Goal: Task Accomplishment & Management: Complete application form

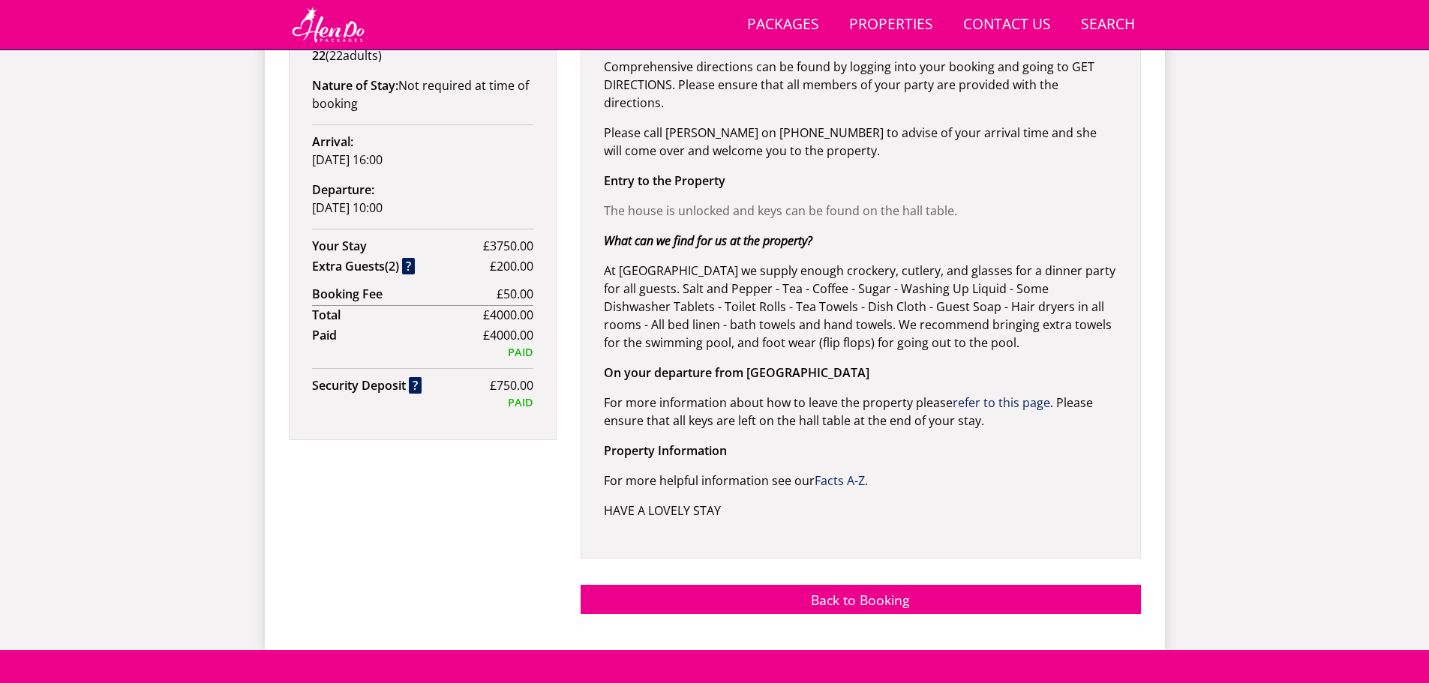
scroll to position [1202, 0]
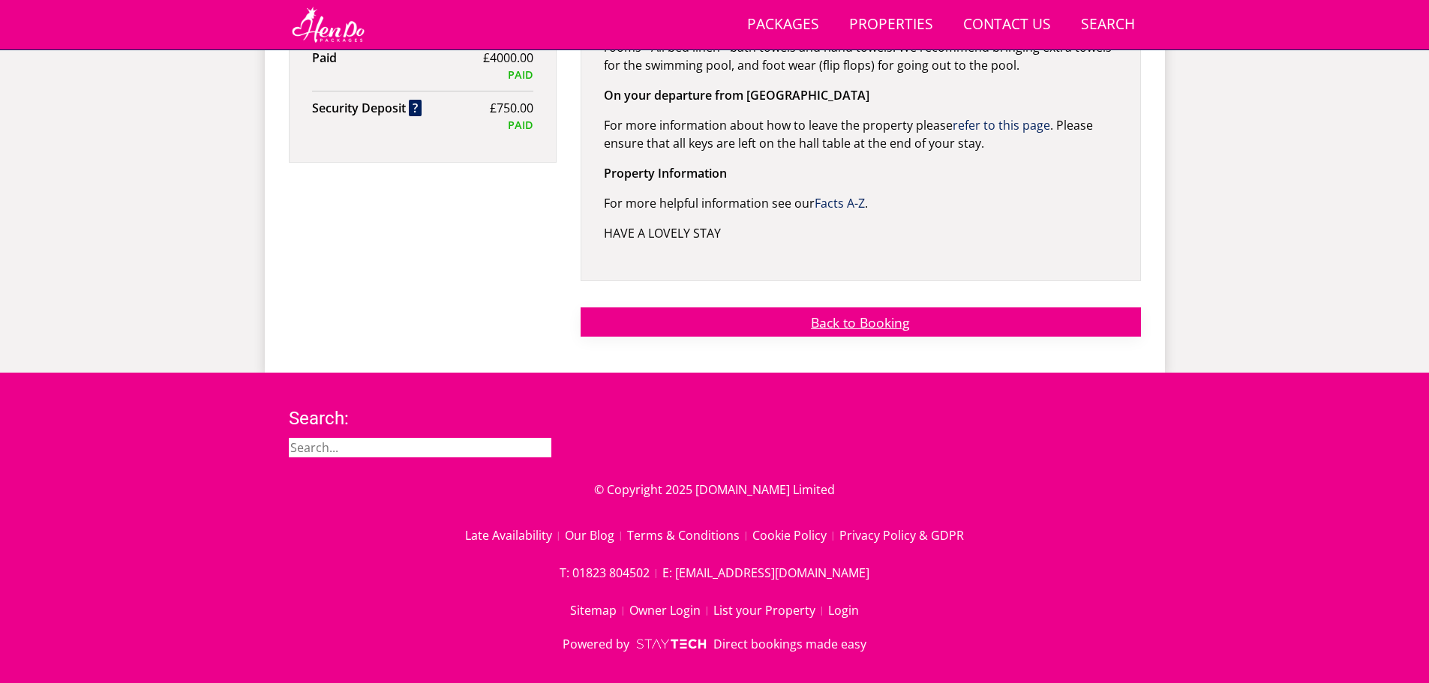
click at [865, 312] on link "Back to Booking" at bounding box center [861, 322] width 560 height 29
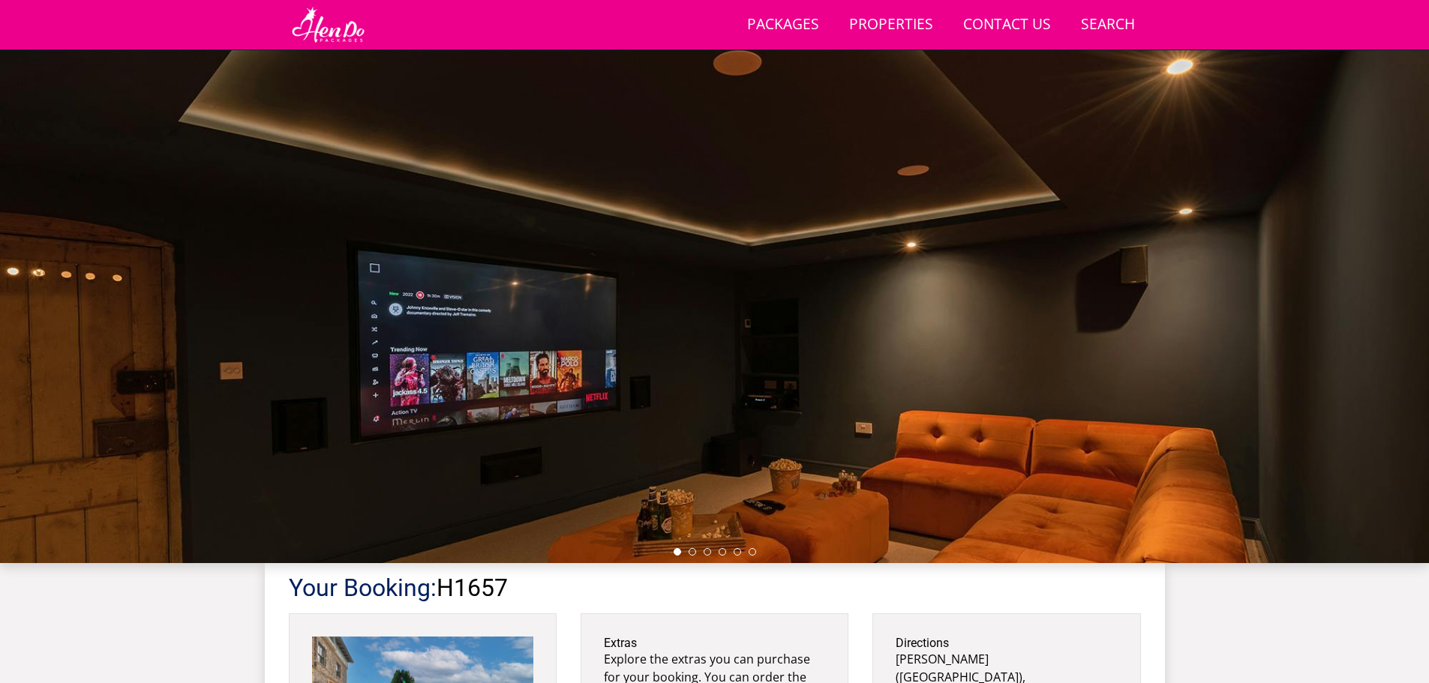
scroll to position [36, 0]
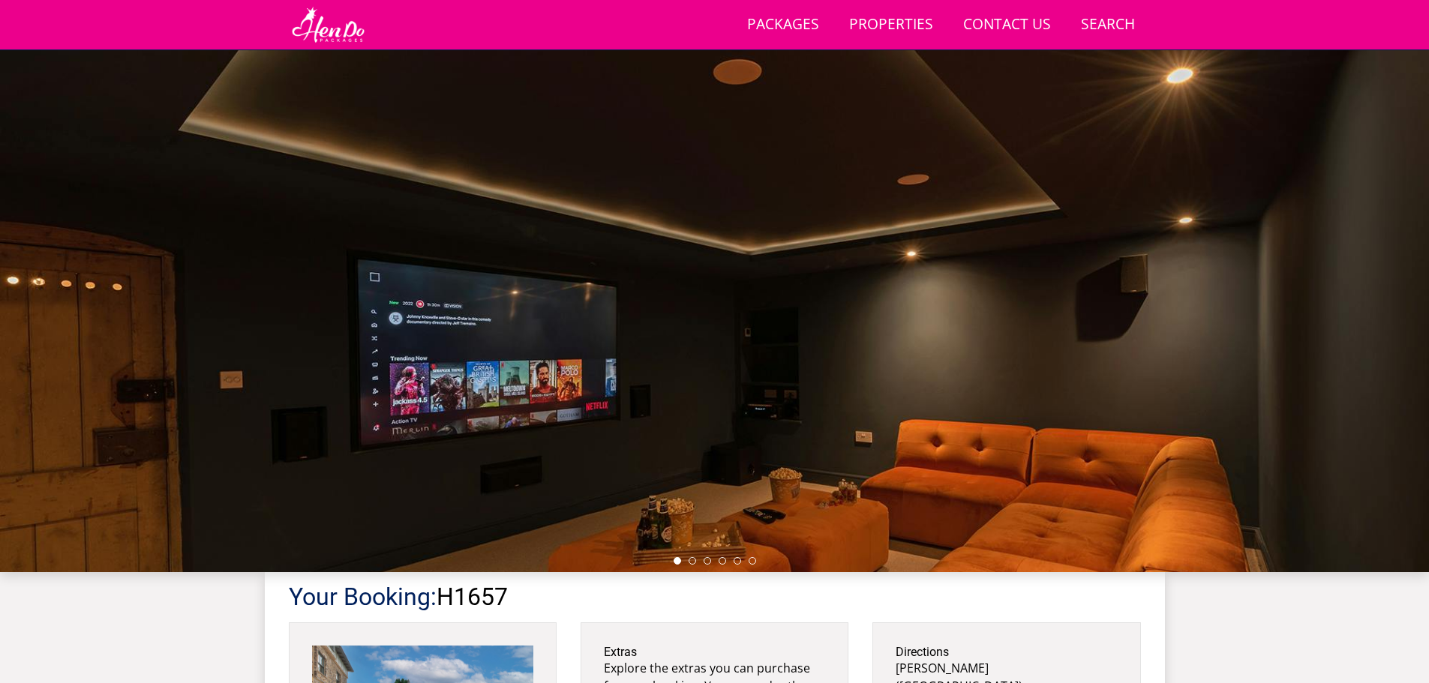
click at [1387, 284] on div at bounding box center [714, 309] width 1429 height 525
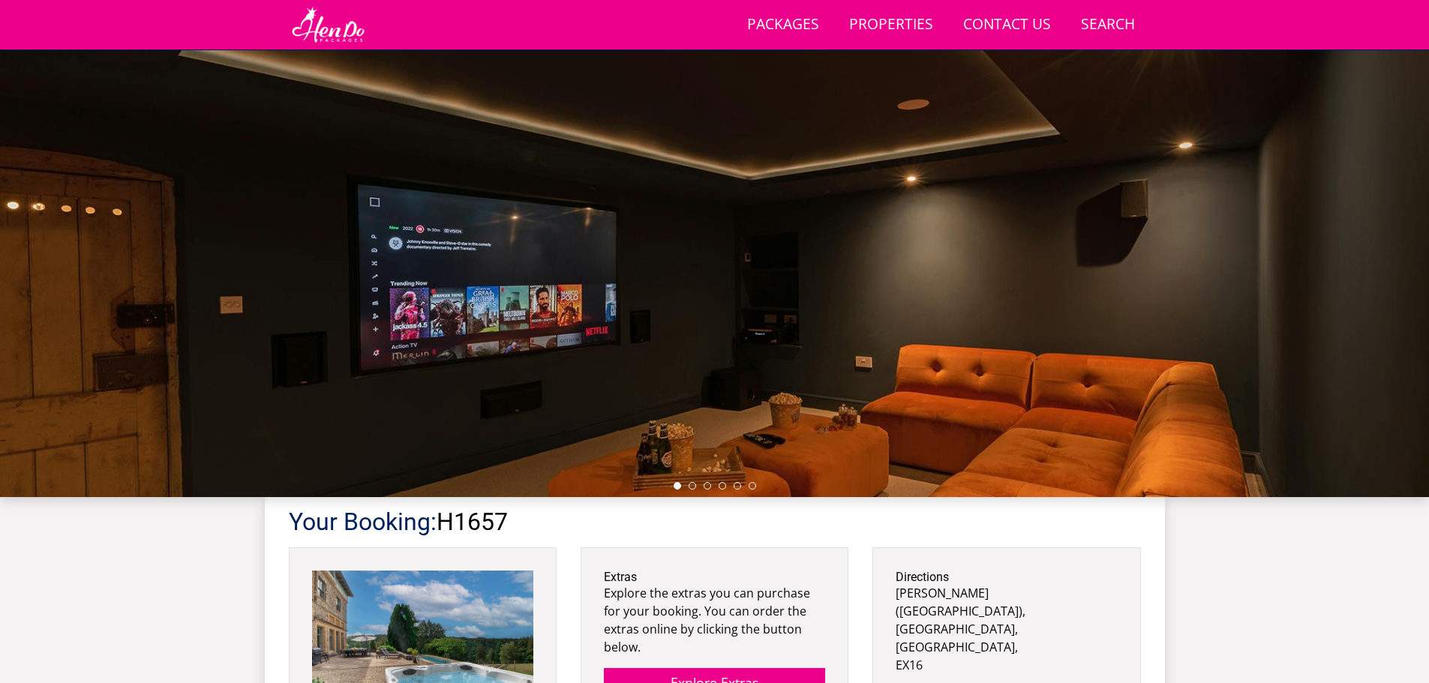
scroll to position [0, 0]
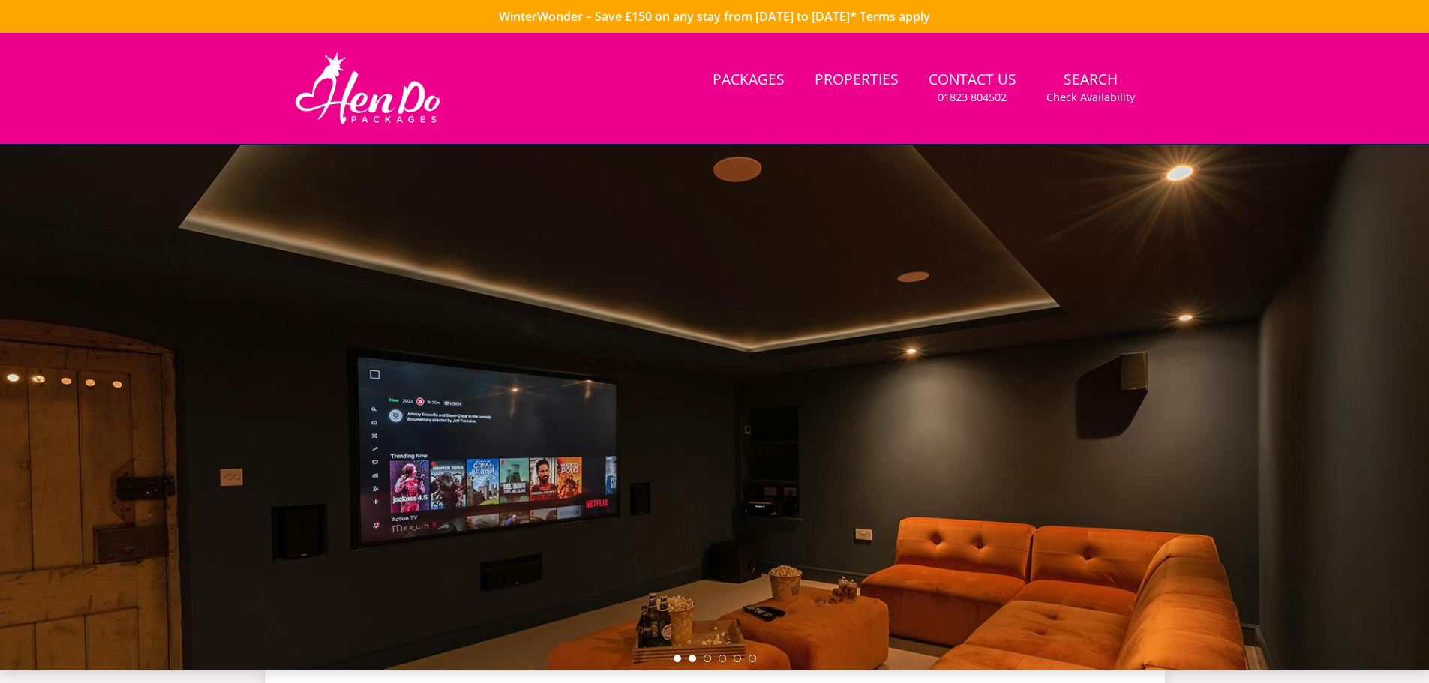
click at [692, 659] on li at bounding box center [693, 659] width 8 height 8
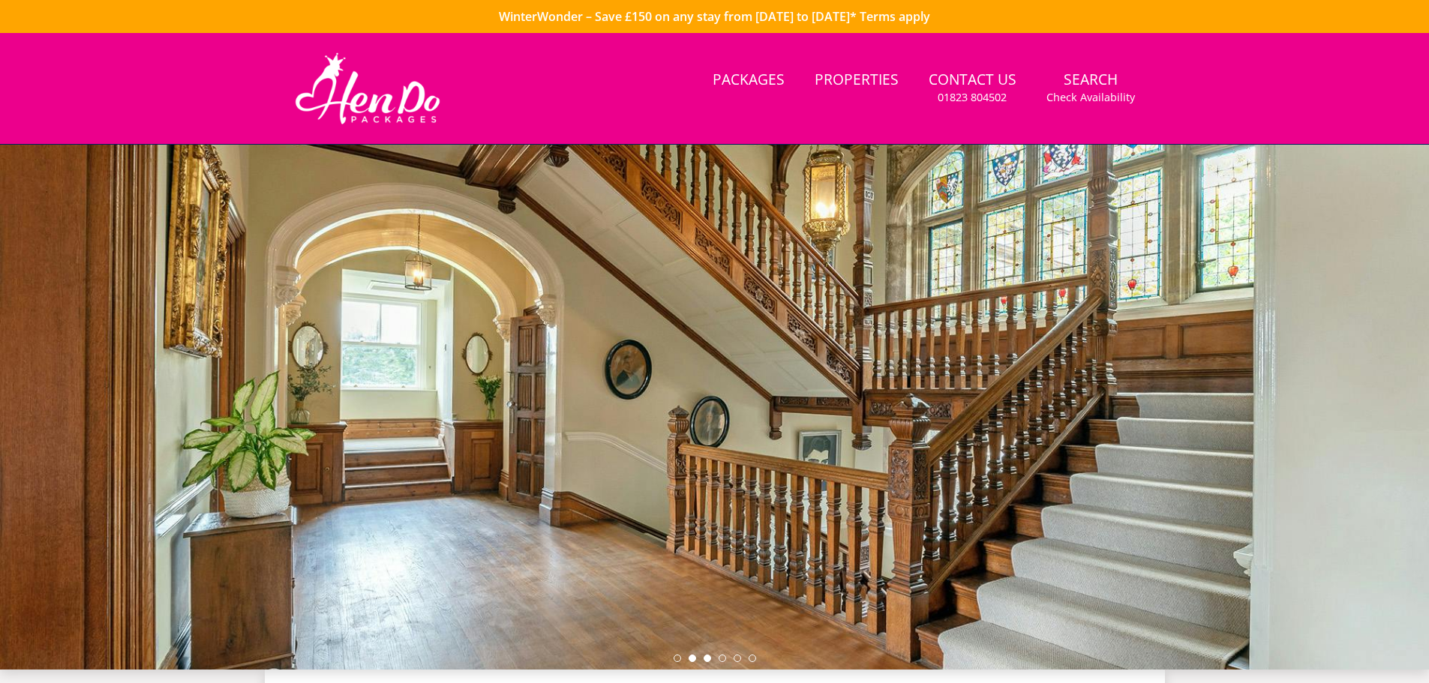
click at [710, 661] on li at bounding box center [708, 659] width 8 height 8
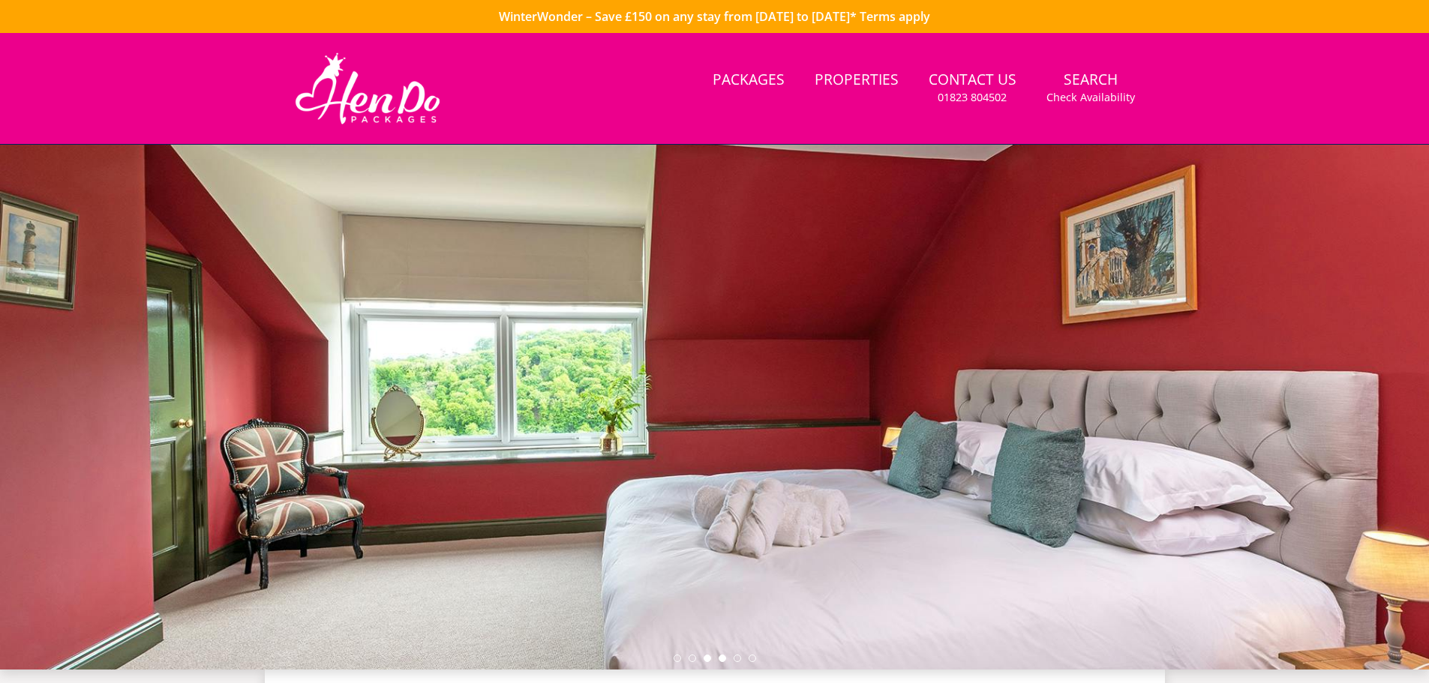
click at [722, 656] on li at bounding box center [723, 659] width 8 height 8
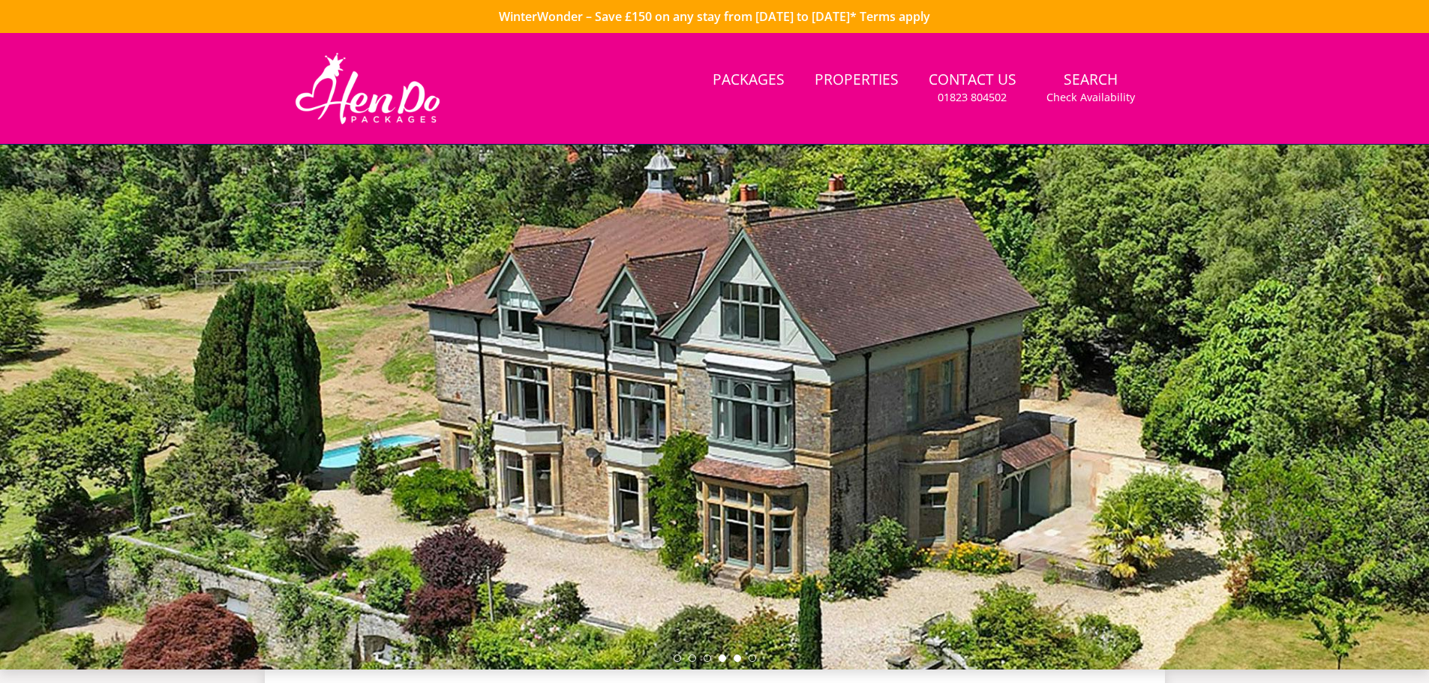
click at [735, 659] on li at bounding box center [738, 659] width 8 height 8
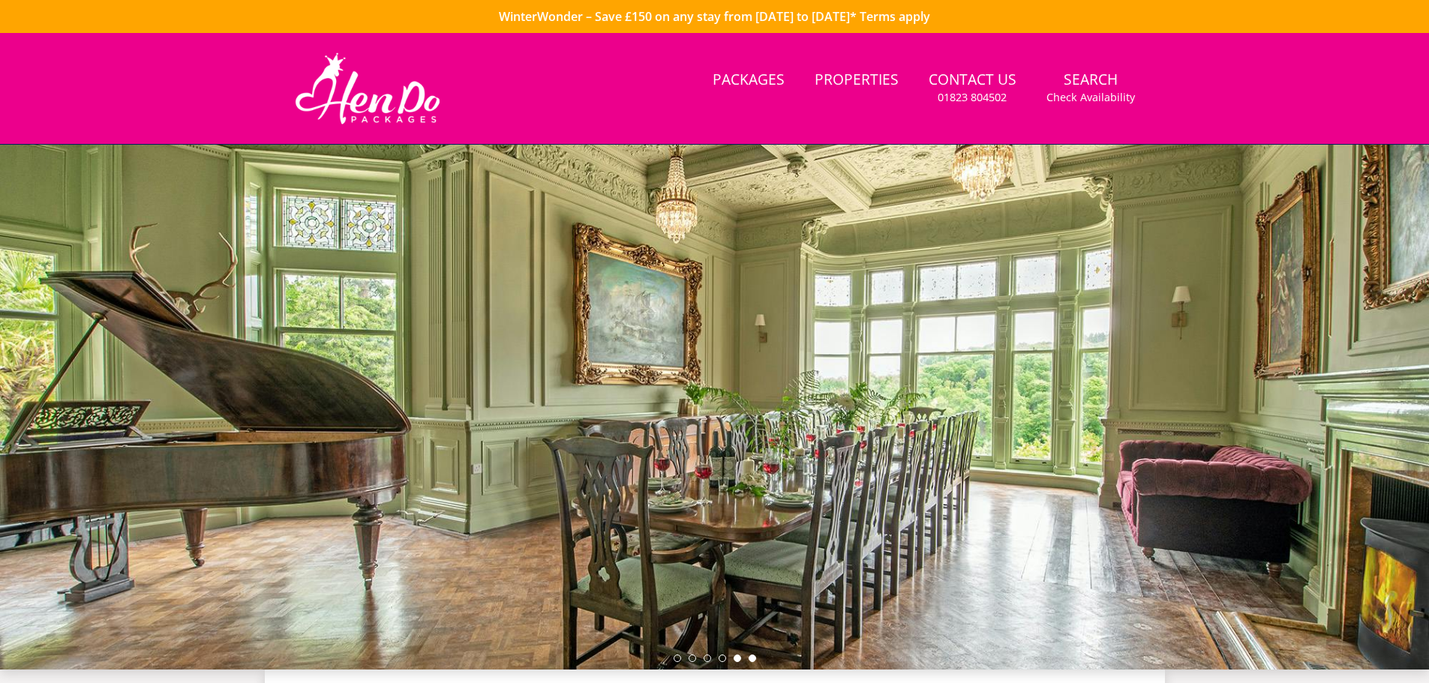
click at [752, 662] on li at bounding box center [753, 659] width 8 height 8
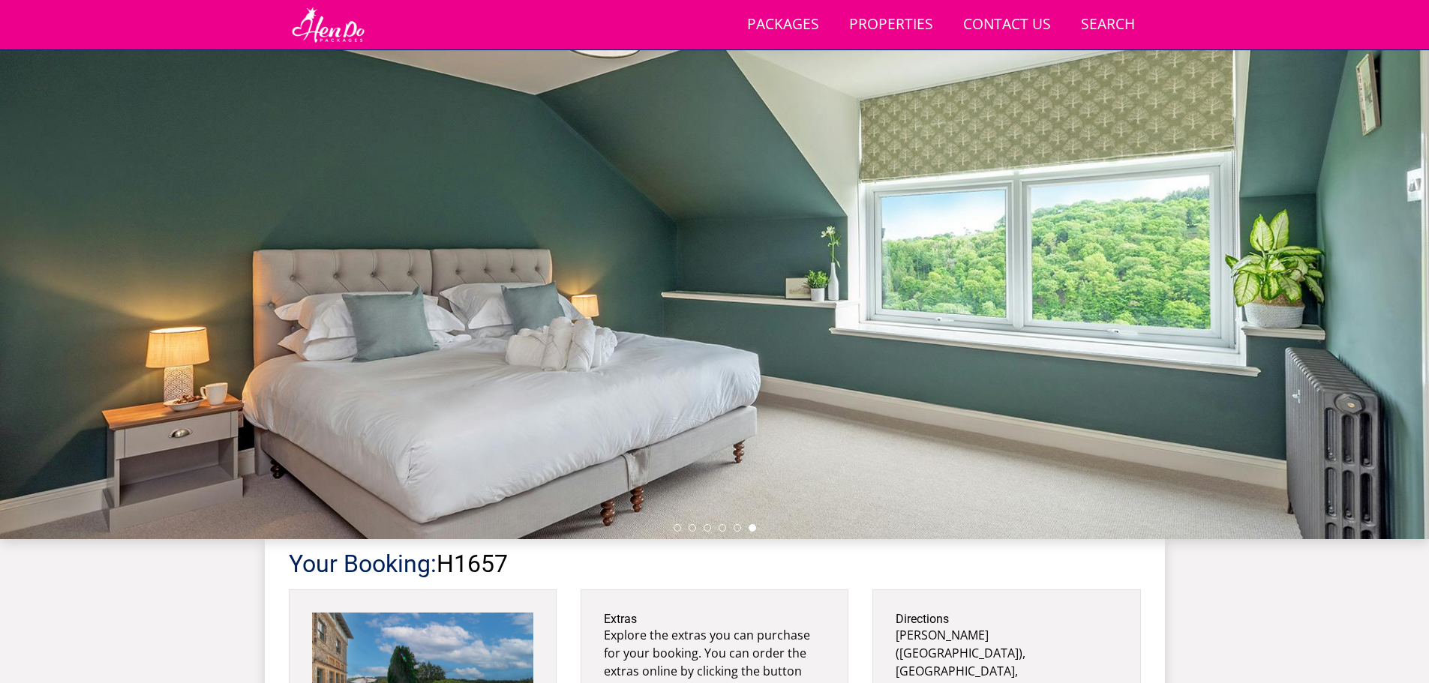
scroll to position [412, 0]
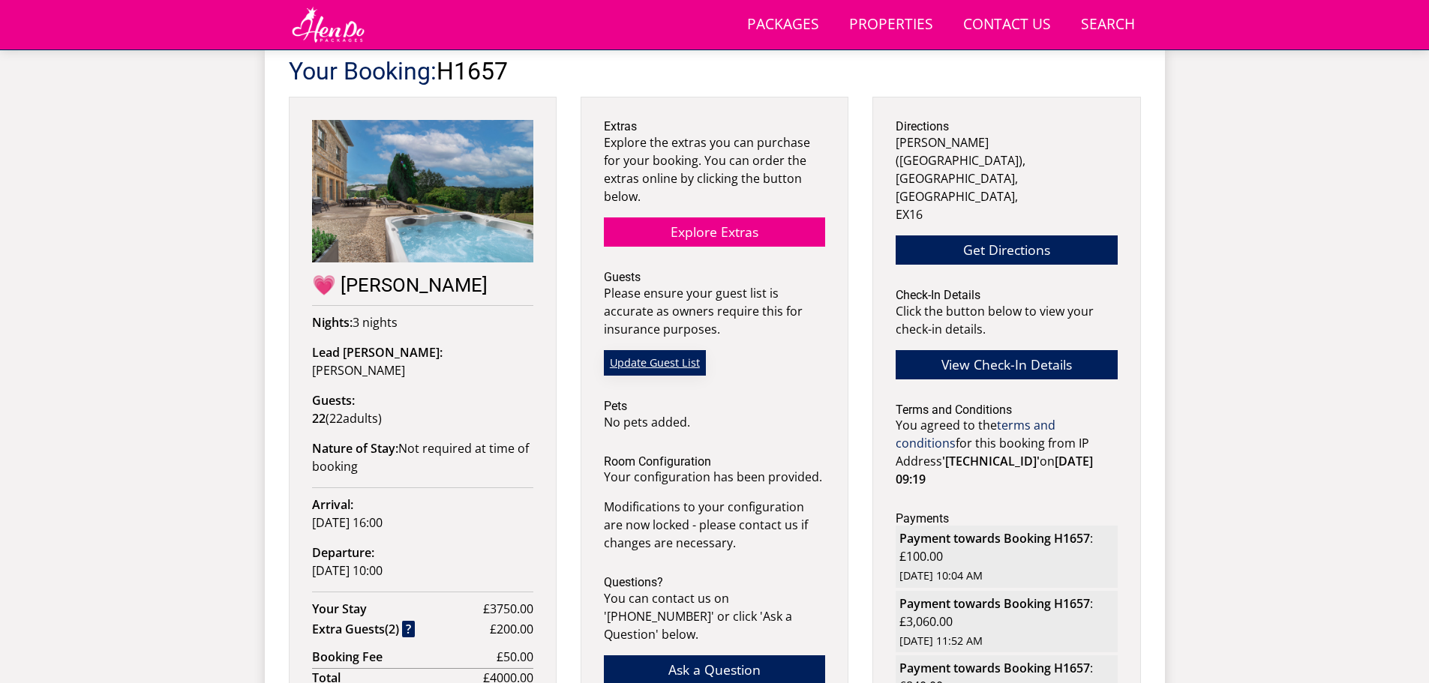
click at [656, 371] on link "Update Guest List" at bounding box center [655, 363] width 102 height 26
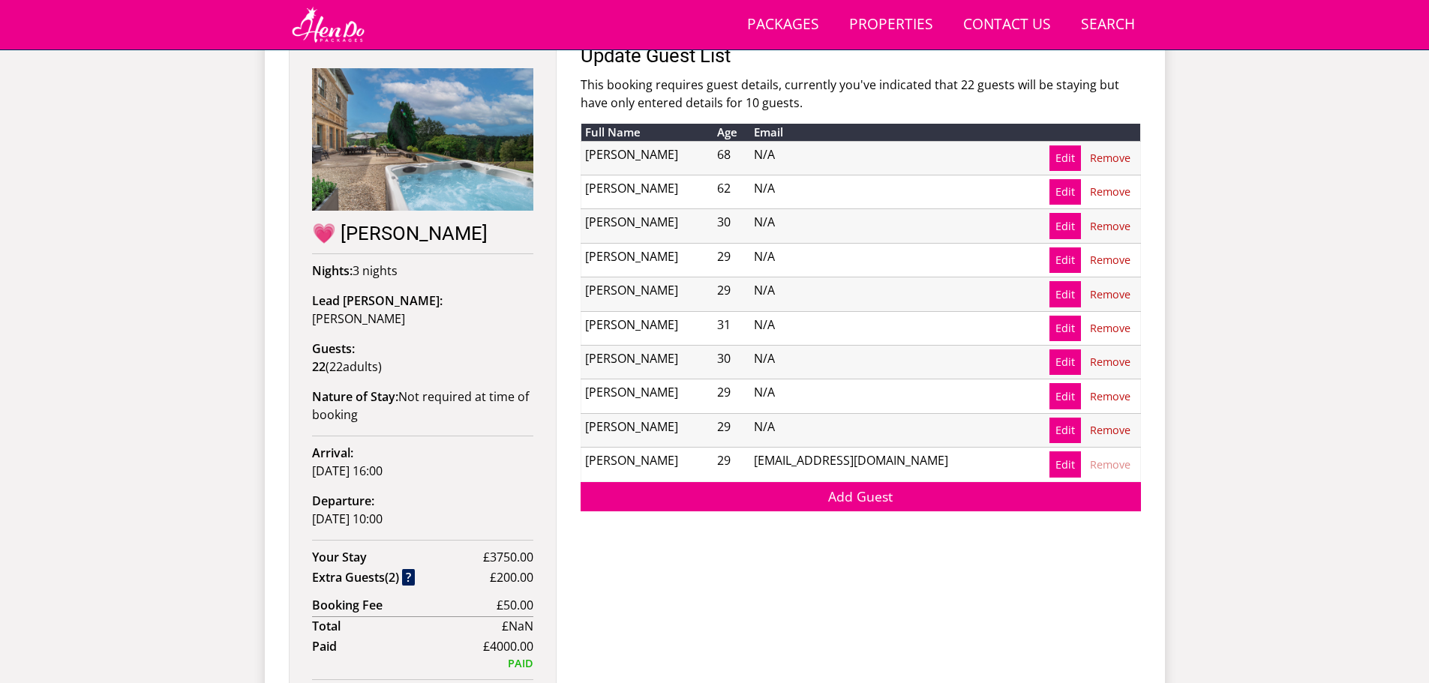
scroll to position [608, 0]
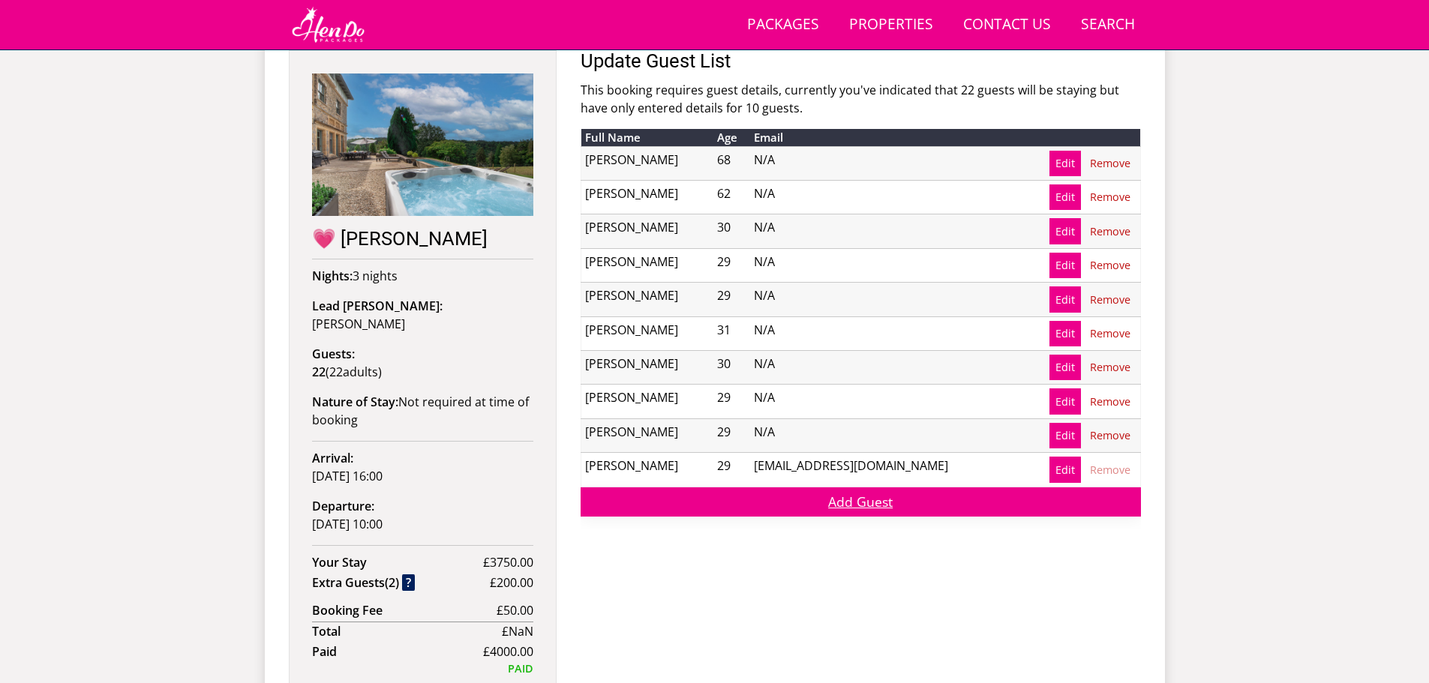
click at [875, 501] on link "Add Guest" at bounding box center [861, 502] width 560 height 29
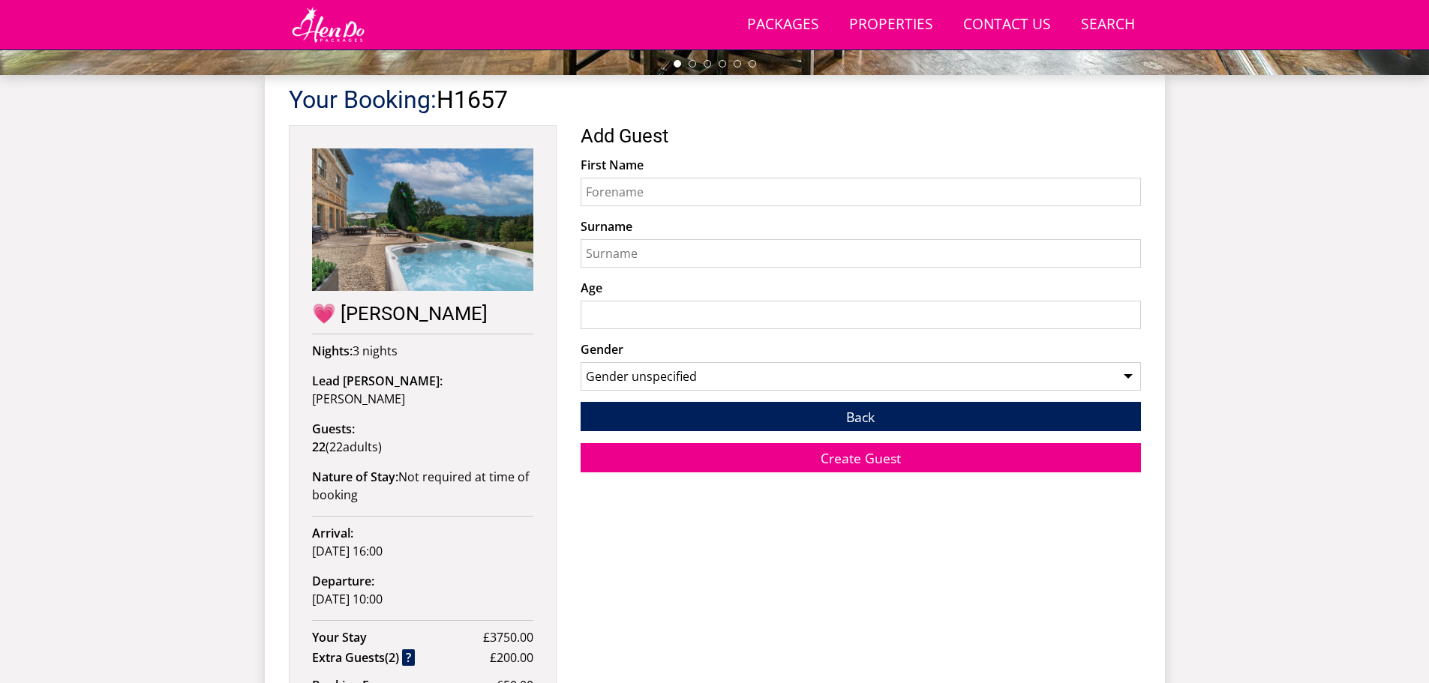
scroll to position [487, 0]
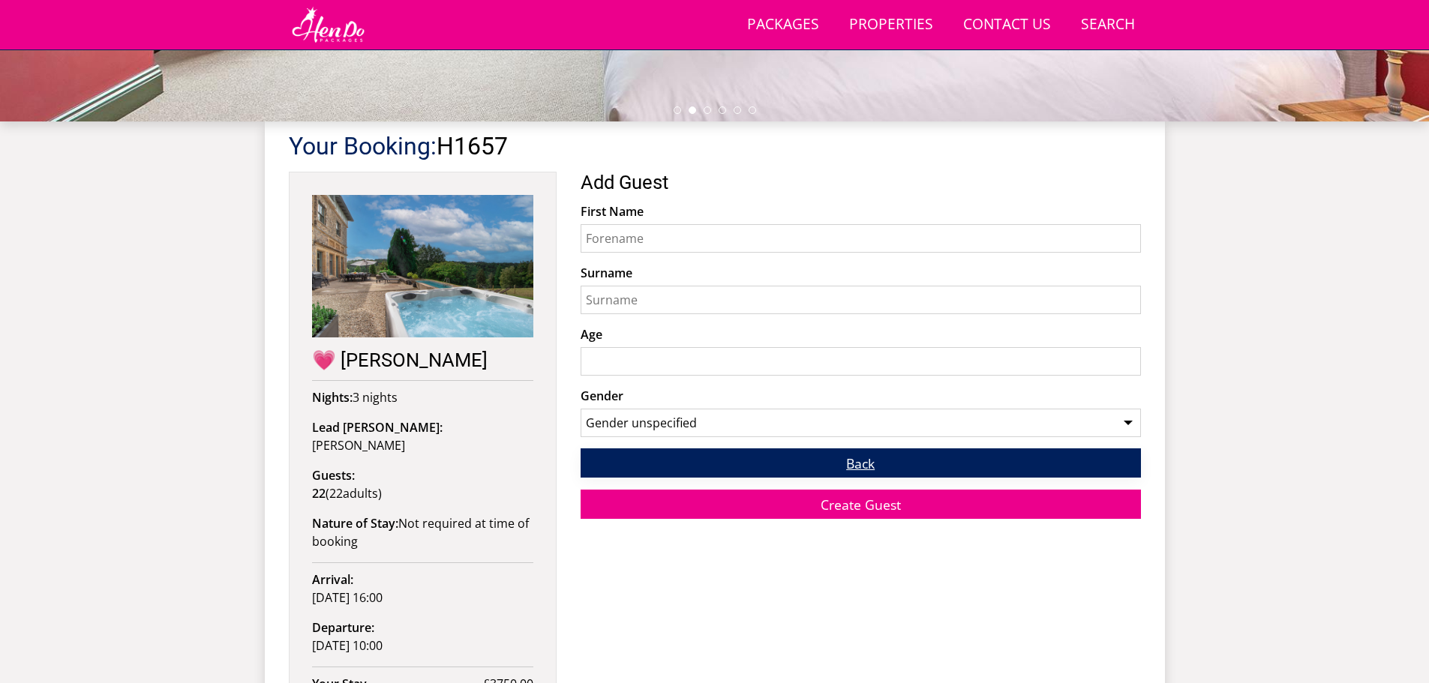
click at [833, 474] on link "Back" at bounding box center [861, 463] width 560 height 29
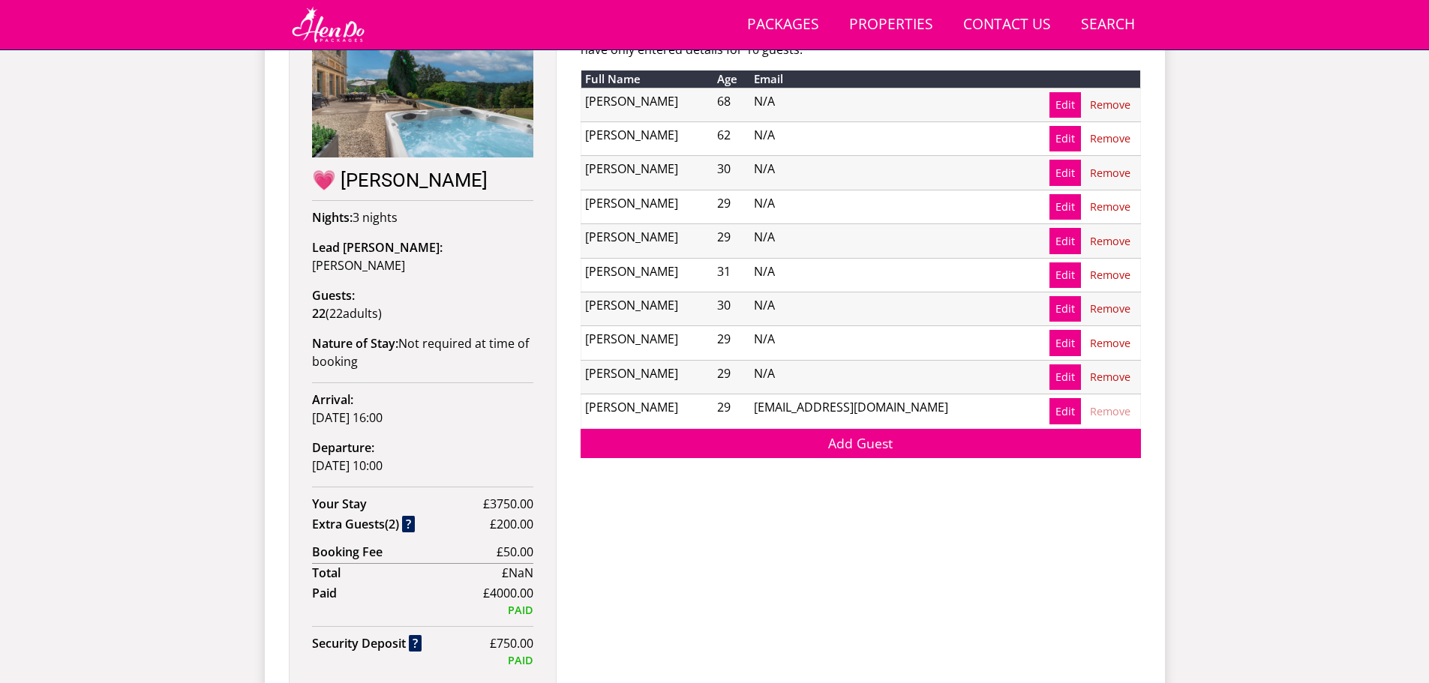
scroll to position [592, 0]
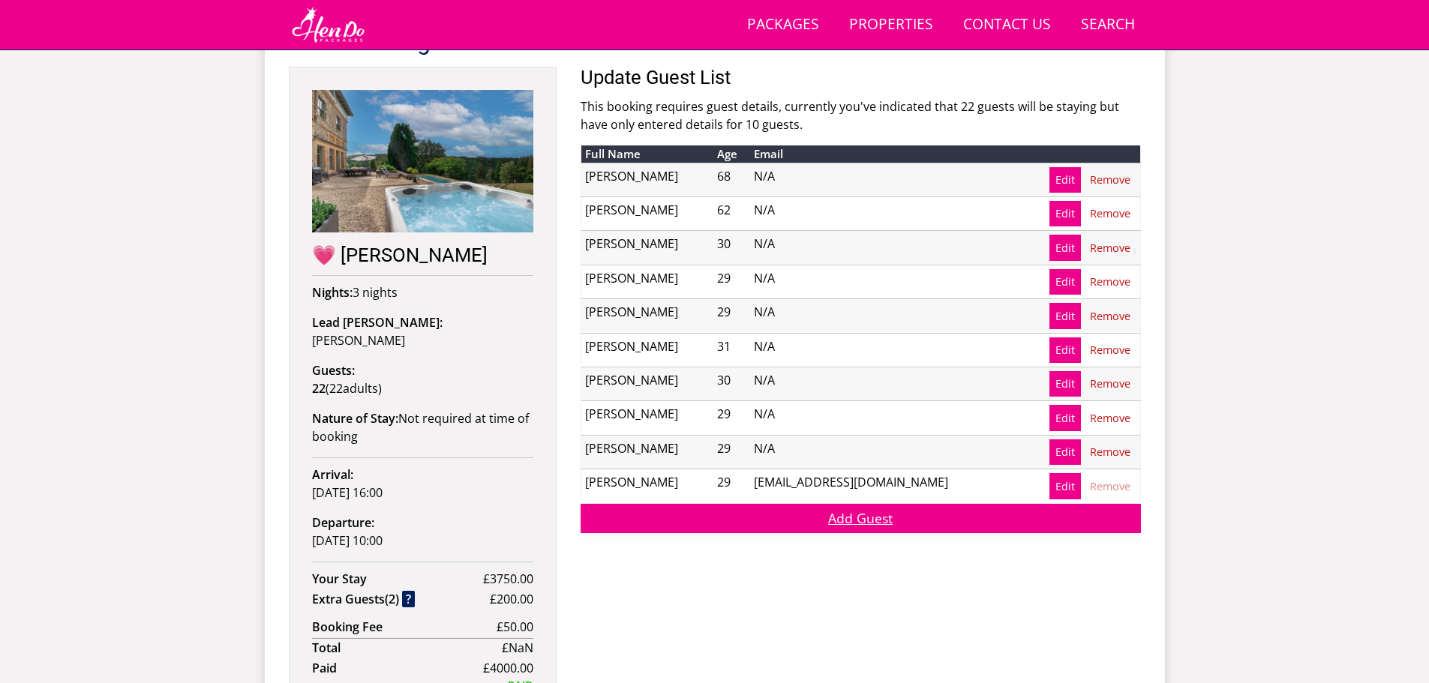
click at [890, 521] on link "Add Guest" at bounding box center [861, 518] width 560 height 29
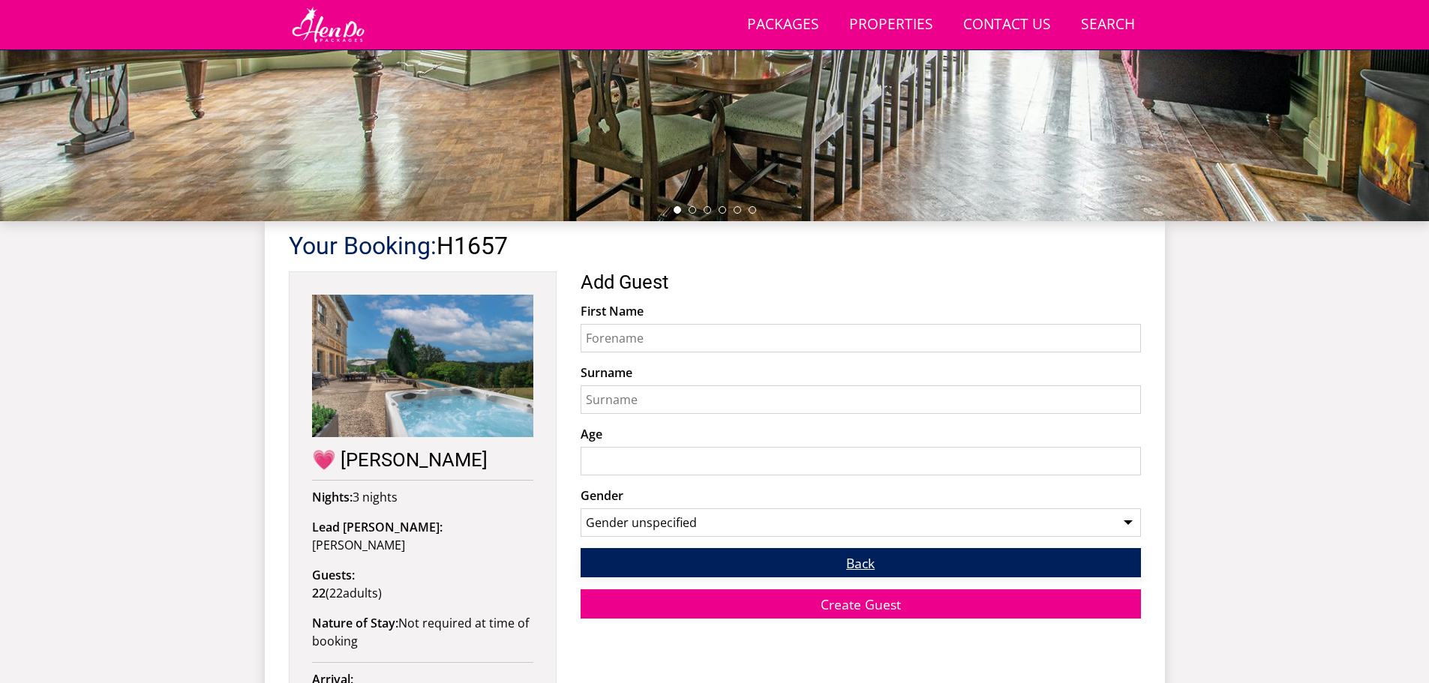
scroll to position [410, 0]
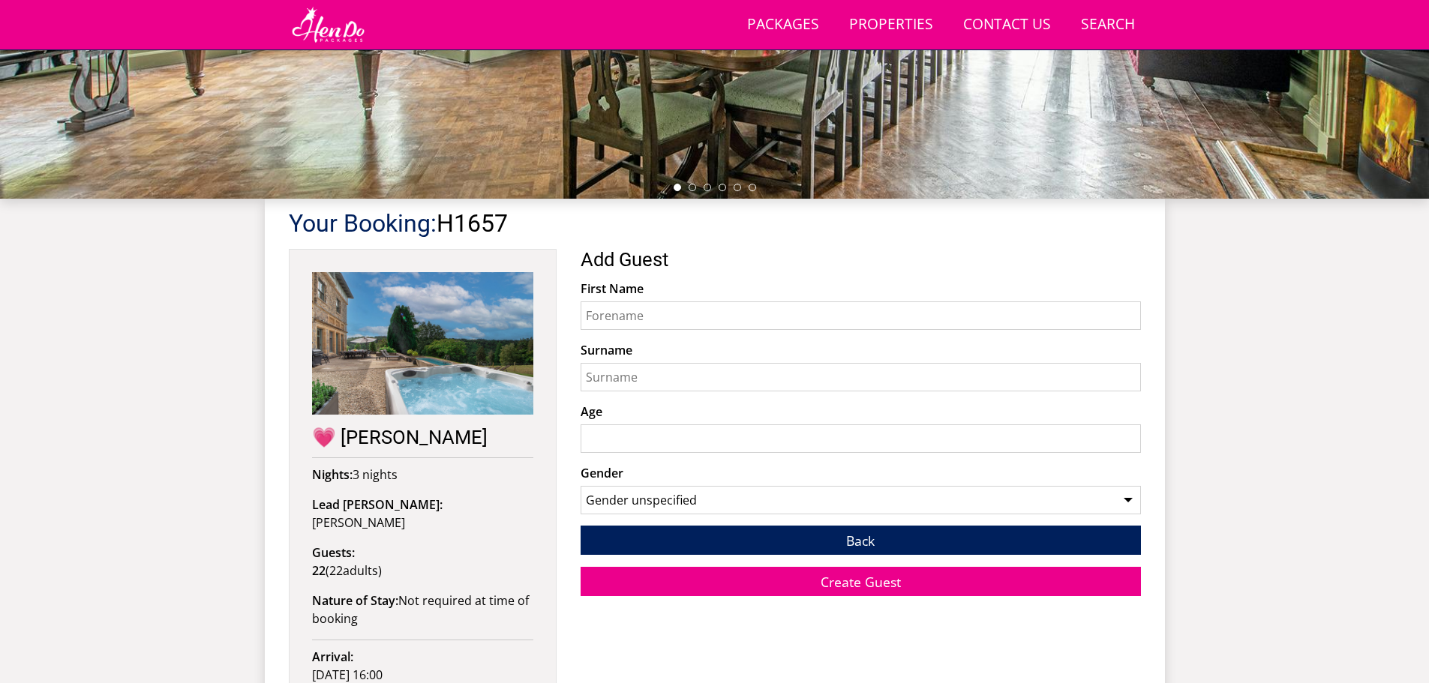
click at [632, 311] on input "First Name" at bounding box center [861, 316] width 560 height 29
type input "i"
type input "Imogen"
click at [631, 376] on input "Surname" at bounding box center [861, 377] width 560 height 29
type input "N"
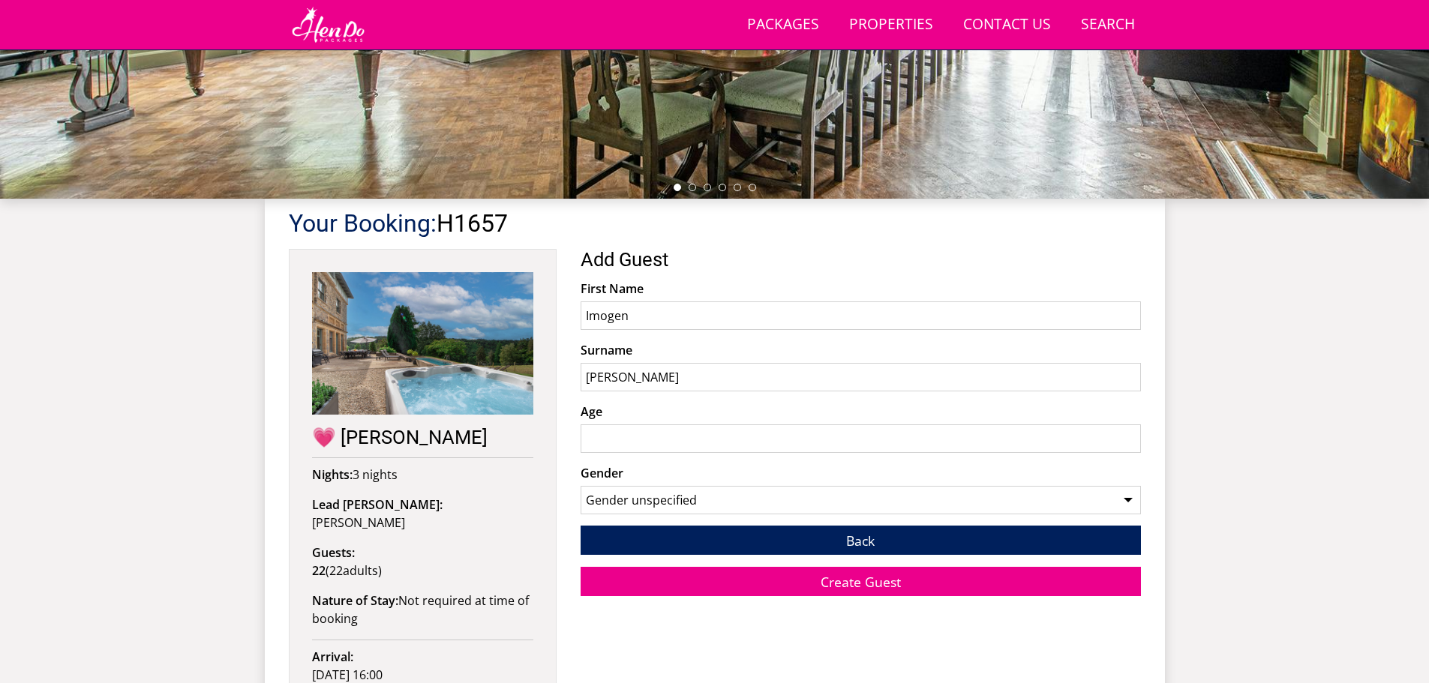
type input "[PERSON_NAME]"
click at [632, 452] on input "Age" at bounding box center [861, 439] width 560 height 29
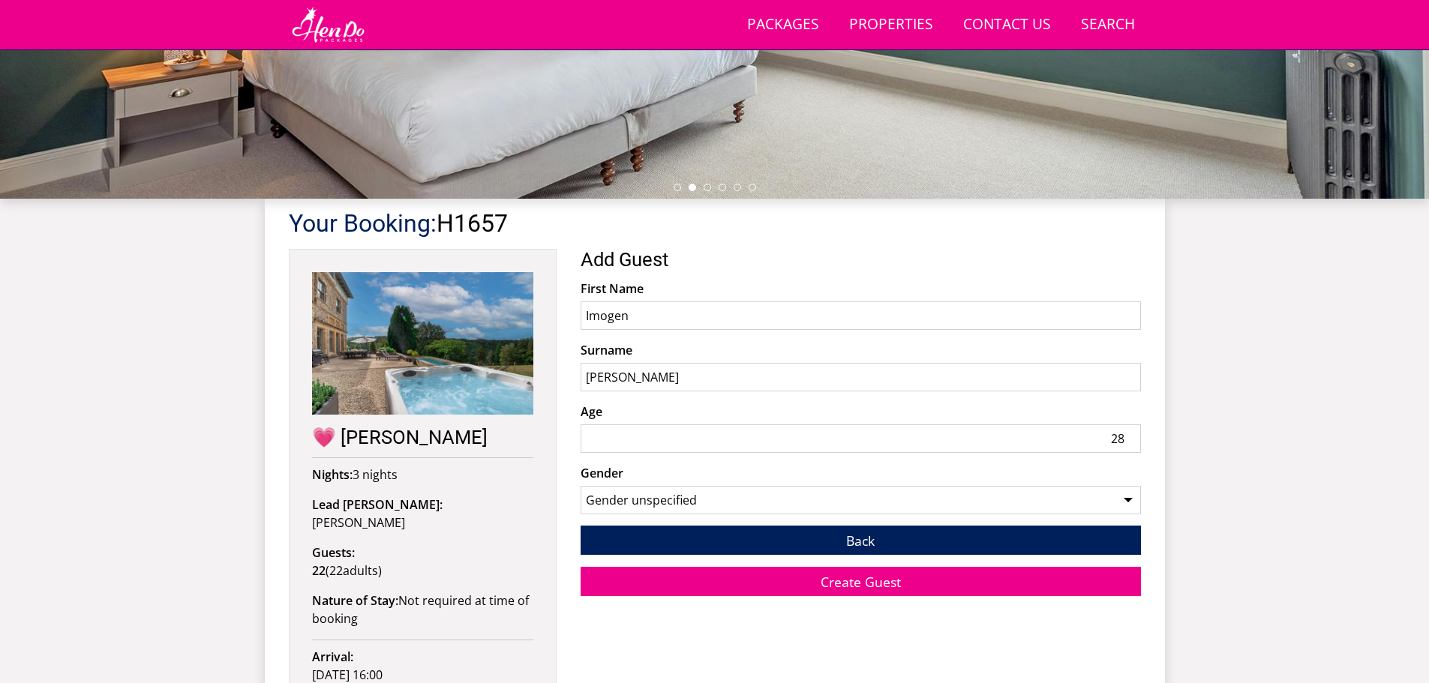
type input "28"
click at [672, 497] on select "Gender unspecified Gender [DEMOGRAPHIC_DATA] Gender [DEMOGRAPHIC_DATA]" at bounding box center [861, 500] width 560 height 29
select select "gender_[DEMOGRAPHIC_DATA]"
click at [581, 486] on select "Gender unspecified Gender [DEMOGRAPHIC_DATA] Gender [DEMOGRAPHIC_DATA]" at bounding box center [861, 500] width 560 height 29
click at [888, 582] on span "Create Guest" at bounding box center [861, 582] width 80 height 18
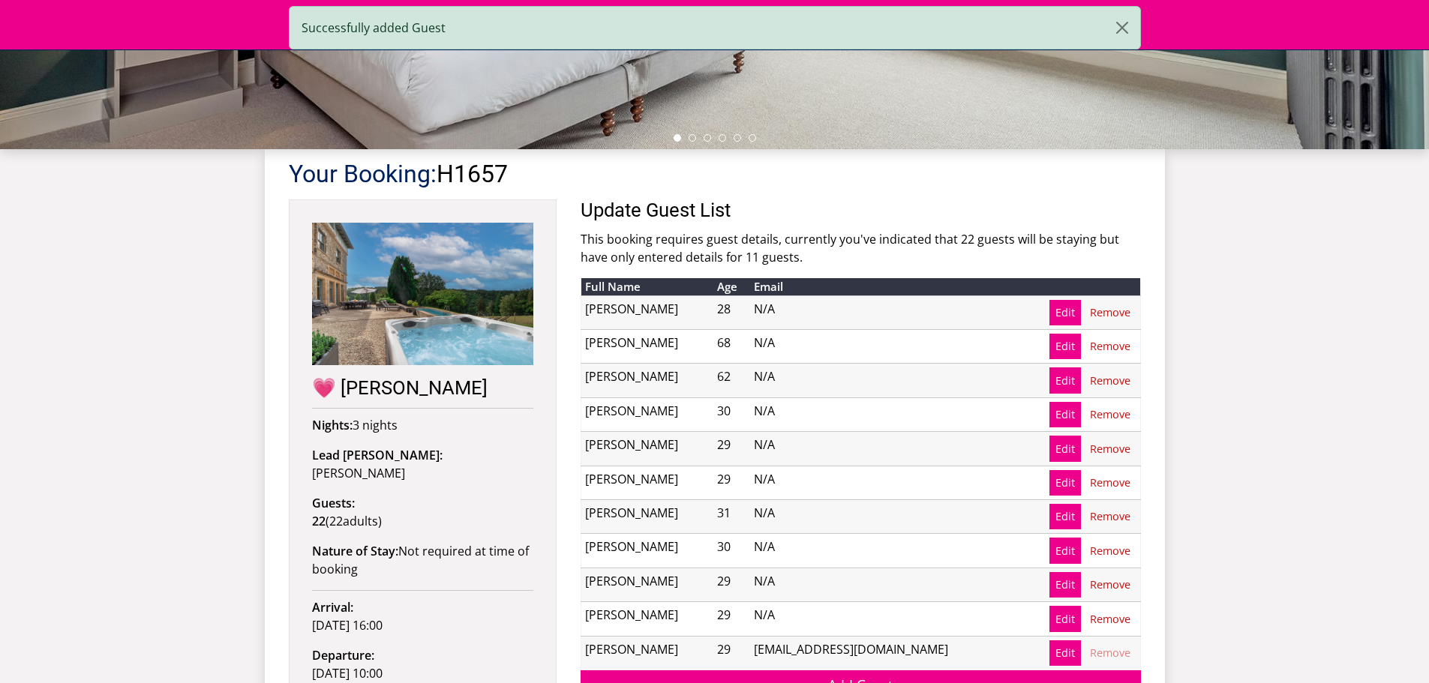
scroll to position [710, 0]
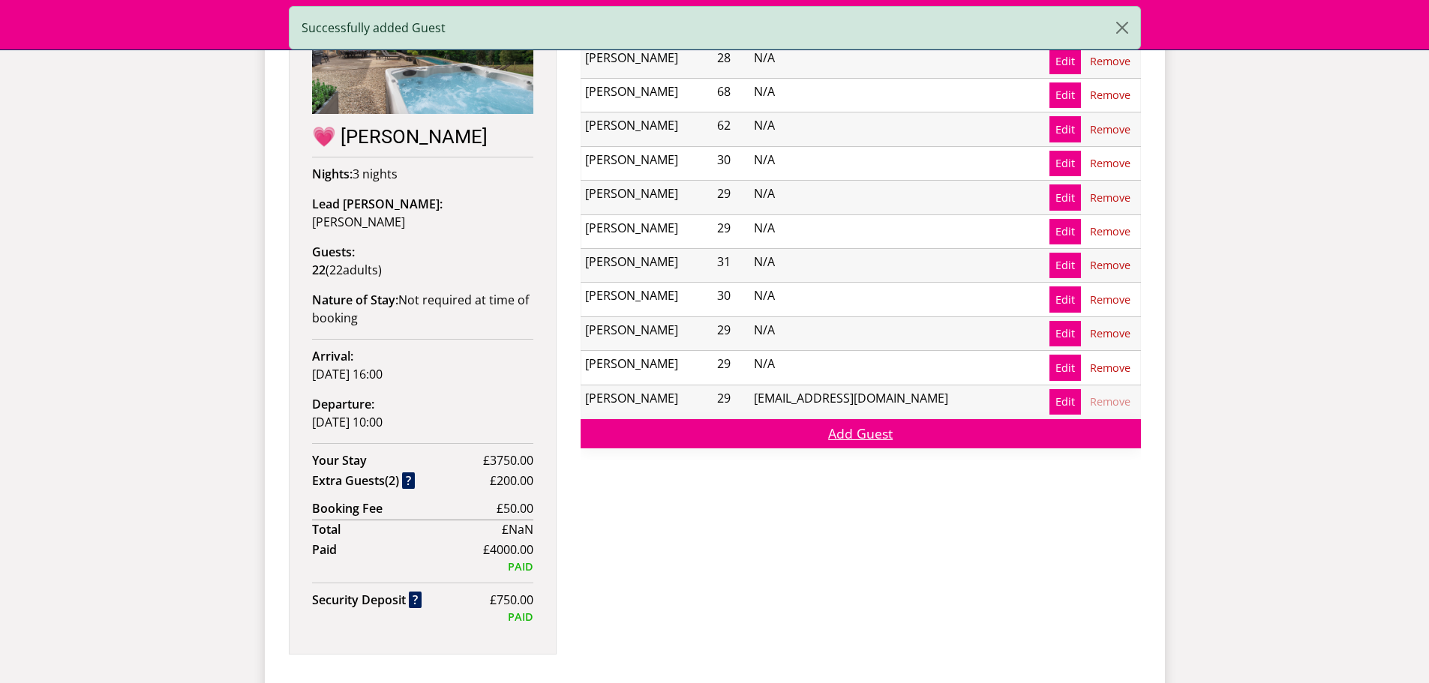
click at [836, 436] on link "Add Guest" at bounding box center [861, 433] width 560 height 29
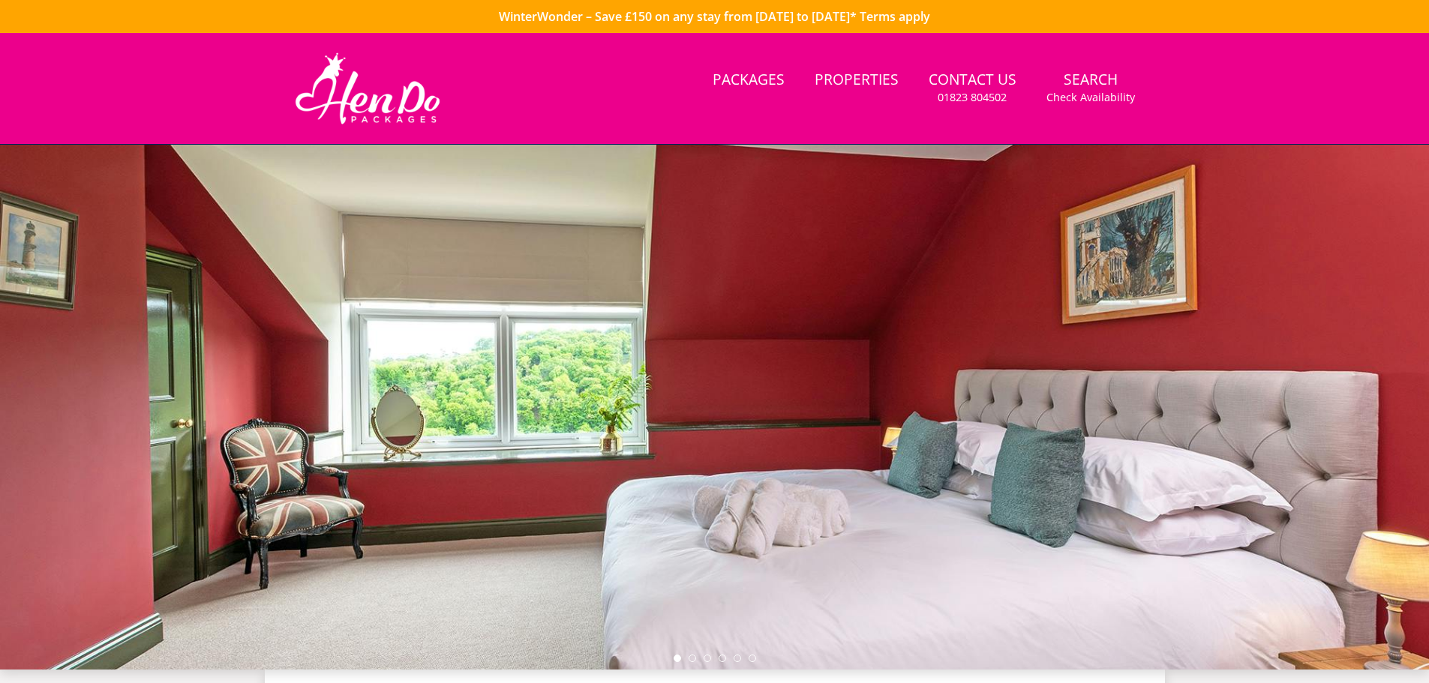
scroll to position [332, 0]
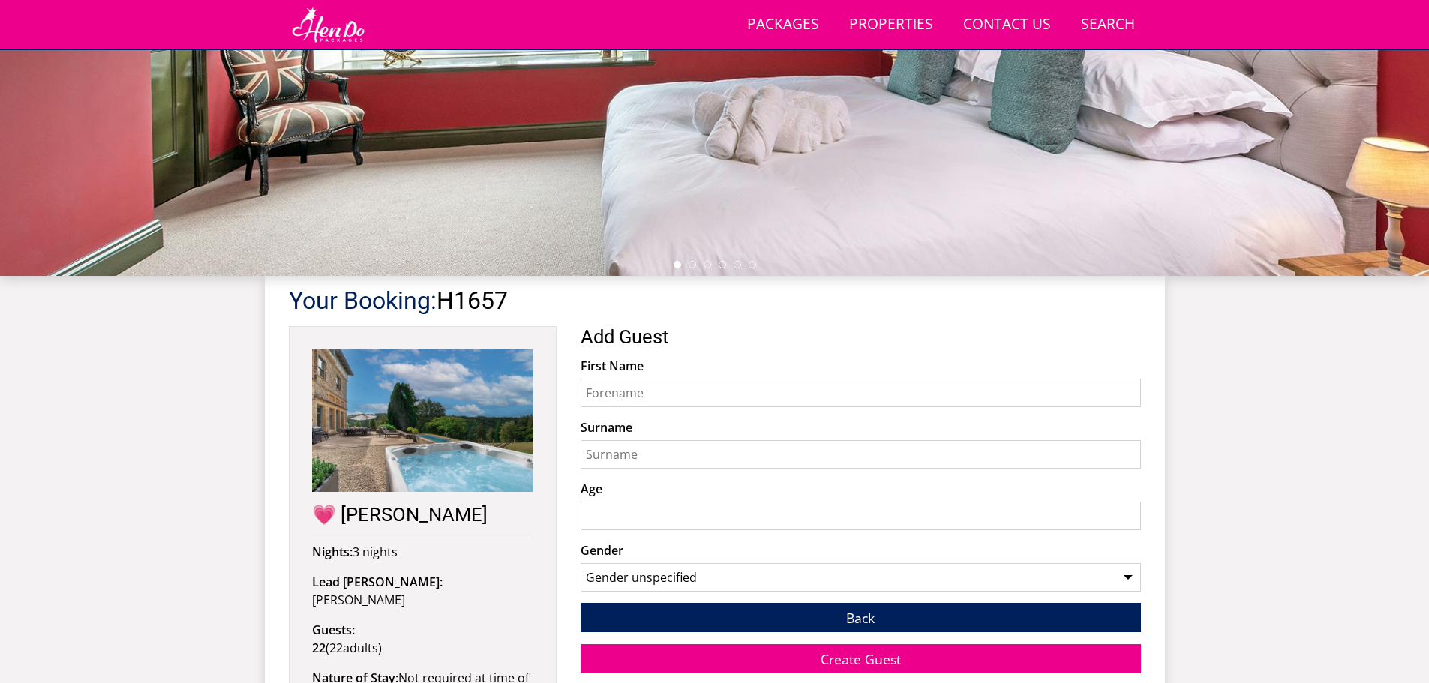
click at [651, 386] on input "First Name" at bounding box center [861, 393] width 560 height 29
type input "j"
type input "Jeyda"
click at [653, 452] on input "Surname" at bounding box center [861, 454] width 560 height 29
type input "Djemel"
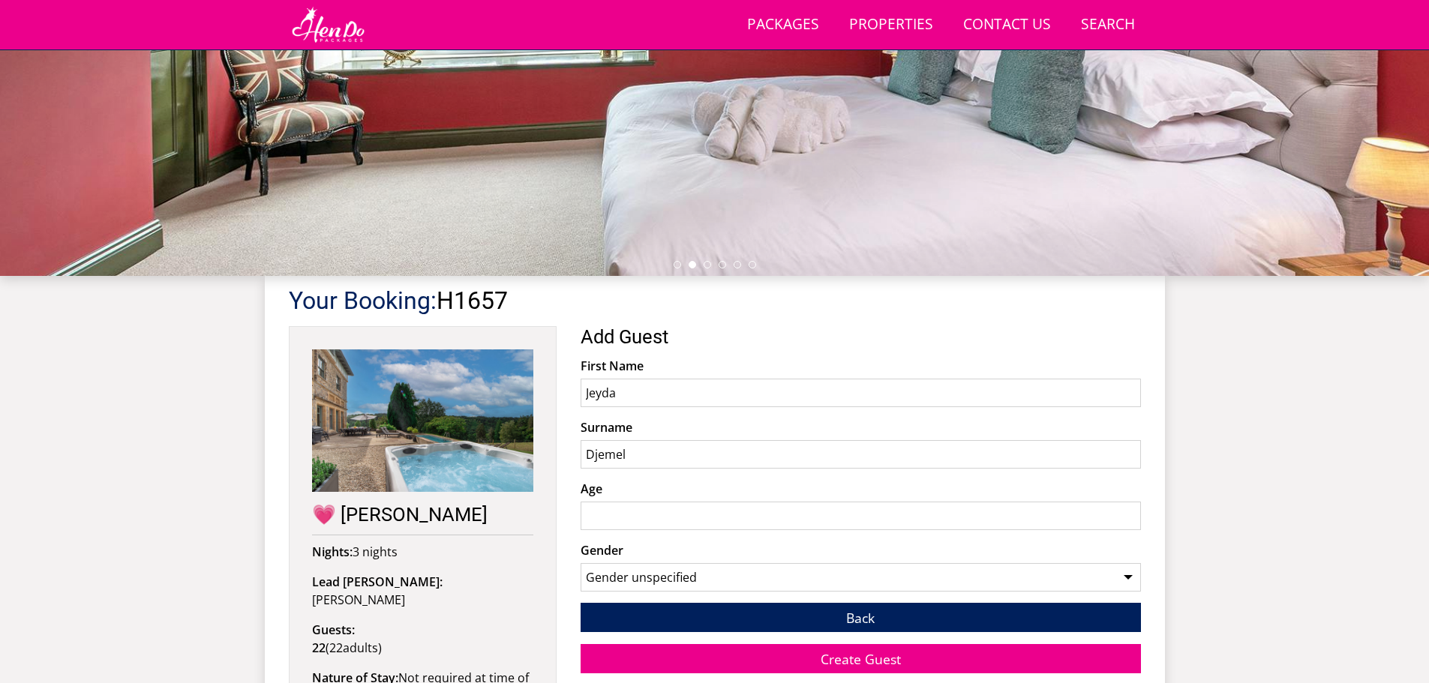
click at [661, 519] on input "Age" at bounding box center [861, 516] width 560 height 29
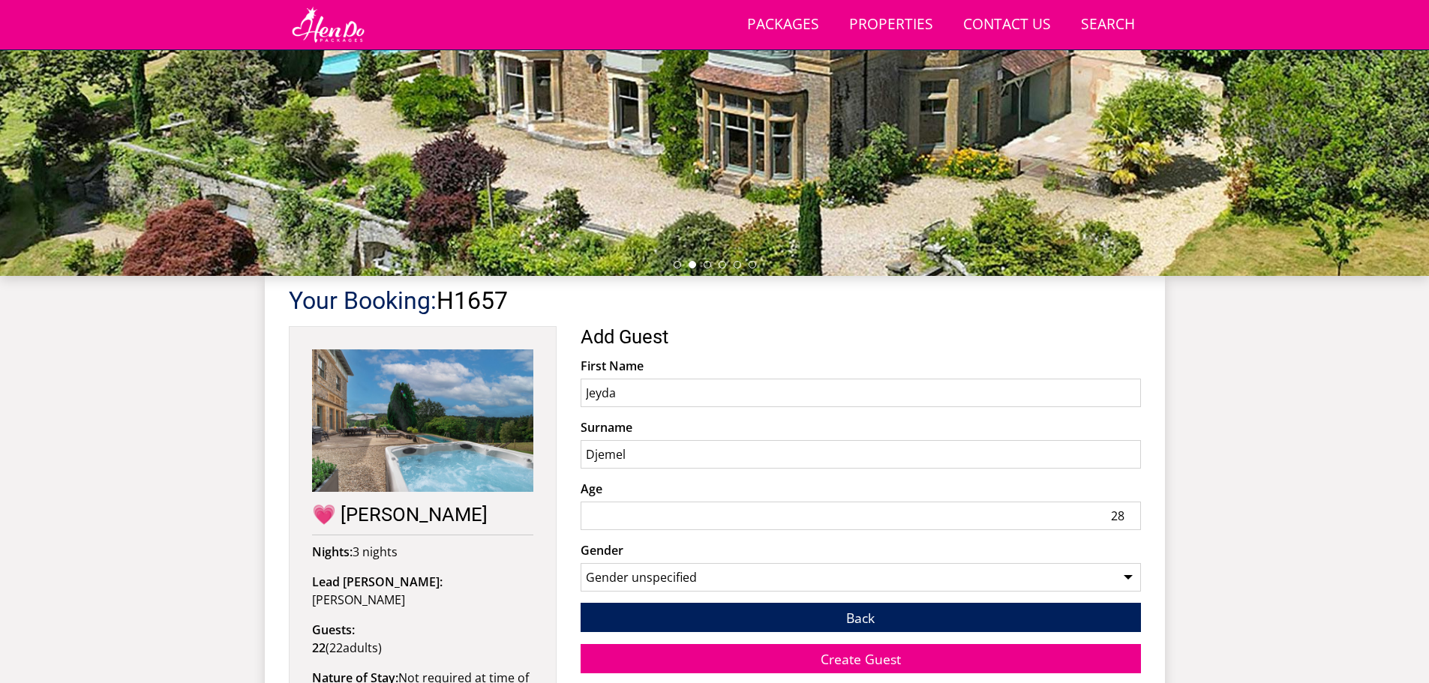
type input "28"
click at [717, 587] on select "Gender unspecified Gender [DEMOGRAPHIC_DATA] Gender [DEMOGRAPHIC_DATA]" at bounding box center [861, 577] width 560 height 29
select select "gender_[DEMOGRAPHIC_DATA]"
click at [581, 563] on select "Gender unspecified Gender [DEMOGRAPHIC_DATA] Gender [DEMOGRAPHIC_DATA]" at bounding box center [861, 577] width 560 height 29
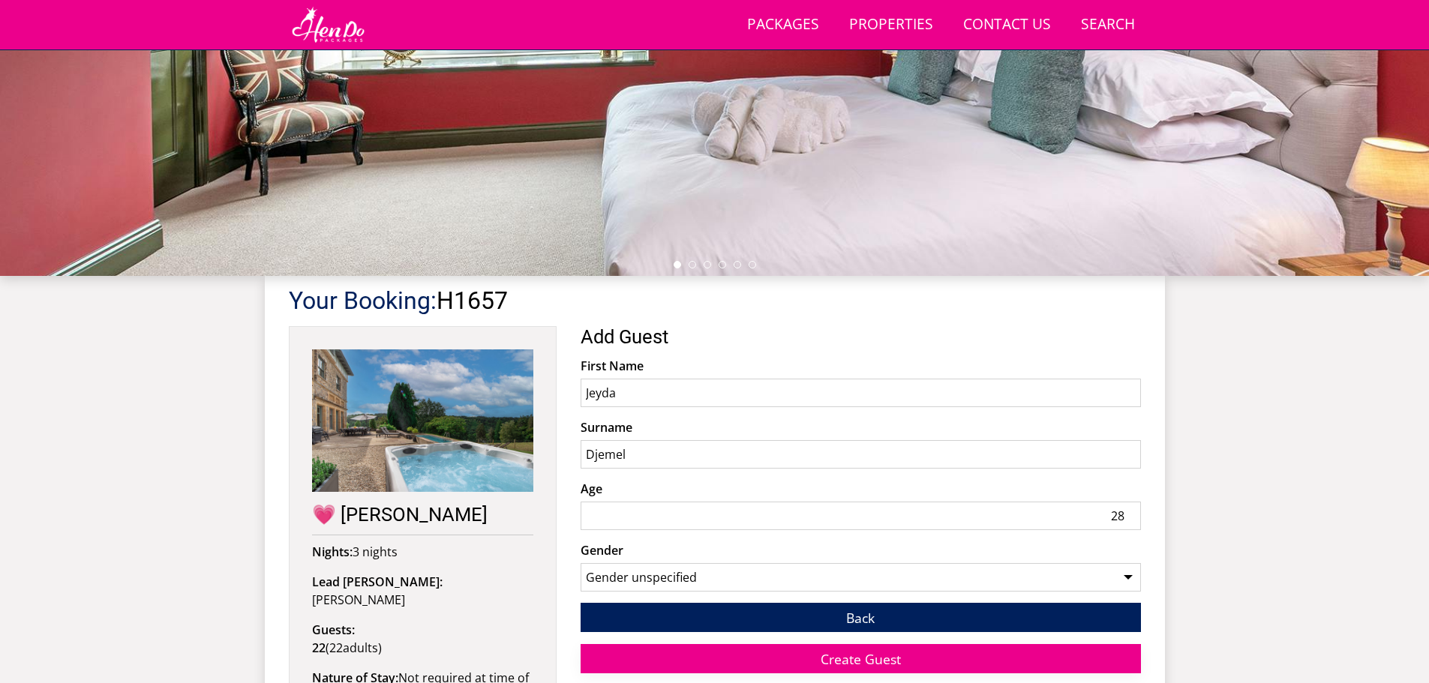
click at [901, 654] on button "Create Guest" at bounding box center [861, 658] width 560 height 29
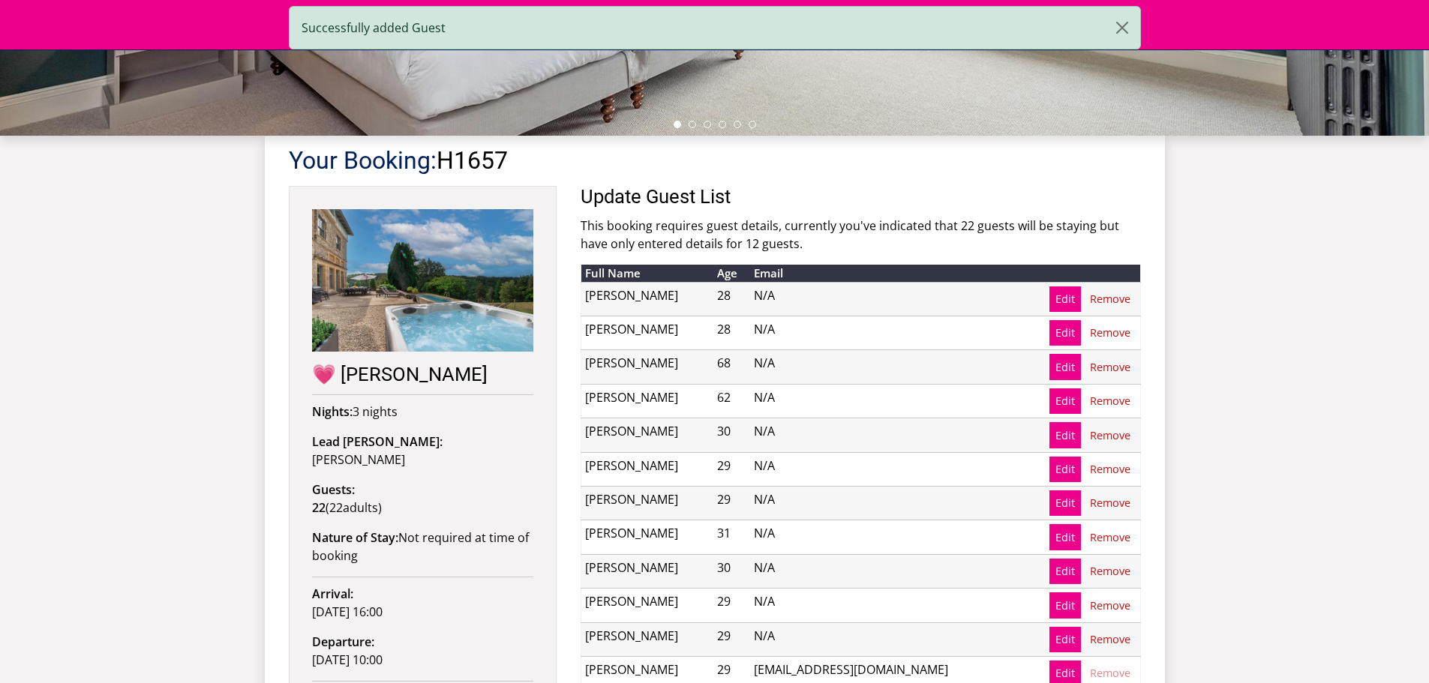
scroll to position [636, 0]
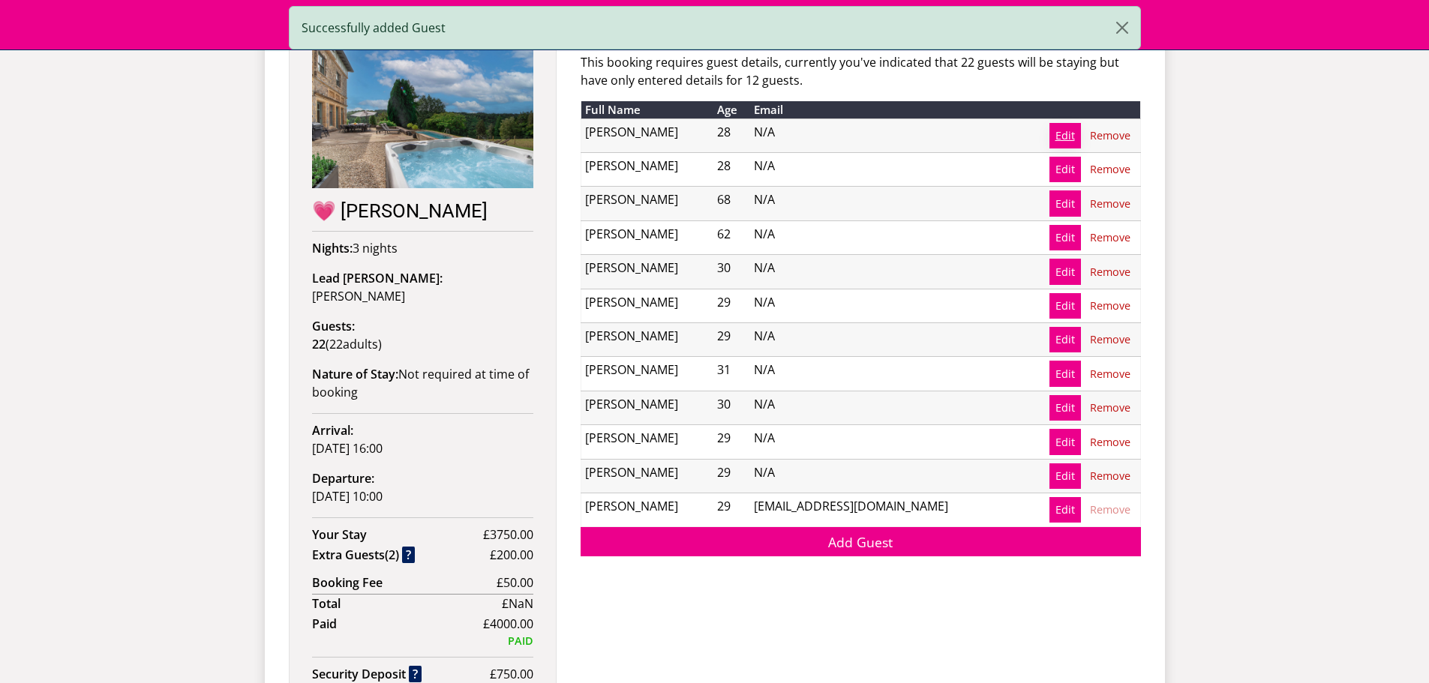
click at [1068, 136] on link "Edit" at bounding box center [1065, 136] width 32 height 26
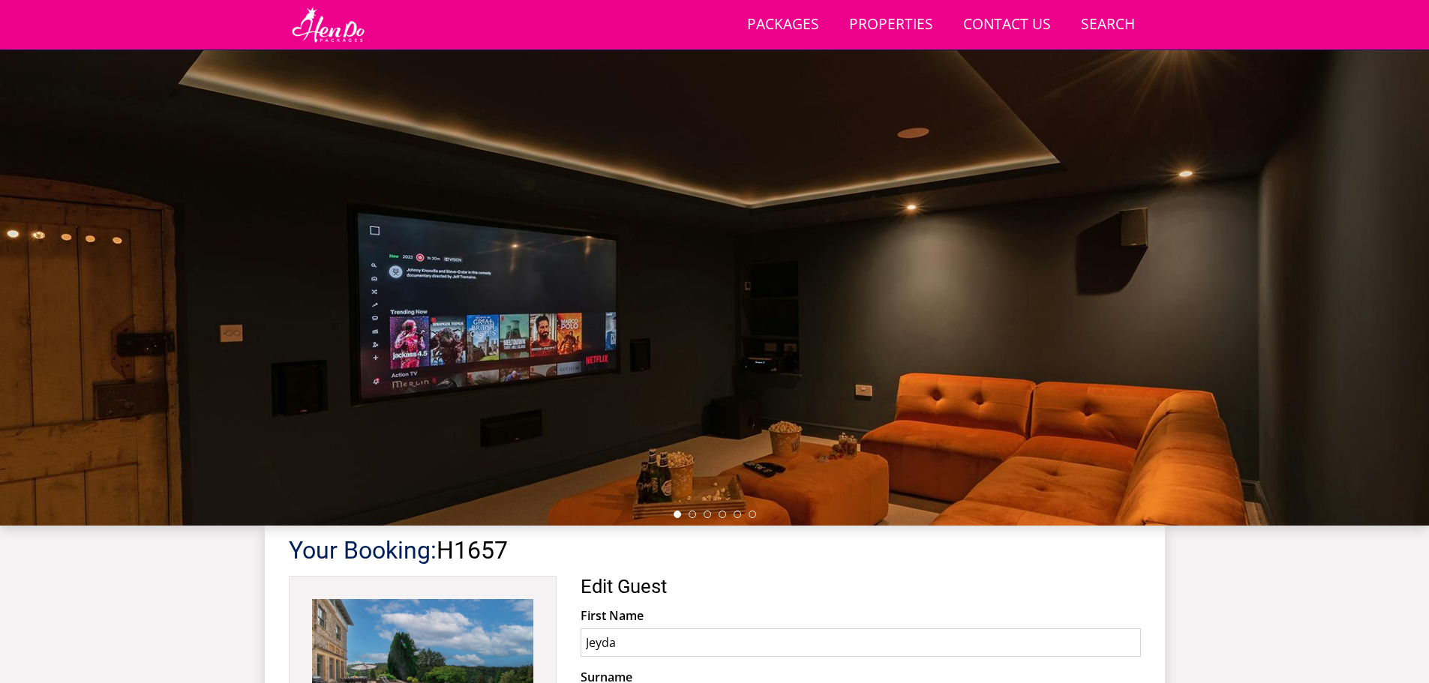
scroll to position [410, 0]
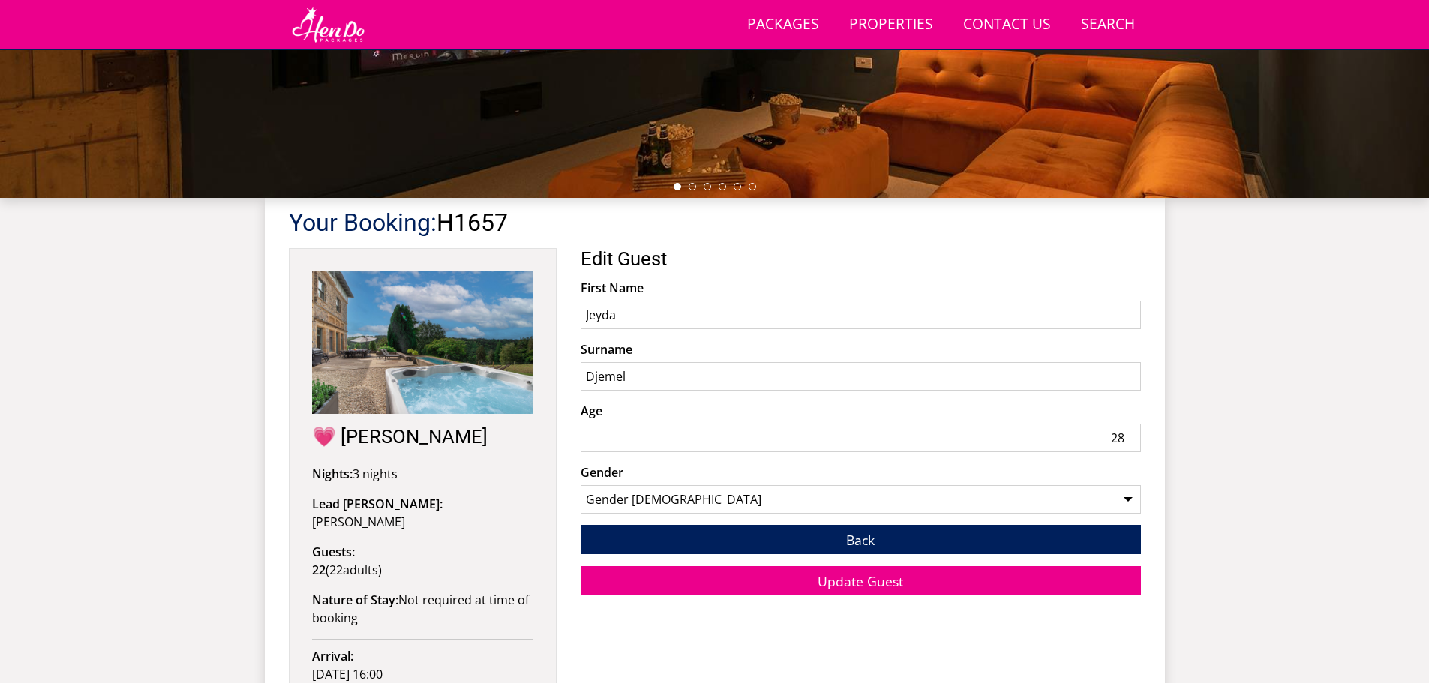
click at [622, 378] on input "Djemel" at bounding box center [861, 376] width 560 height 29
type input "Djemal"
click at [914, 583] on button "Update Guest" at bounding box center [861, 580] width 560 height 29
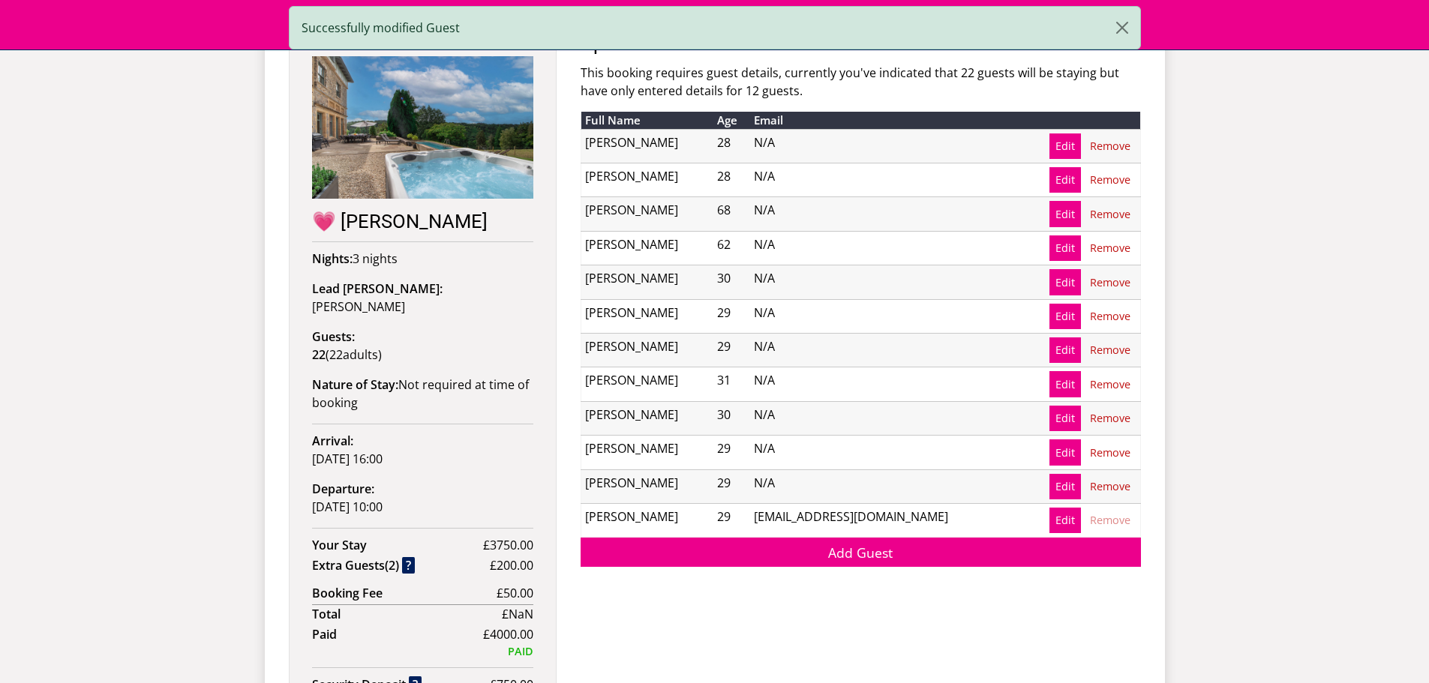
scroll to position [862, 0]
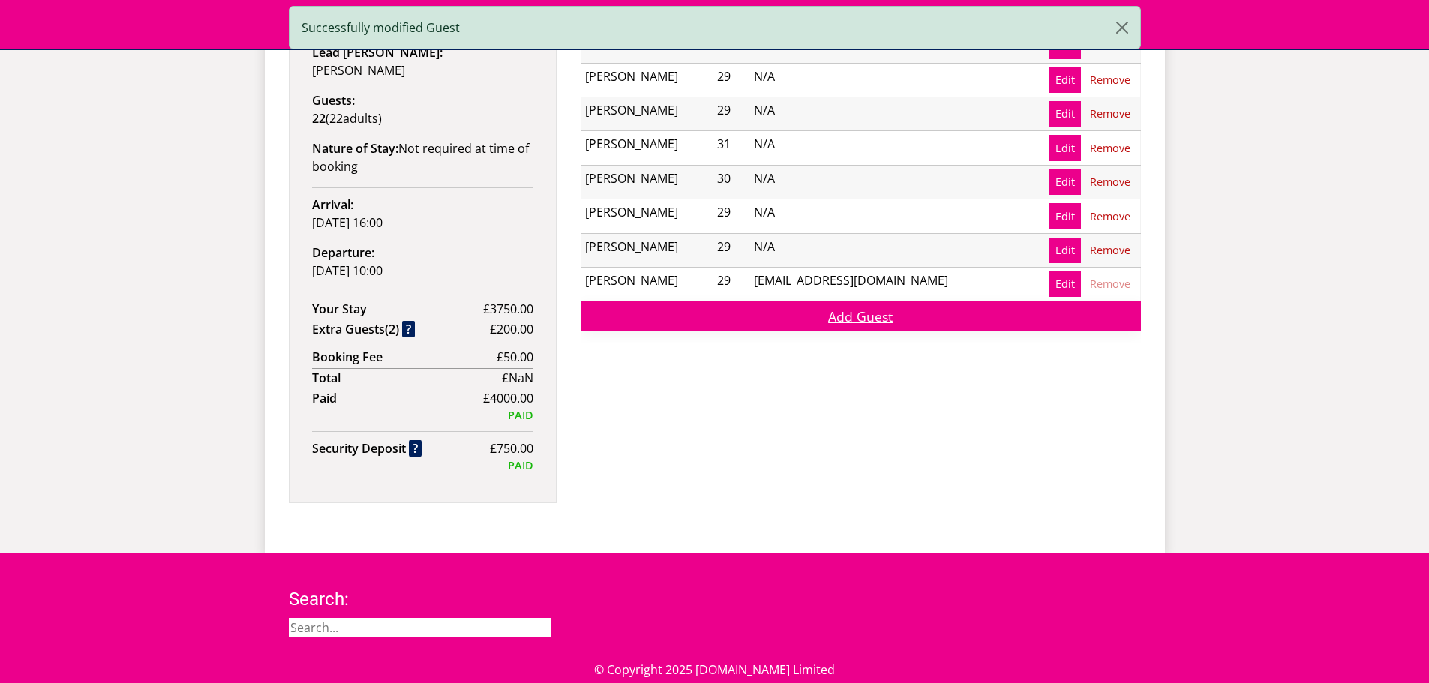
click at [838, 327] on link "Add Guest" at bounding box center [861, 316] width 560 height 29
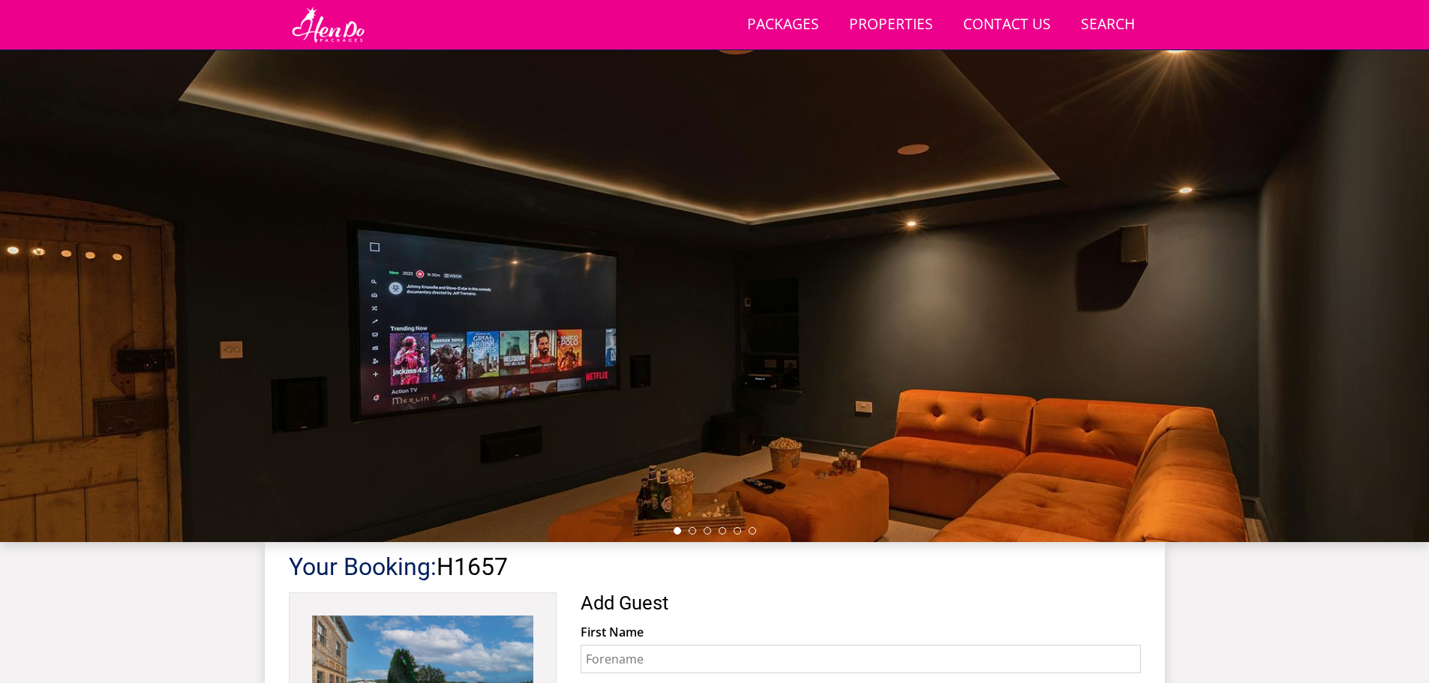
scroll to position [335, 0]
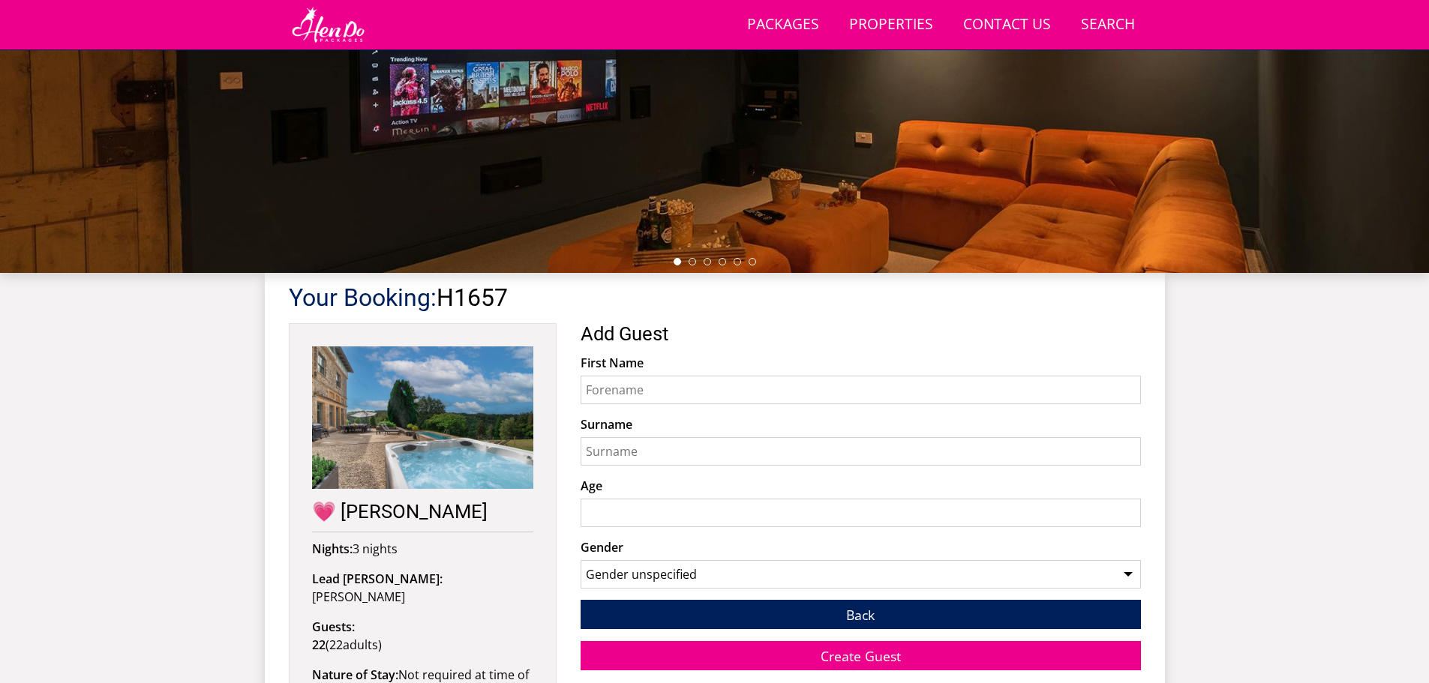
click at [642, 398] on input "First Name" at bounding box center [861, 390] width 560 height 29
type input "[PERSON_NAME]"
click at [651, 455] on input "Surname" at bounding box center [861, 451] width 560 height 29
type input "[PERSON_NAME]"
click at [660, 513] on input "Age" at bounding box center [861, 513] width 560 height 29
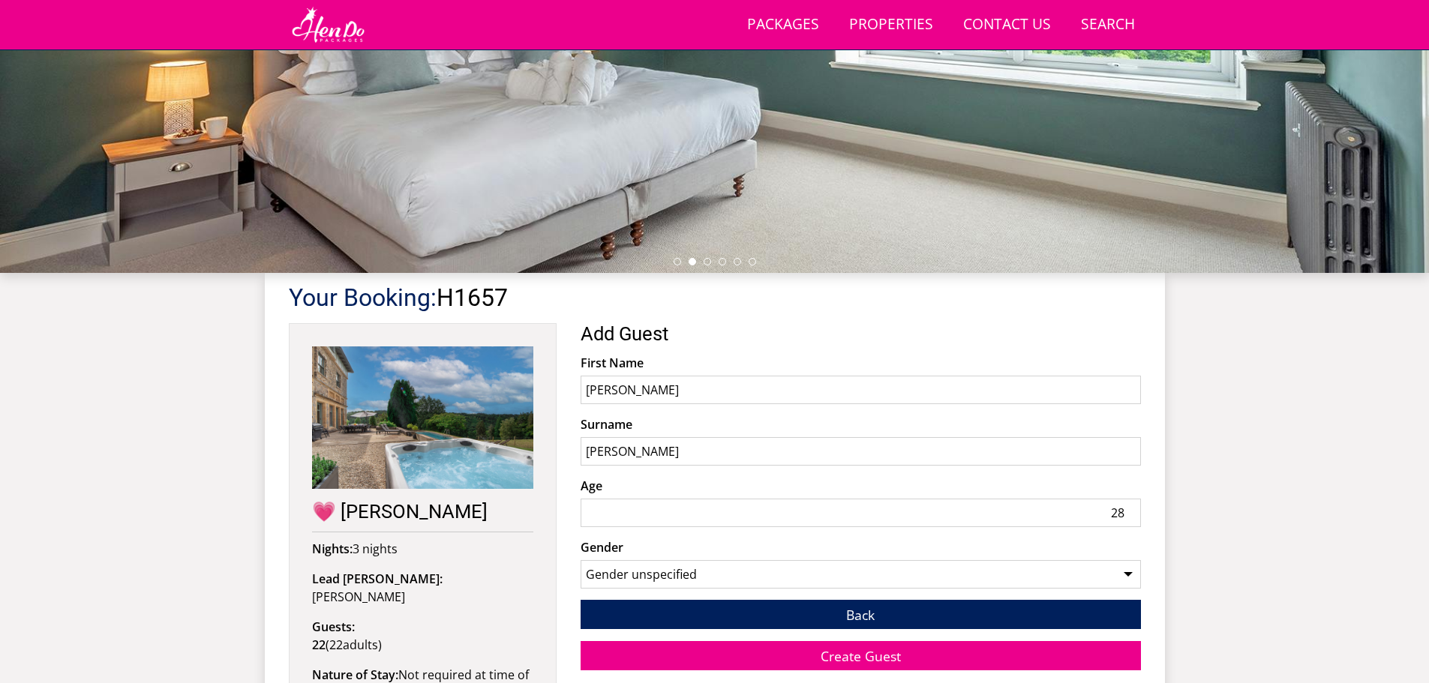
type input "28"
click at [680, 569] on select "Gender unspecified Gender [DEMOGRAPHIC_DATA] Gender [DEMOGRAPHIC_DATA]" at bounding box center [861, 574] width 560 height 29
select select "gender_[DEMOGRAPHIC_DATA]"
click at [581, 560] on select "Gender unspecified Gender [DEMOGRAPHIC_DATA] Gender [DEMOGRAPHIC_DATA]" at bounding box center [861, 574] width 560 height 29
click at [899, 655] on span "Create Guest" at bounding box center [861, 656] width 80 height 18
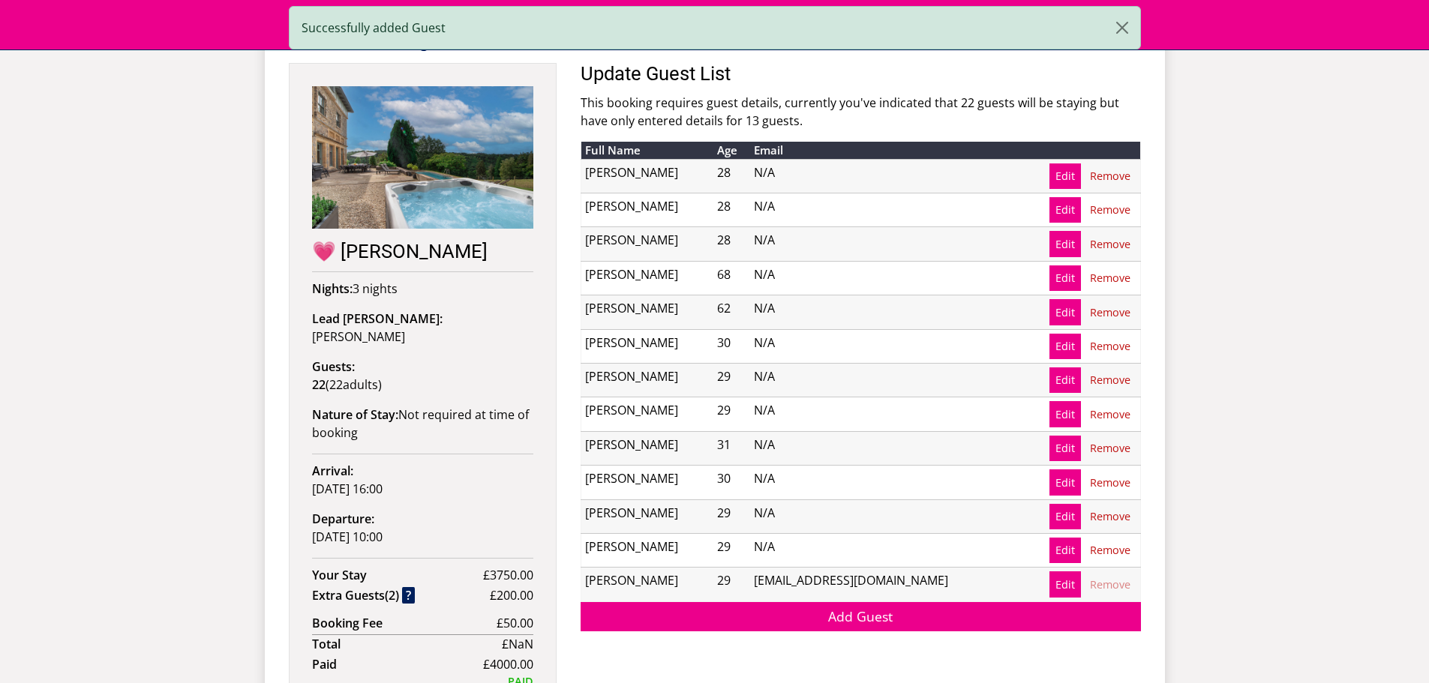
scroll to position [708, 0]
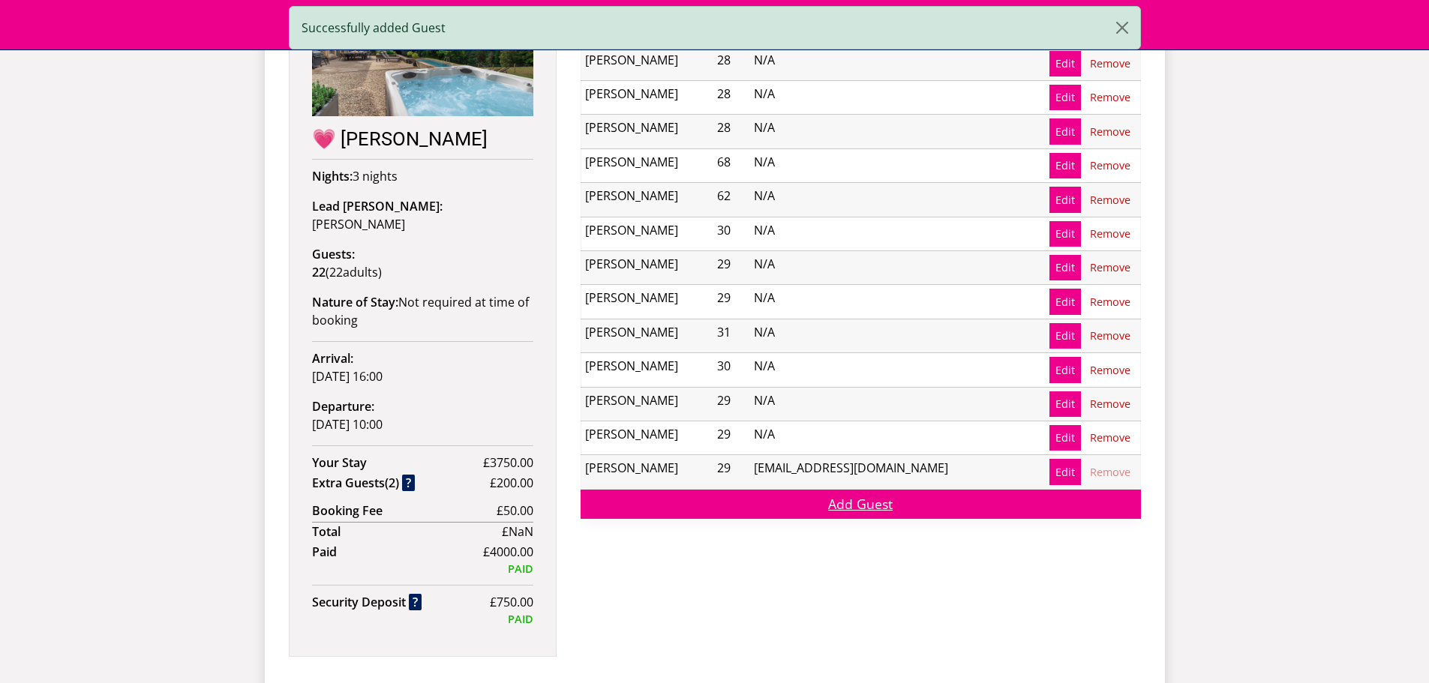
click at [879, 510] on link "Add Guest" at bounding box center [861, 504] width 560 height 29
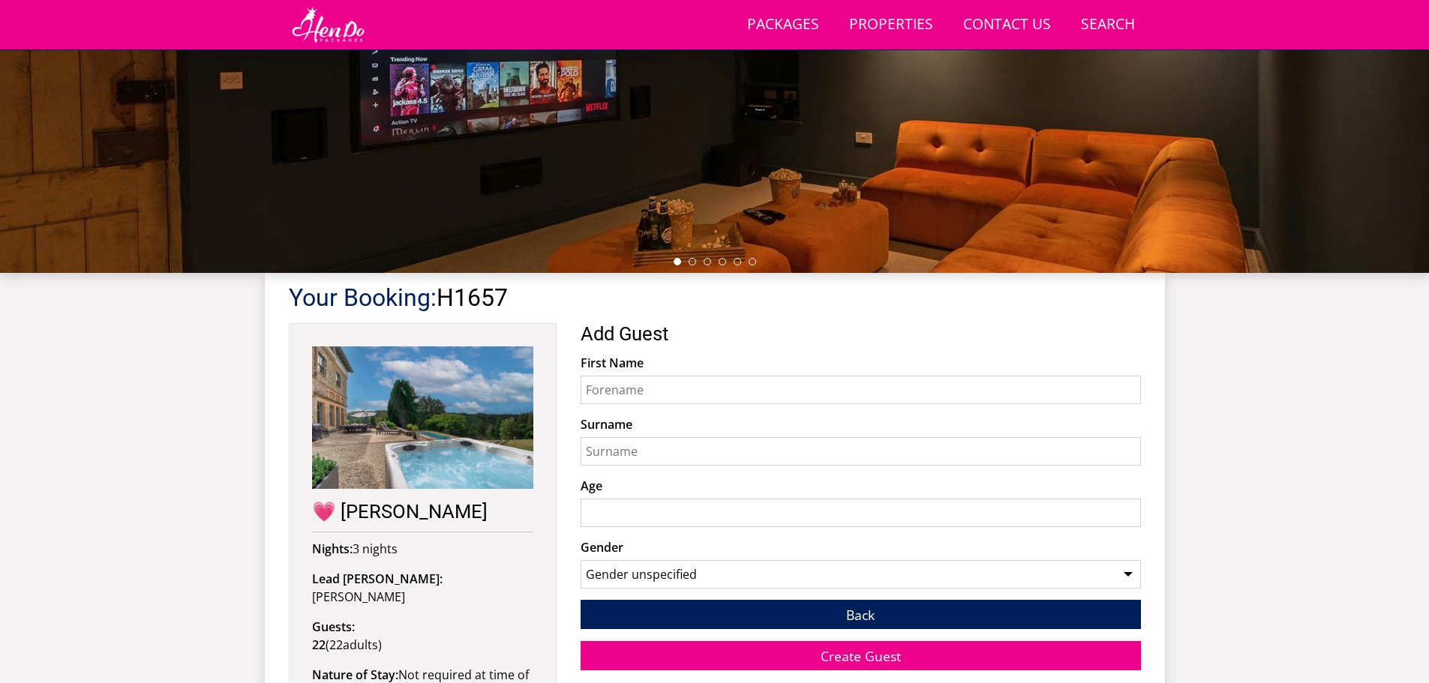
scroll to position [336, 0]
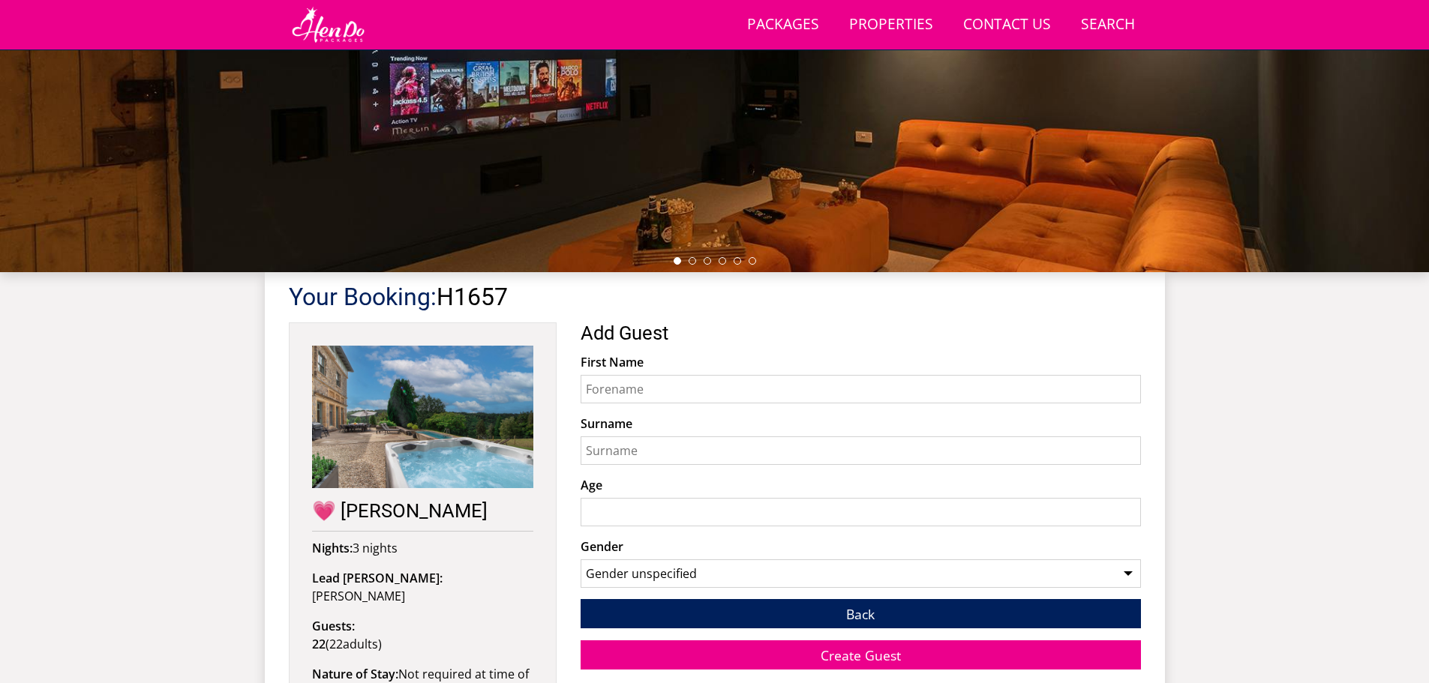
click at [658, 391] on input "First Name" at bounding box center [861, 389] width 560 height 29
type input "[PERSON_NAME]"
click at [656, 460] on input "Surname" at bounding box center [861, 451] width 560 height 29
type input "[PERSON_NAME]"
click at [692, 512] on input "Age" at bounding box center [861, 512] width 560 height 29
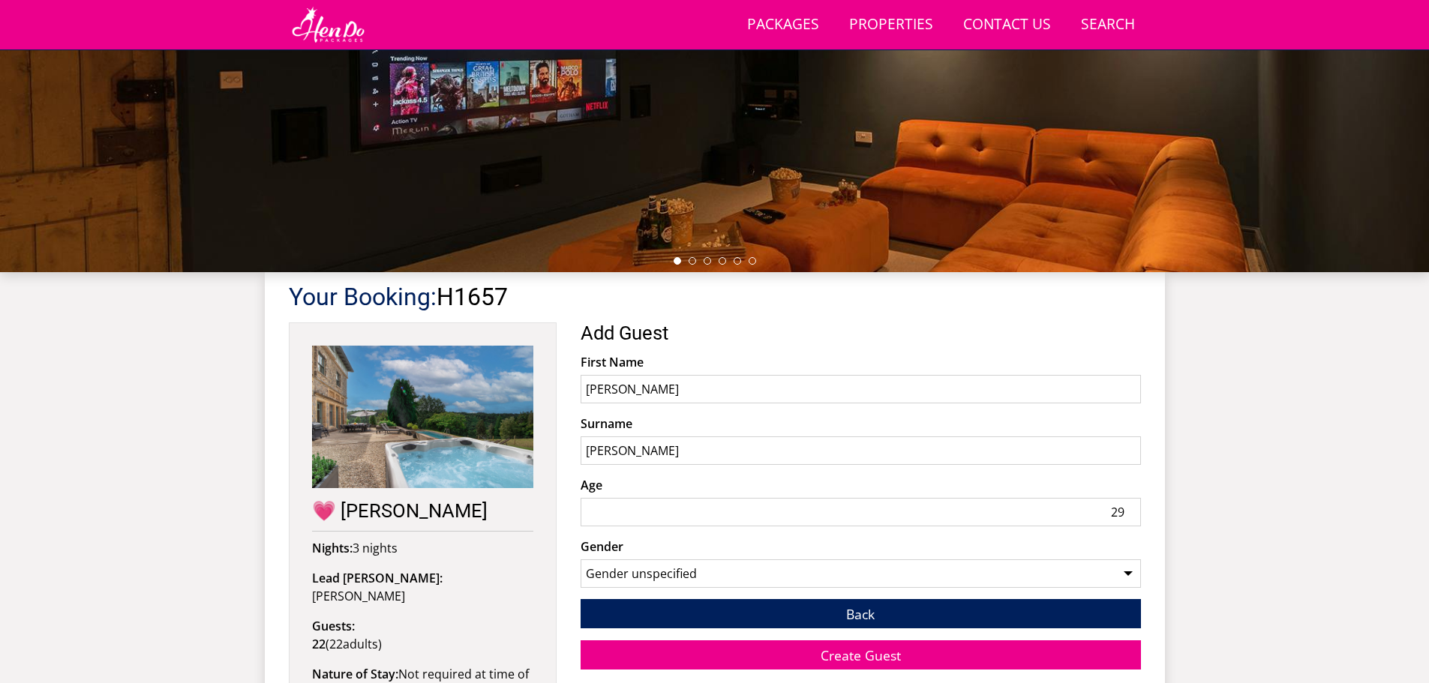
type input "29"
click at [707, 572] on select "Gender unspecified Gender [DEMOGRAPHIC_DATA] Gender [DEMOGRAPHIC_DATA]" at bounding box center [861, 574] width 560 height 29
select select "gender_[DEMOGRAPHIC_DATA]"
click at [581, 560] on select "Gender unspecified Gender [DEMOGRAPHIC_DATA] Gender [DEMOGRAPHIC_DATA]" at bounding box center [861, 574] width 560 height 29
click at [851, 663] on span "Create Guest" at bounding box center [861, 656] width 80 height 18
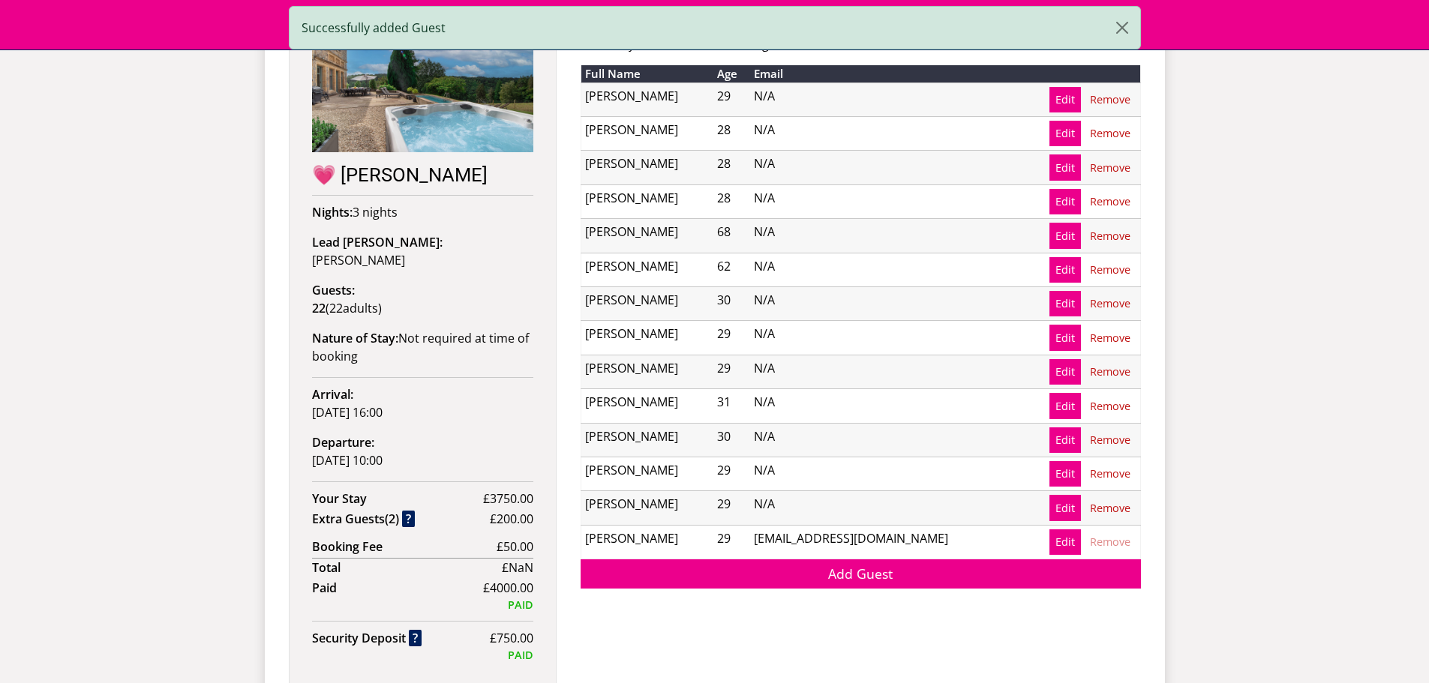
scroll to position [858, 0]
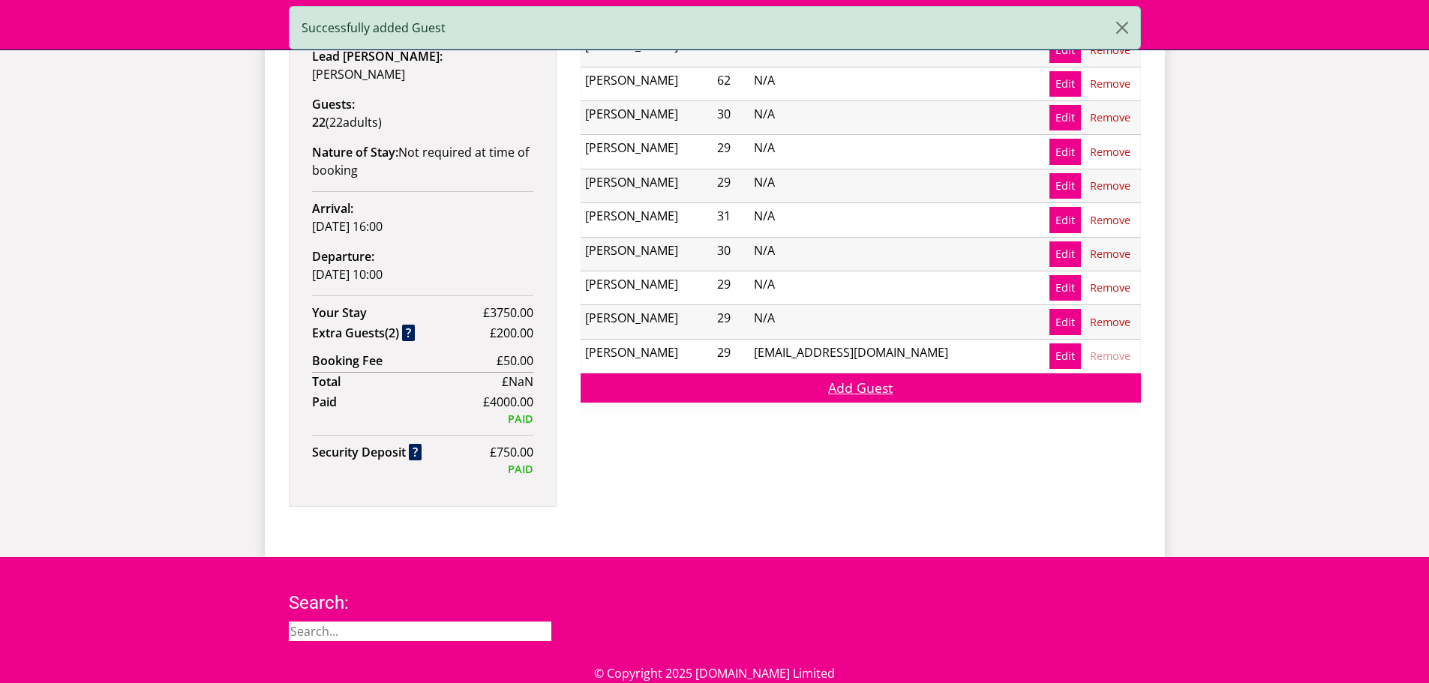
click at [849, 392] on link "Add Guest" at bounding box center [861, 388] width 560 height 29
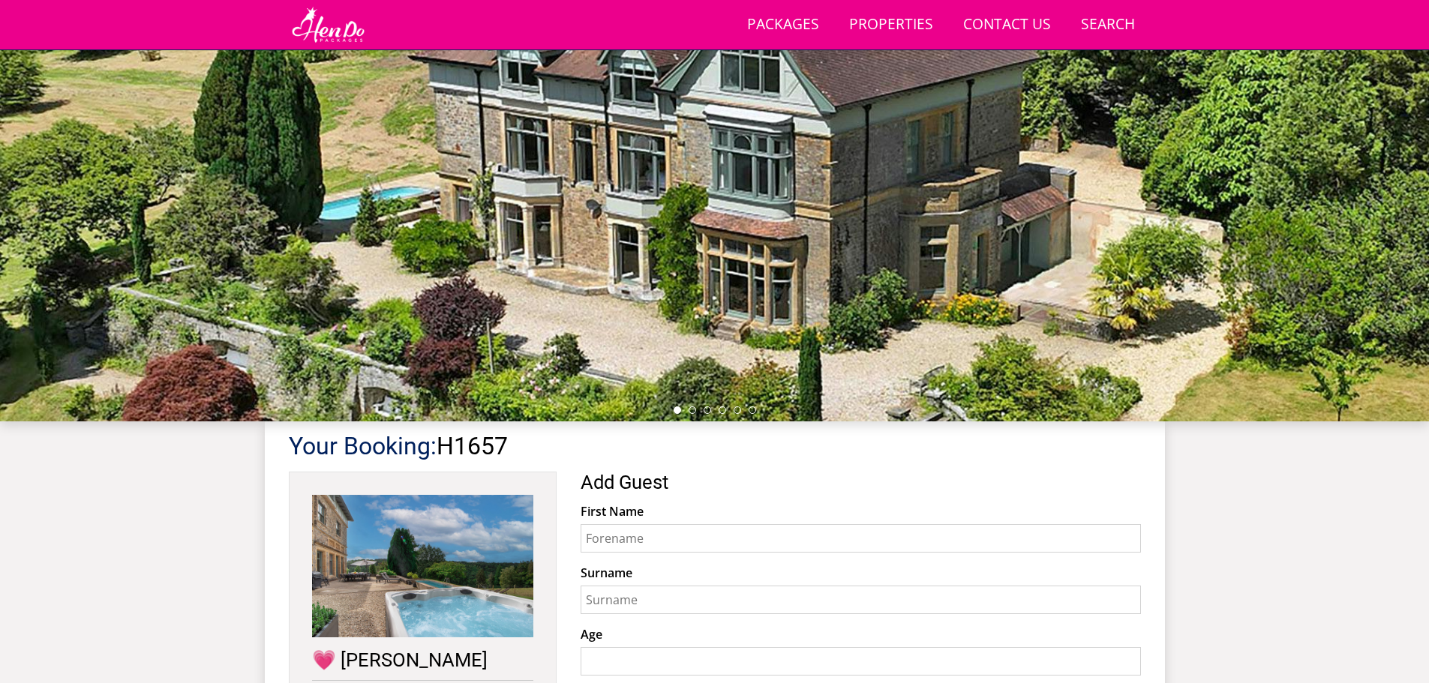
scroll to position [262, 0]
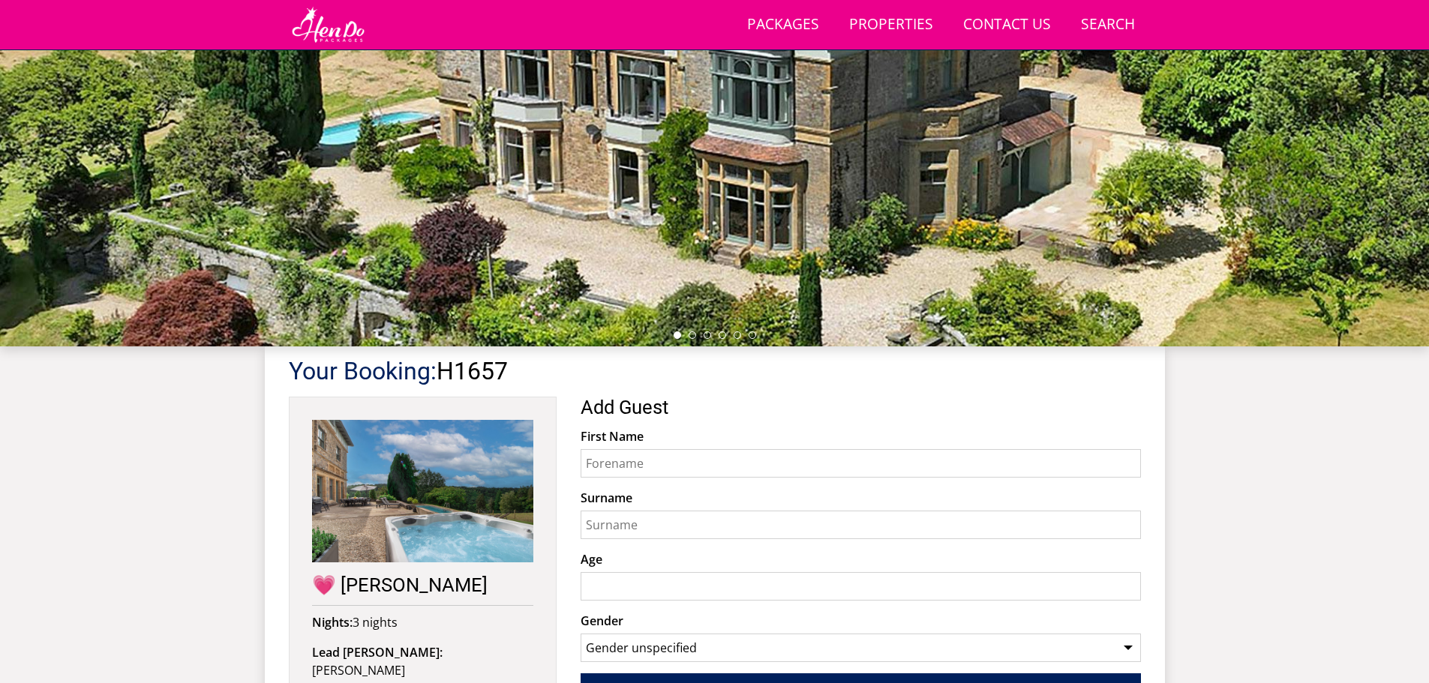
click at [677, 467] on input "First Name" at bounding box center [861, 463] width 560 height 29
type input "Zara"
click at [692, 533] on input "Surname" at bounding box center [861, 525] width 560 height 29
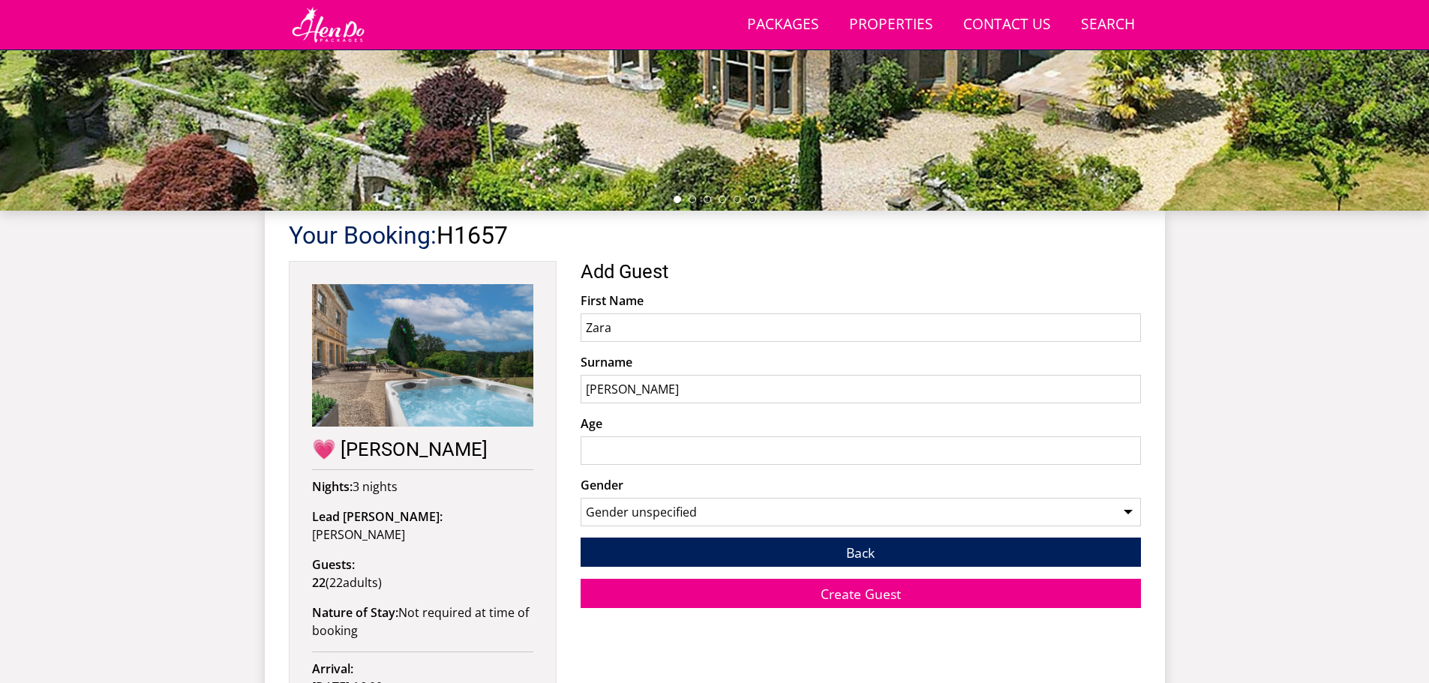
scroll to position [412, 0]
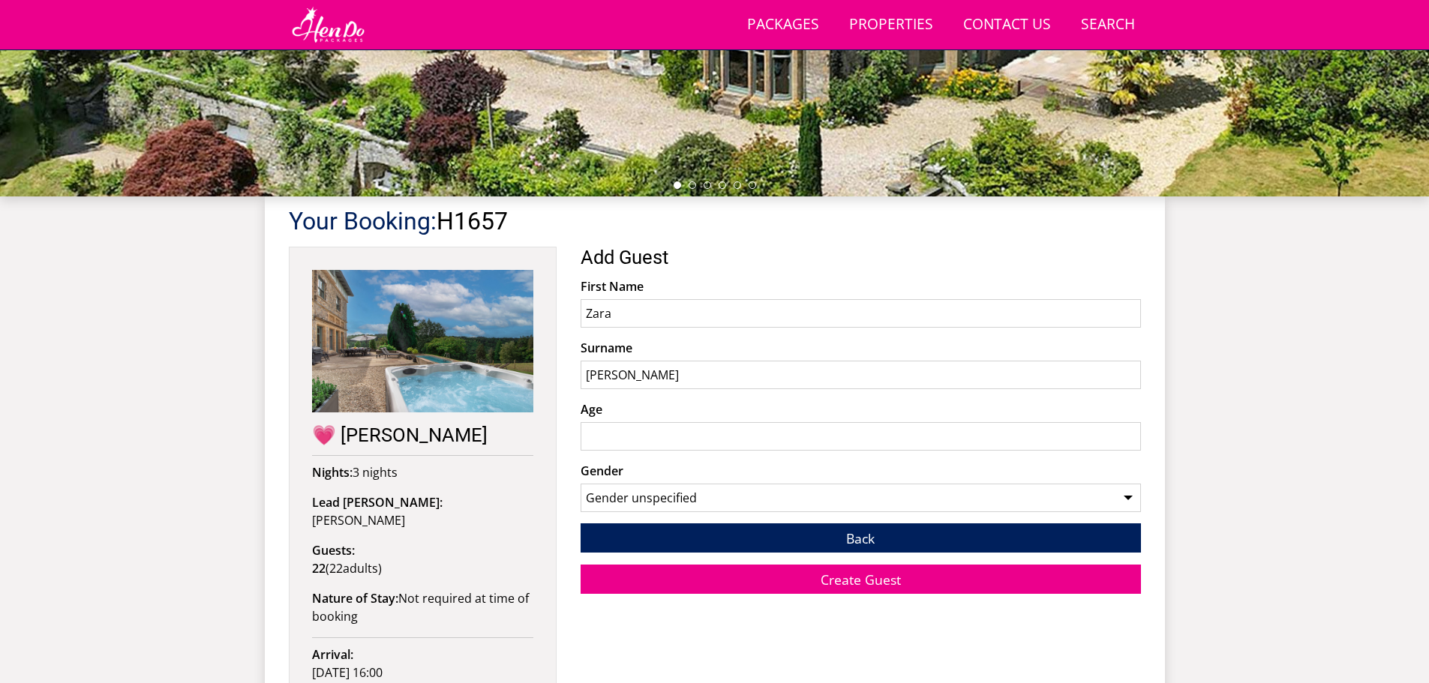
type input "[PERSON_NAME]"
click at [664, 428] on input "Age" at bounding box center [861, 436] width 560 height 29
type input "32"
click at [832, 500] on select "Gender unspecified Gender [DEMOGRAPHIC_DATA] Gender [DEMOGRAPHIC_DATA]" at bounding box center [861, 498] width 560 height 29
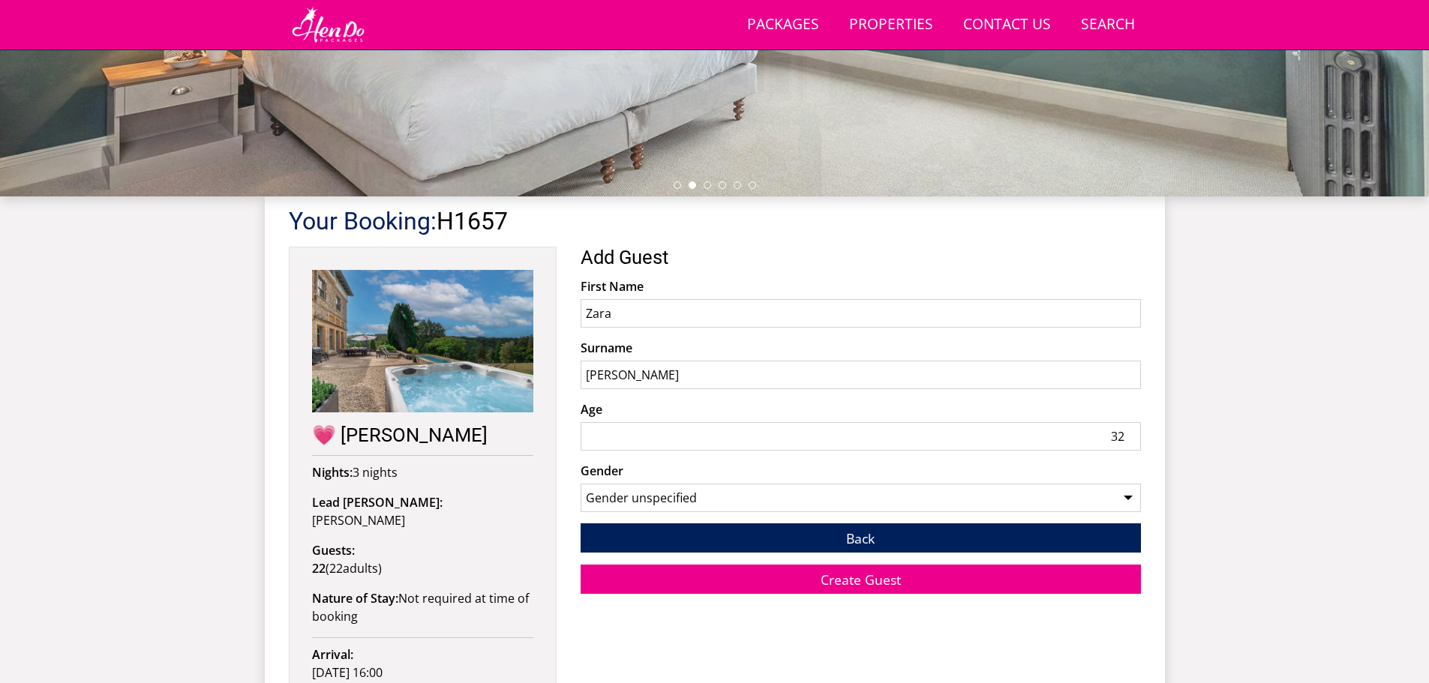
select select "gender_[DEMOGRAPHIC_DATA]"
click at [581, 484] on select "Gender unspecified Gender [DEMOGRAPHIC_DATA] Gender [DEMOGRAPHIC_DATA]" at bounding box center [861, 498] width 560 height 29
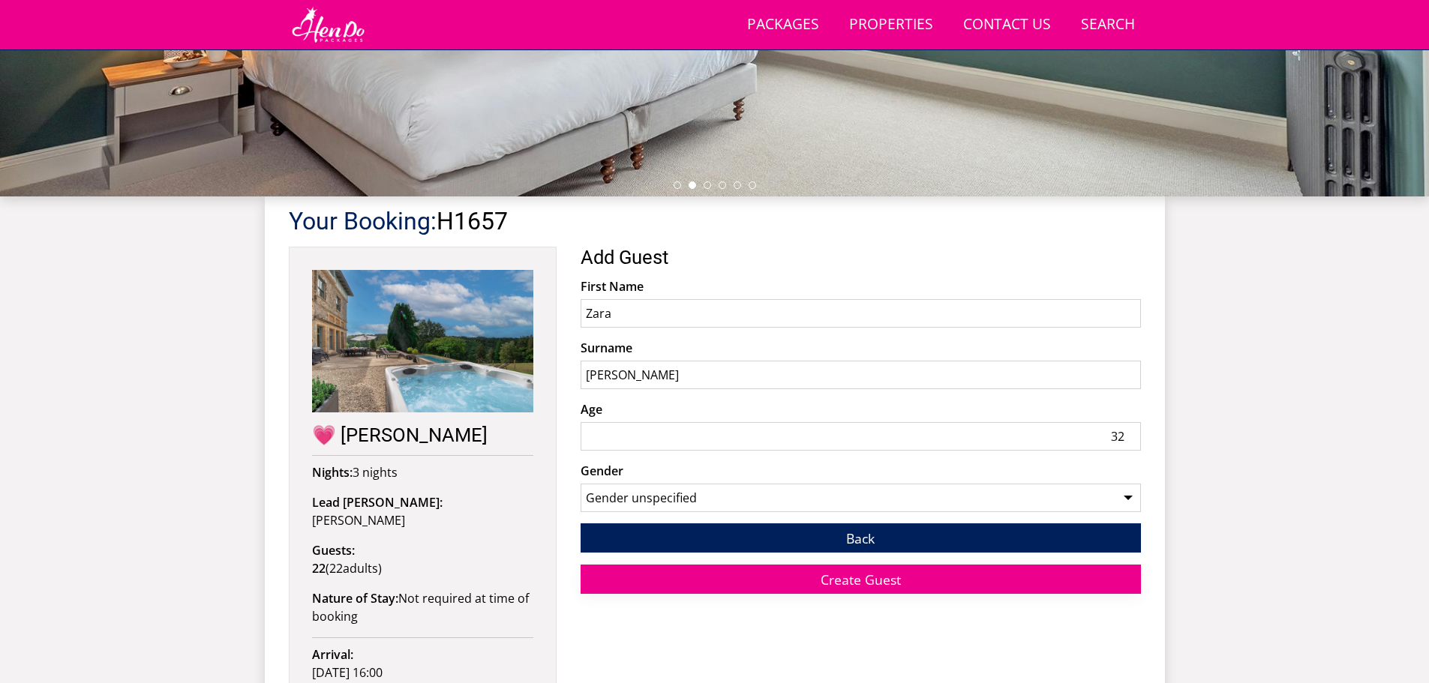
click at [878, 582] on span "Create Guest" at bounding box center [861, 580] width 80 height 18
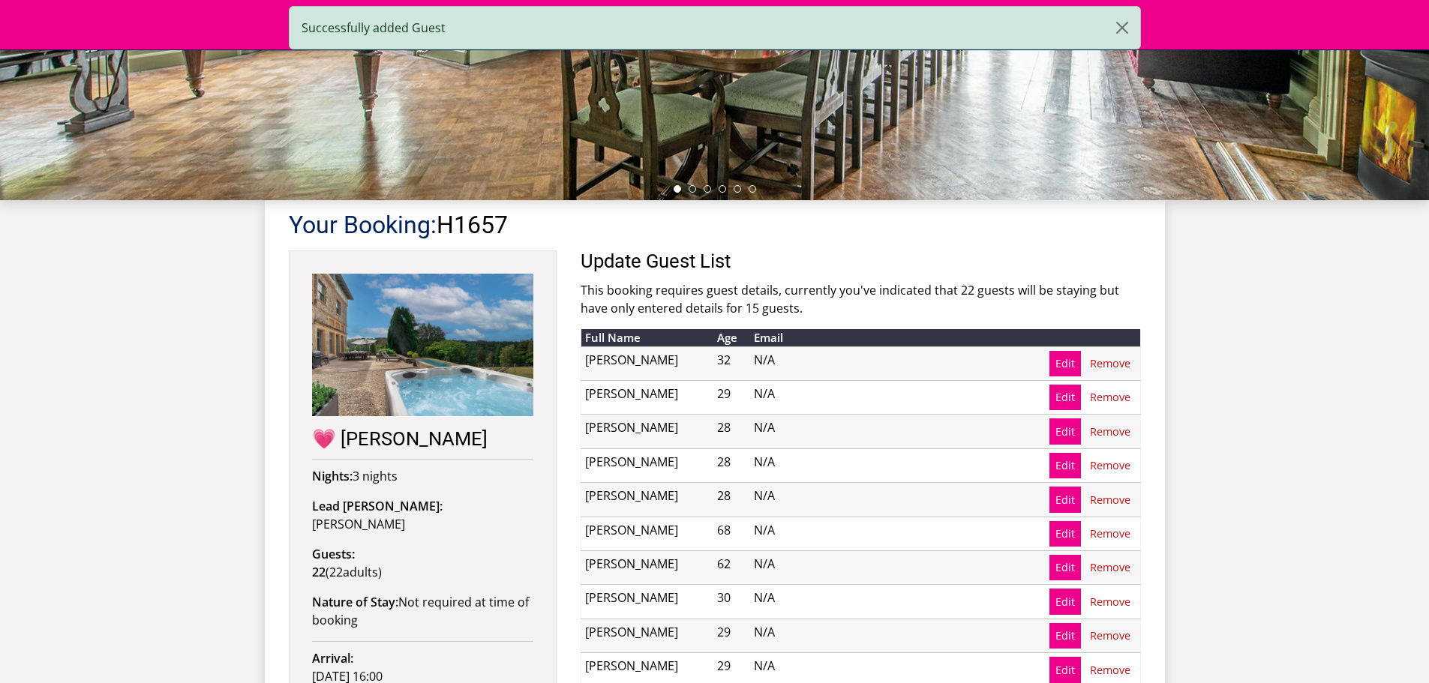
scroll to position [783, 0]
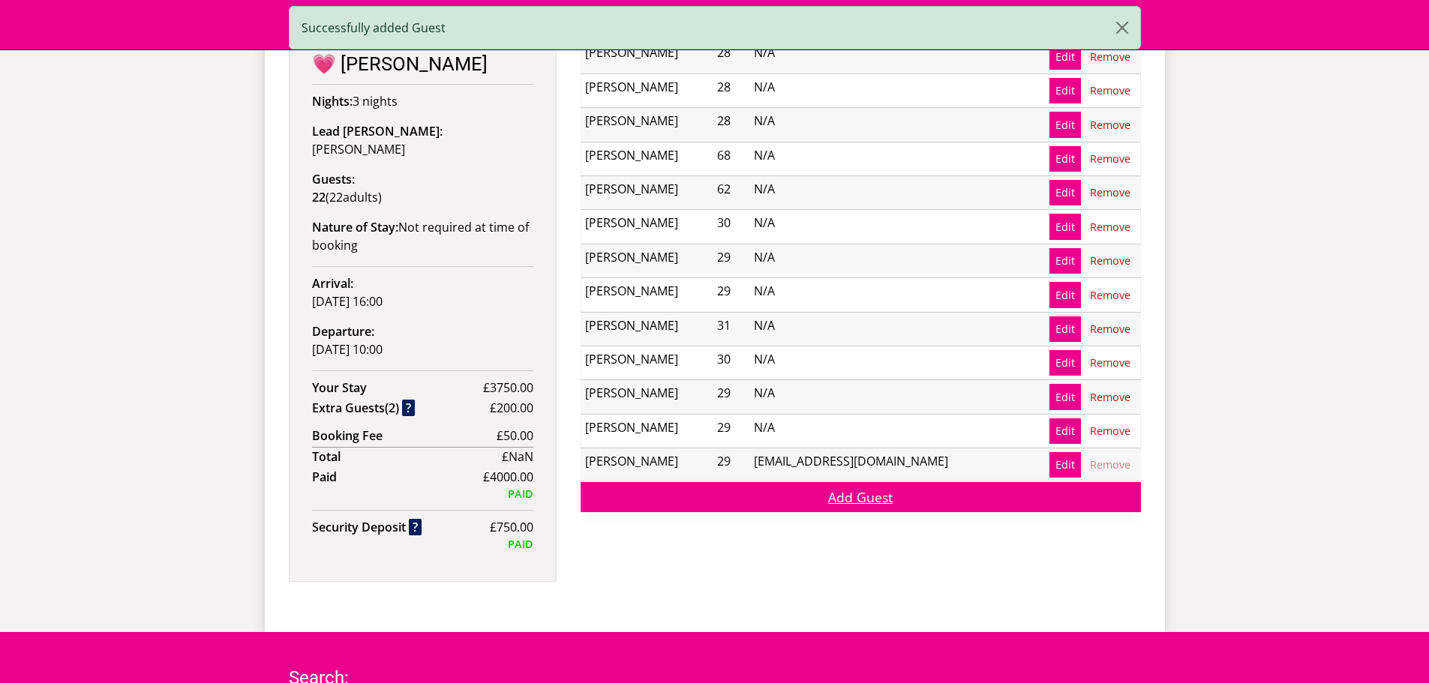
click at [833, 500] on link "Add Guest" at bounding box center [861, 496] width 560 height 29
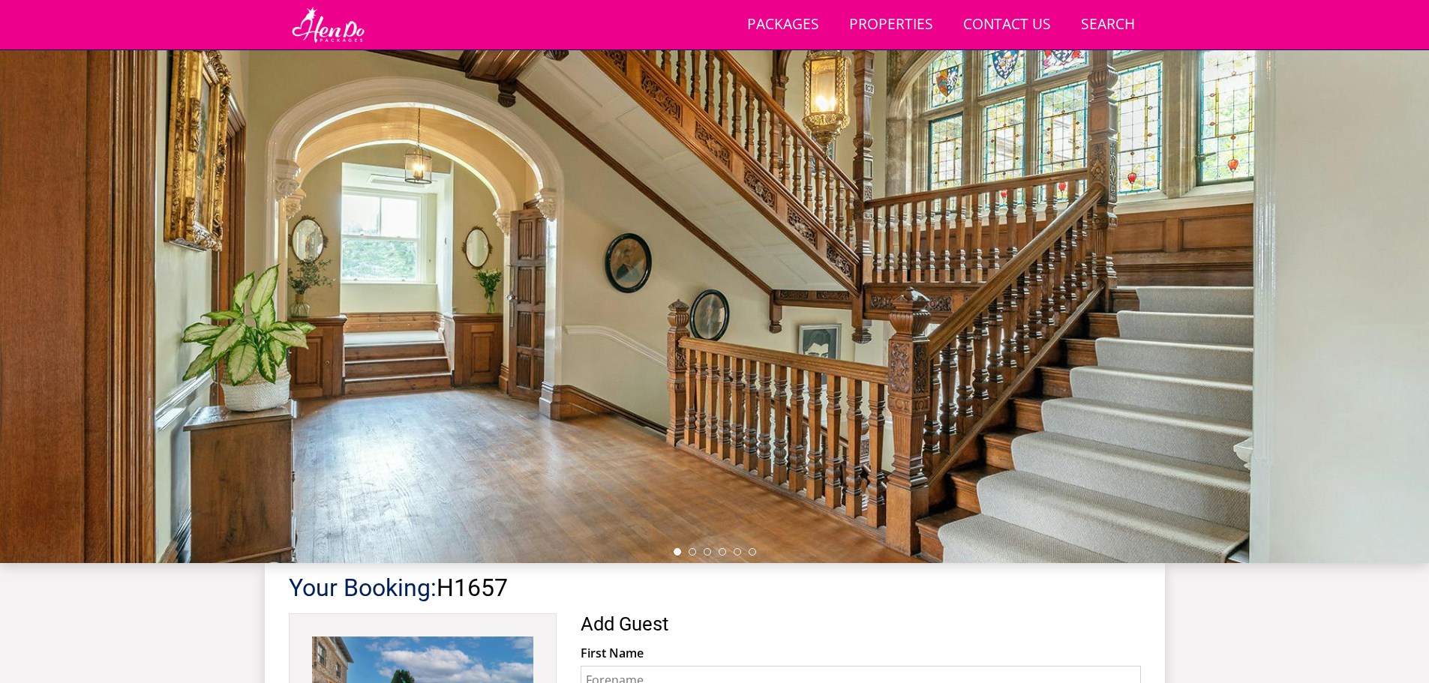
scroll to position [335, 0]
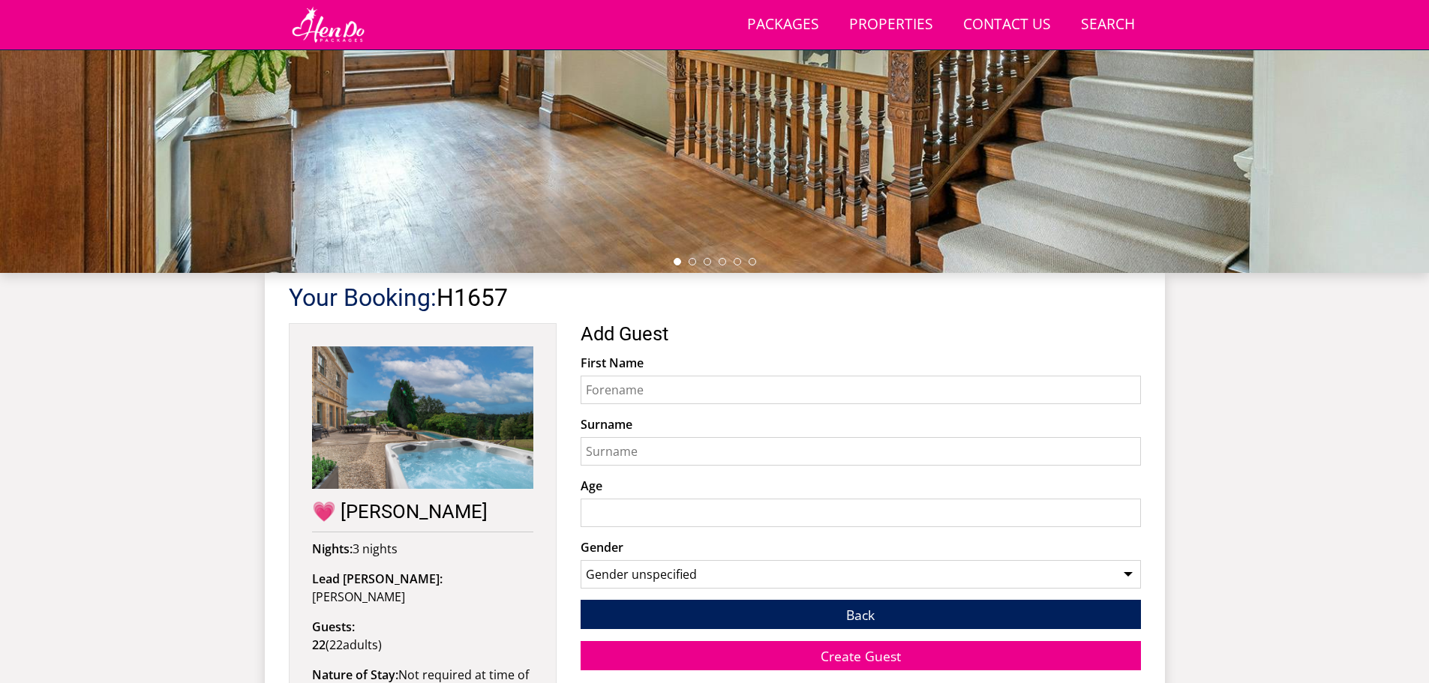
click at [642, 396] on input "First Name" at bounding box center [861, 390] width 560 height 29
type input "[PERSON_NAME]"
click at [654, 446] on input "Surname" at bounding box center [861, 451] width 560 height 29
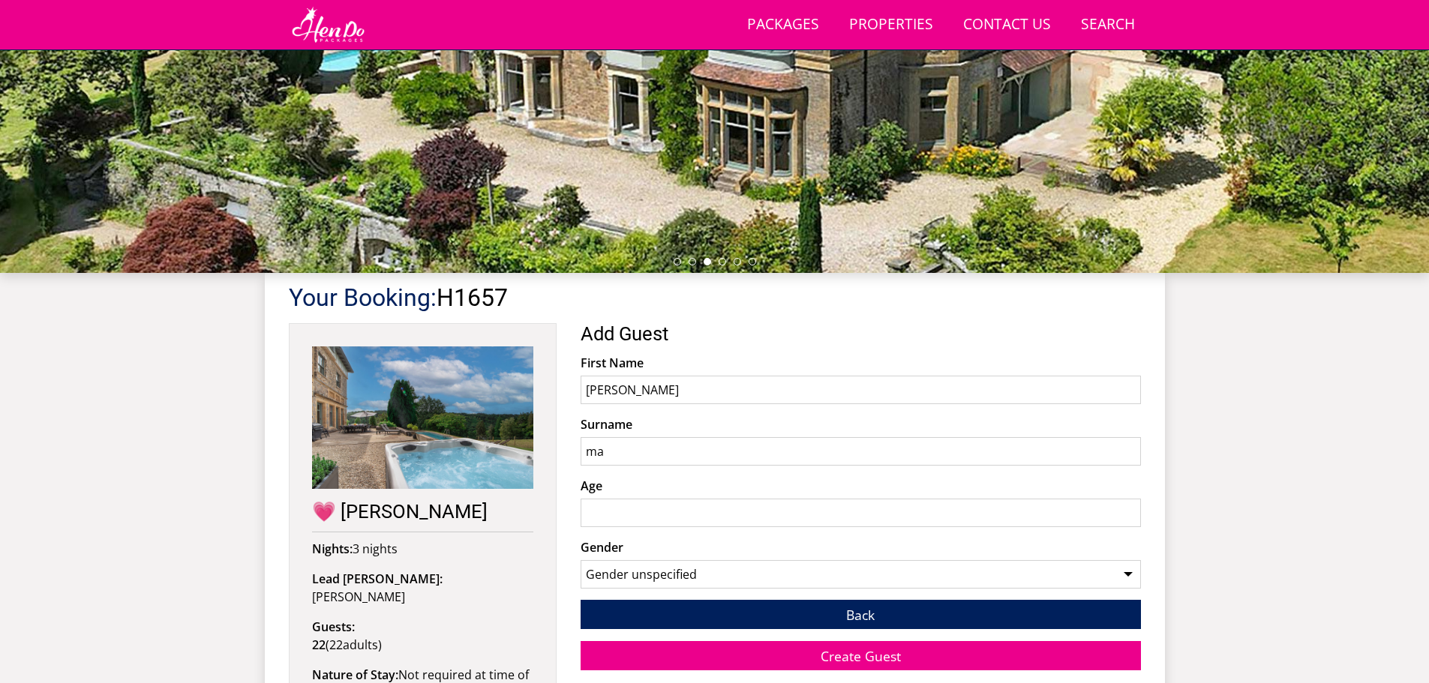
type input "m"
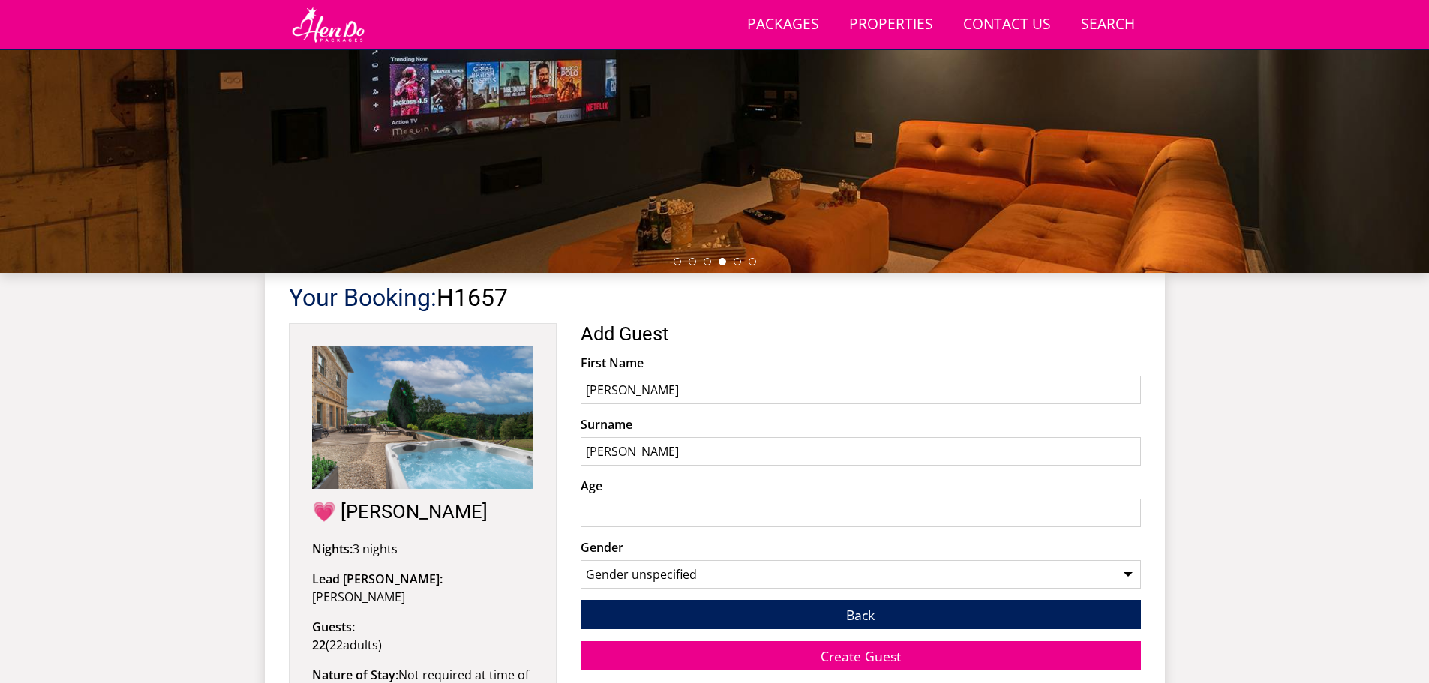
type input "[PERSON_NAME]"
click at [661, 509] on input "Age" at bounding box center [861, 513] width 560 height 29
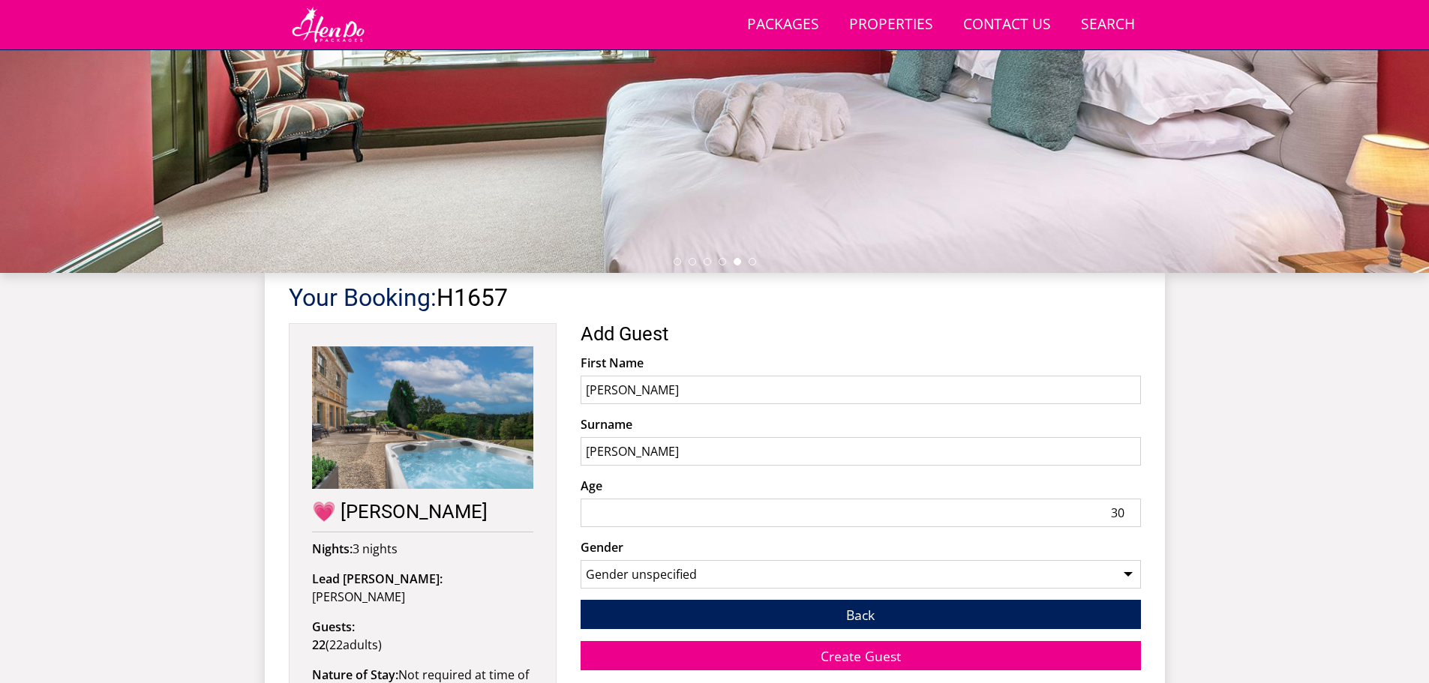
type input "30"
click at [839, 576] on select "Gender unspecified Gender [DEMOGRAPHIC_DATA] Gender [DEMOGRAPHIC_DATA]" at bounding box center [861, 574] width 560 height 29
select select "gender_[DEMOGRAPHIC_DATA]"
click at [581, 560] on select "Gender unspecified Gender [DEMOGRAPHIC_DATA] Gender [DEMOGRAPHIC_DATA]" at bounding box center [861, 574] width 560 height 29
click at [877, 653] on span "Create Guest" at bounding box center [861, 656] width 80 height 18
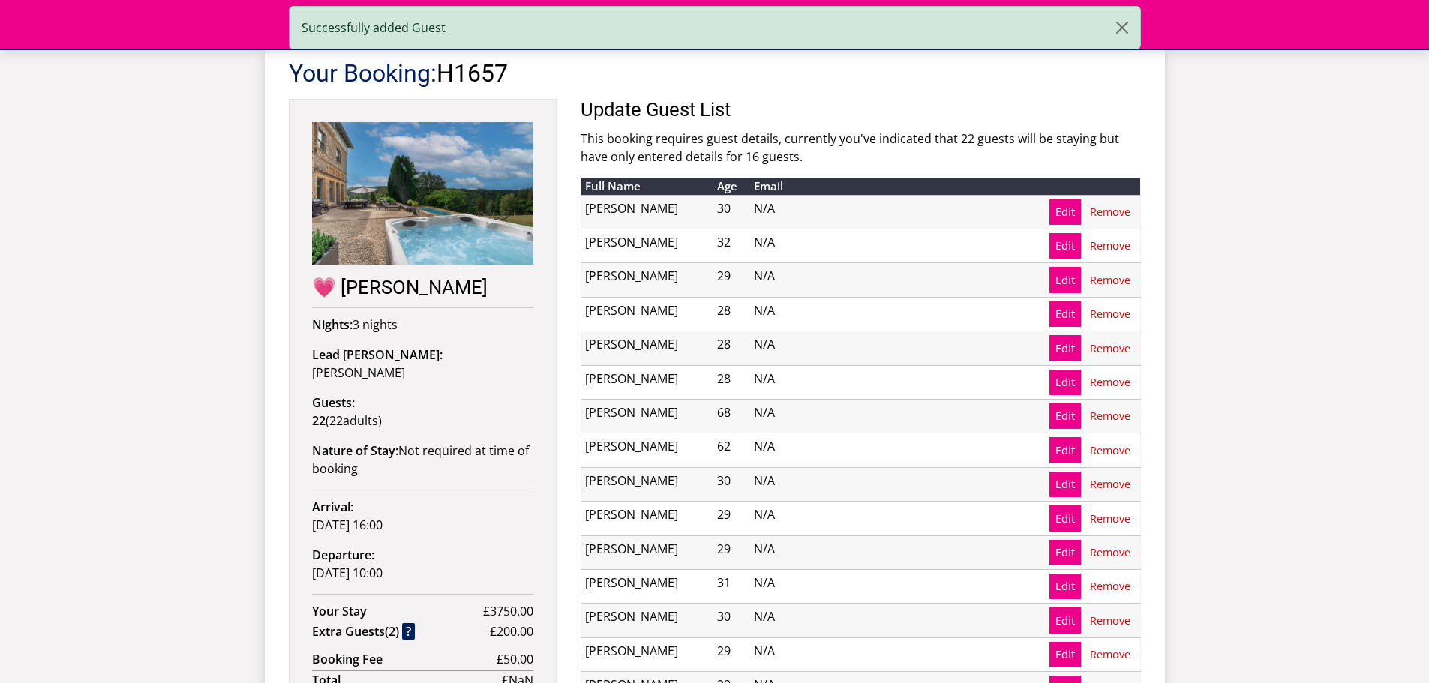
scroll to position [712, 0]
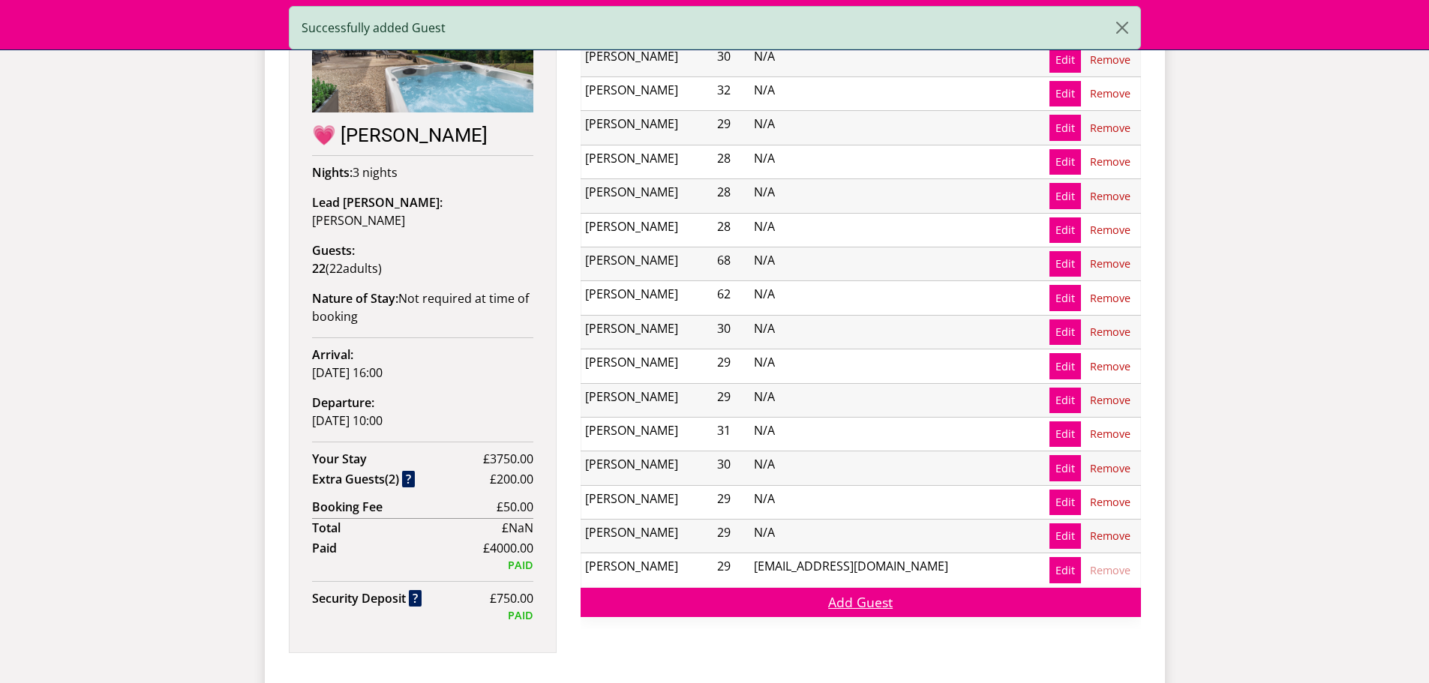
click at [893, 599] on link "Add Guest" at bounding box center [861, 602] width 560 height 29
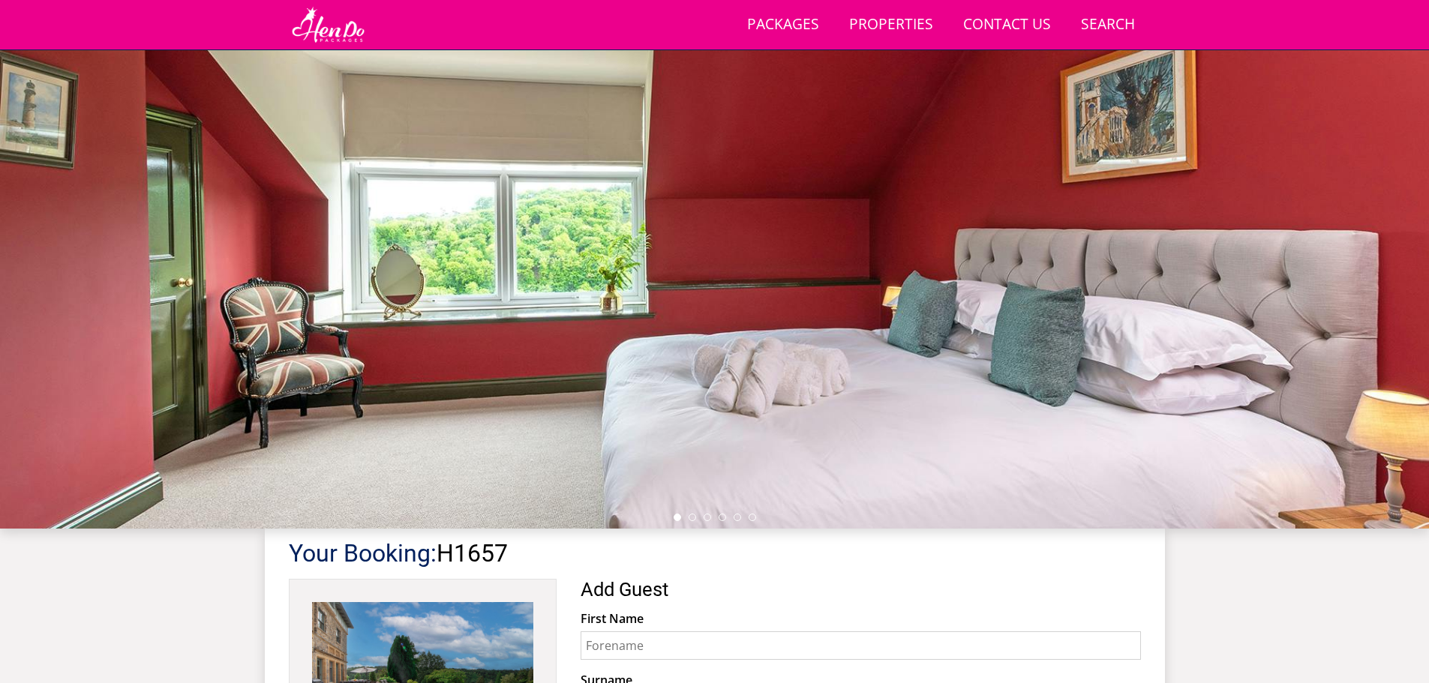
scroll to position [337, 0]
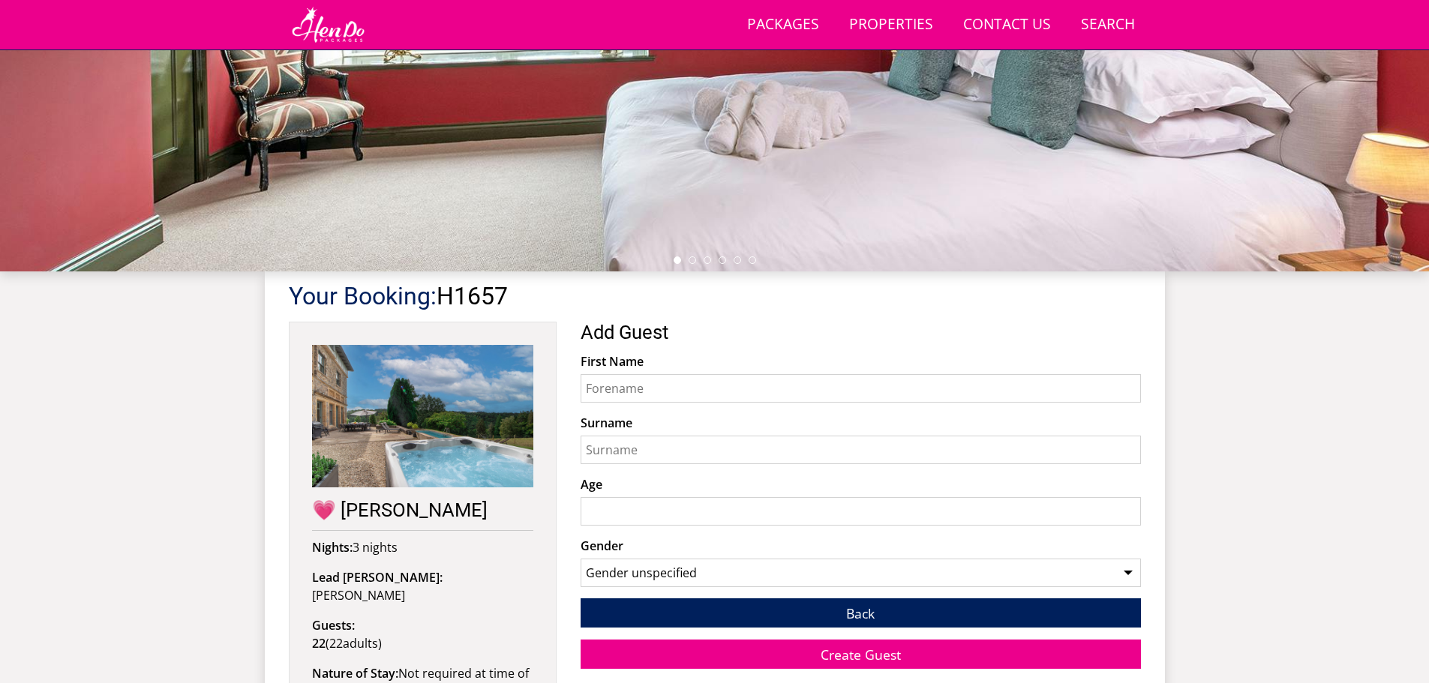
click at [712, 389] on input "First Name" at bounding box center [861, 388] width 560 height 29
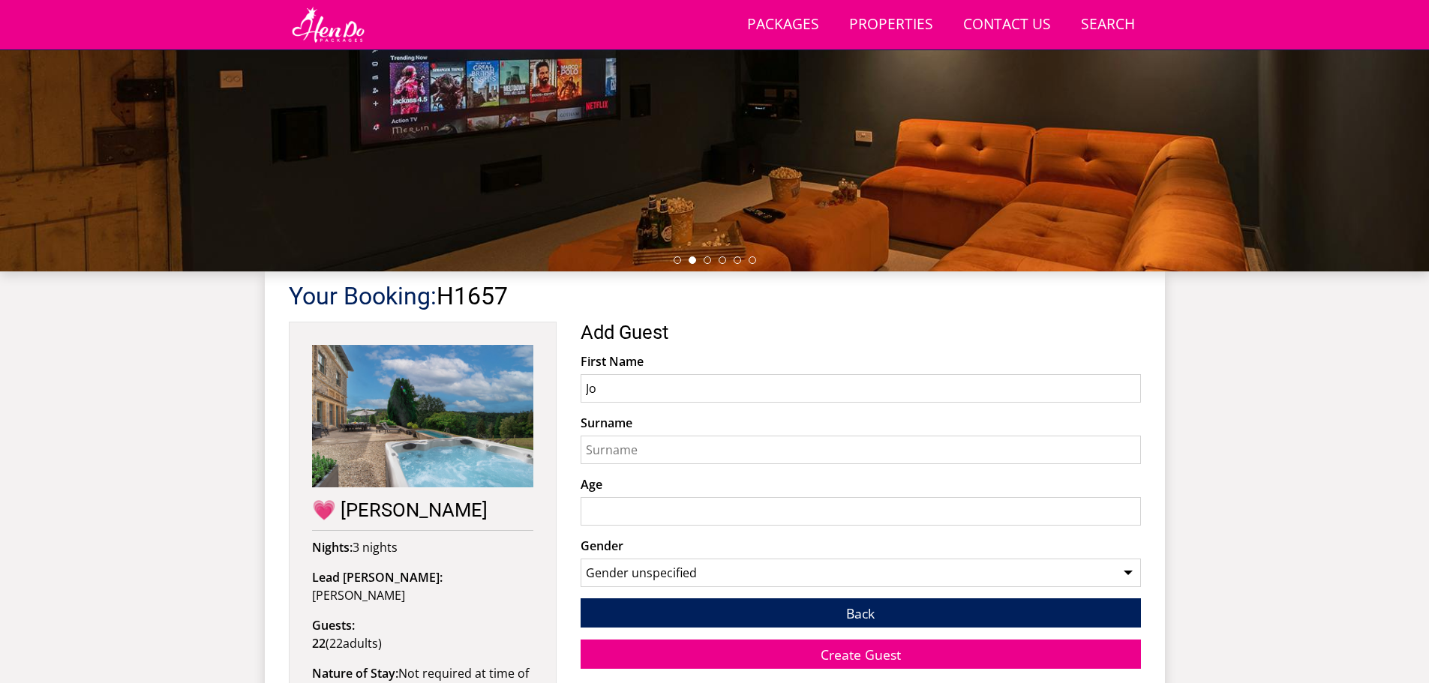
type input "Jo"
click at [701, 449] on input "Surname" at bounding box center [861, 450] width 560 height 29
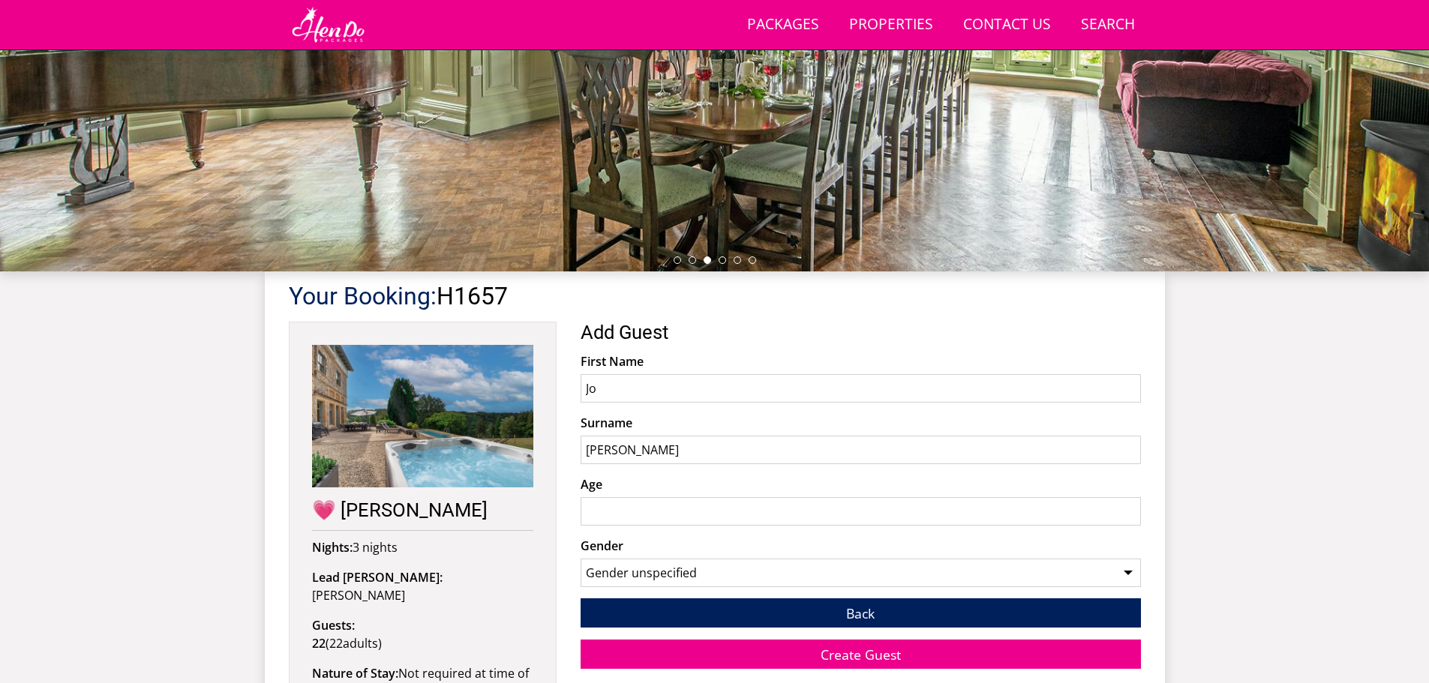
type input "[PERSON_NAME]"
click at [689, 397] on input "Jo" at bounding box center [861, 388] width 560 height 29
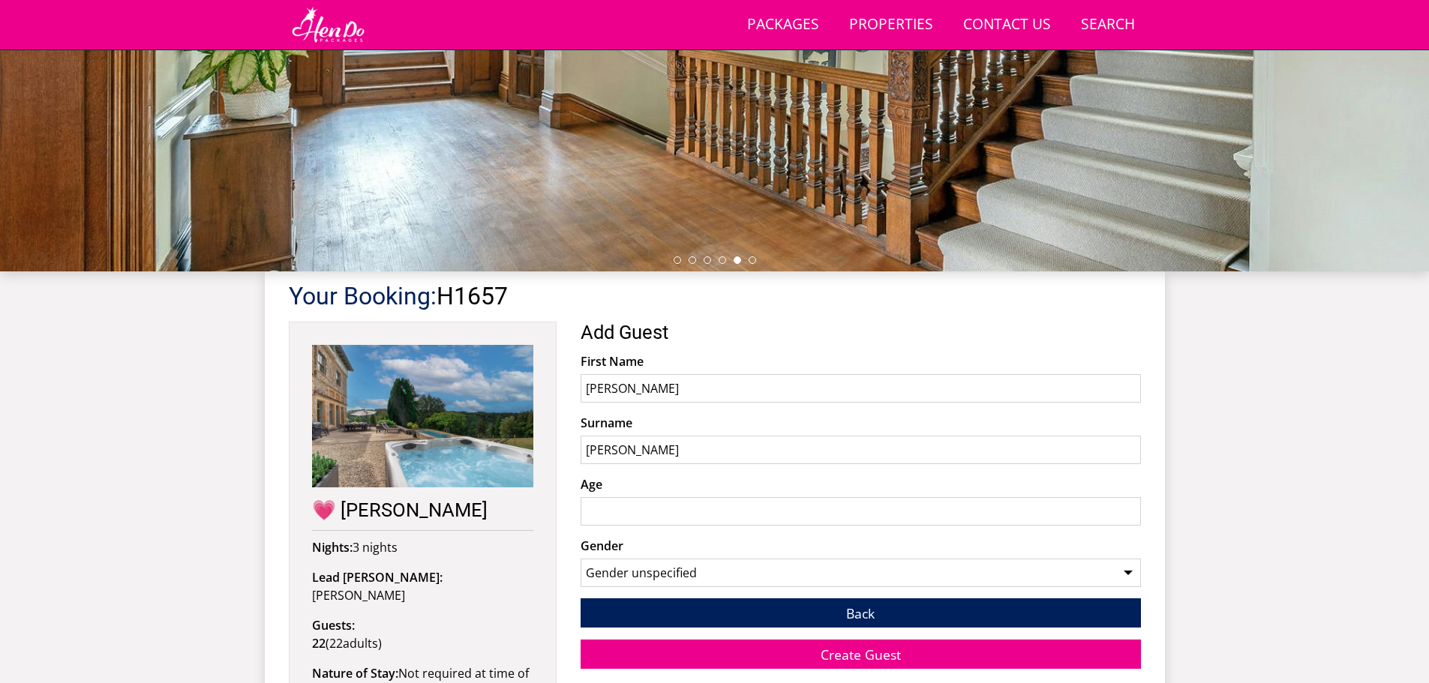
type input "[PERSON_NAME]"
click at [728, 513] on input "Age" at bounding box center [861, 511] width 560 height 29
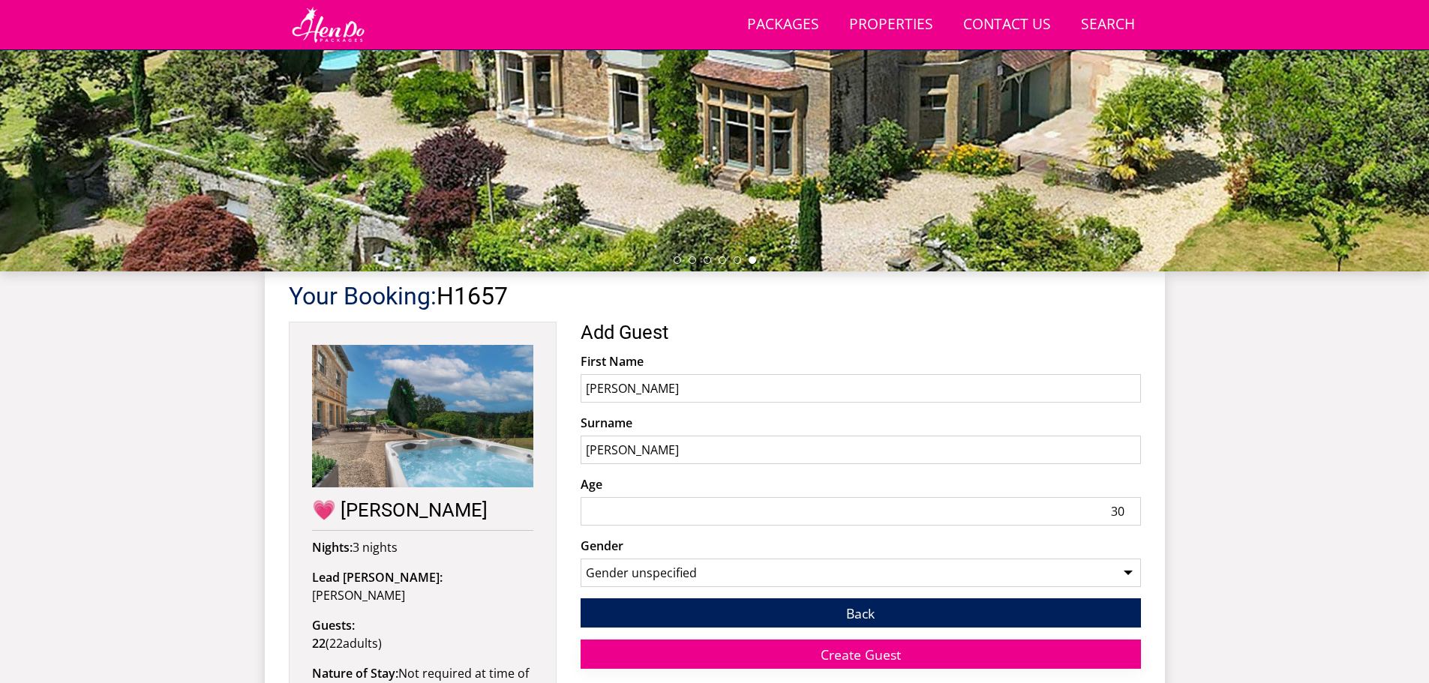
type input "30"
click at [914, 652] on button "Create Guest" at bounding box center [861, 654] width 560 height 29
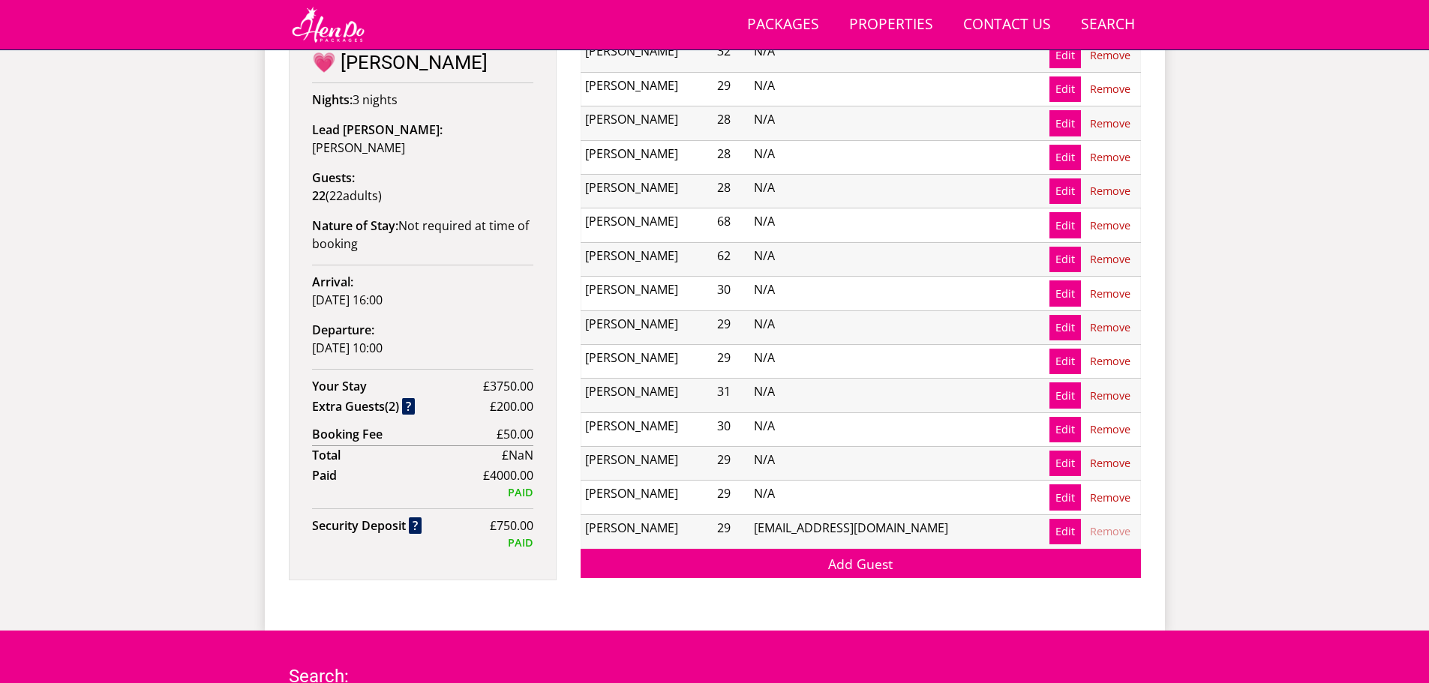
scroll to position [786, 0]
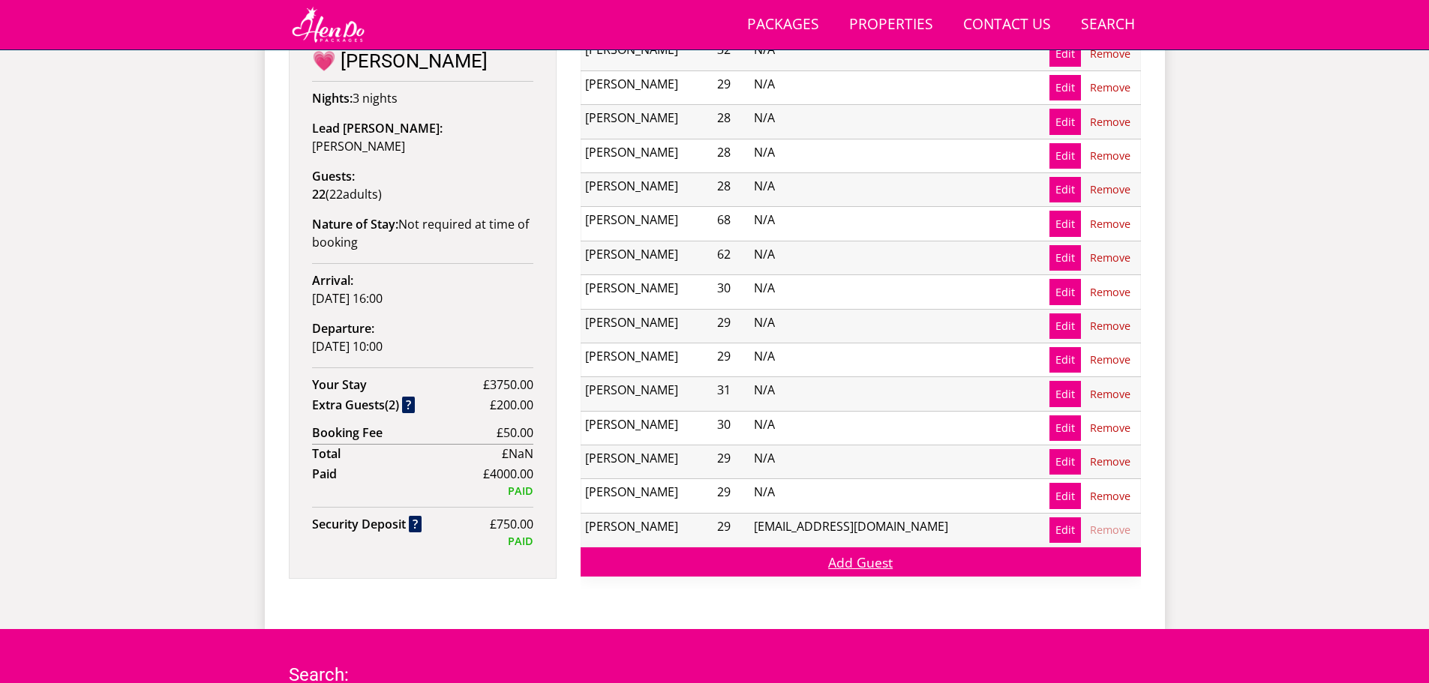
click at [876, 562] on link "Add Guest" at bounding box center [861, 562] width 560 height 29
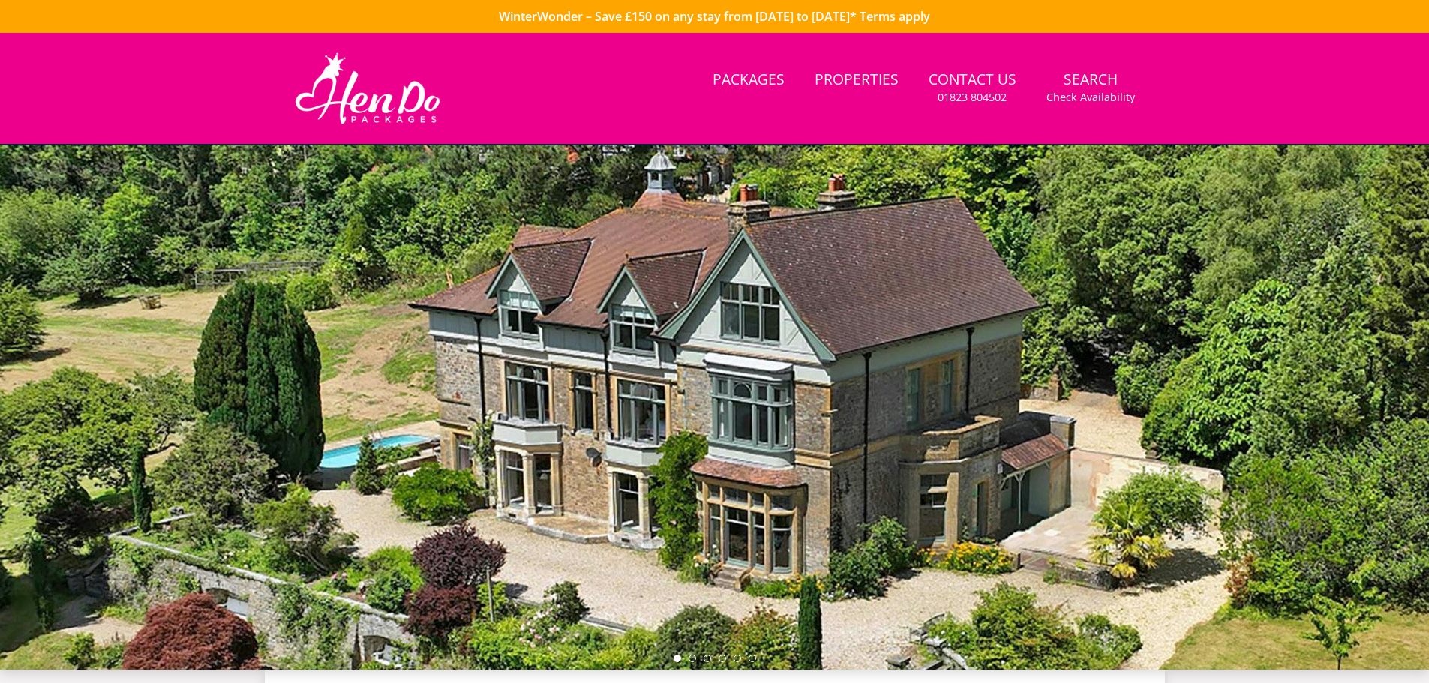
scroll to position [337, 0]
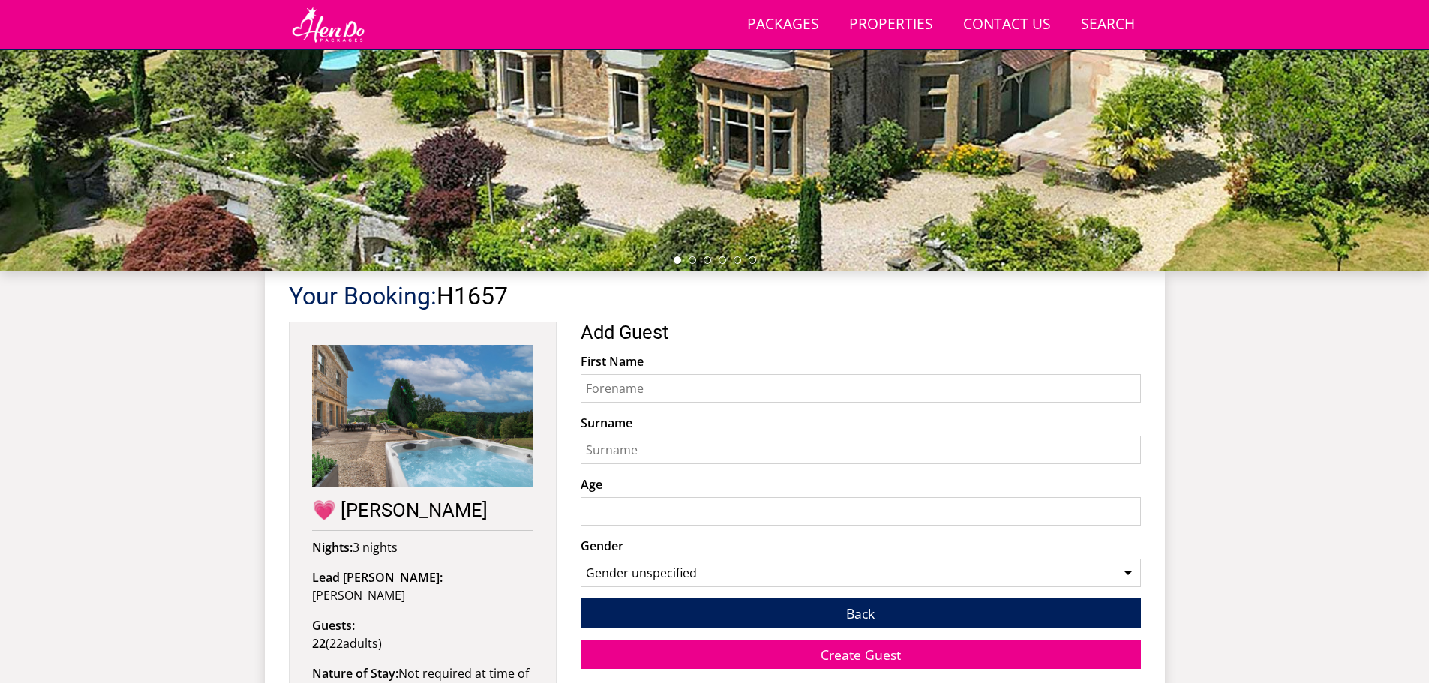
click at [641, 382] on input "First Name" at bounding box center [861, 388] width 560 height 29
type input "Aiste"
click at [670, 455] on input "Surname" at bounding box center [861, 450] width 560 height 29
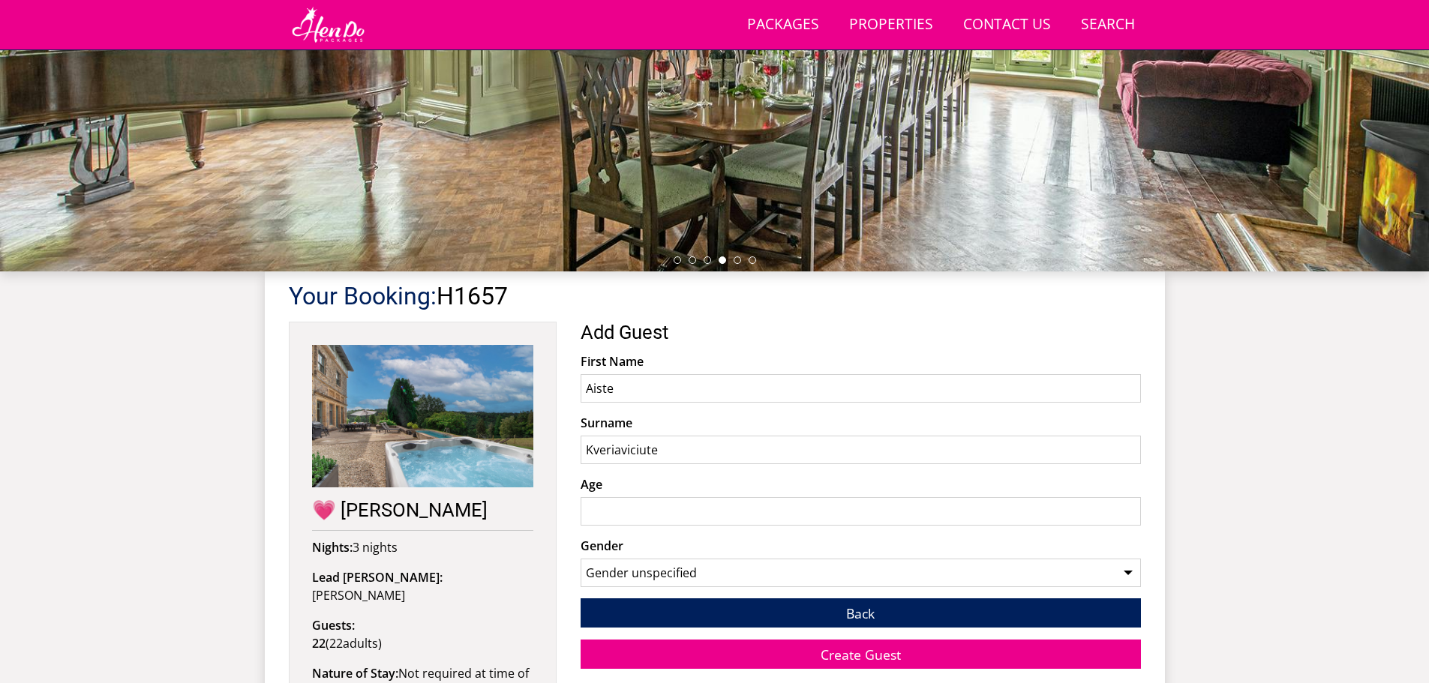
type input "Kveriaviciute"
click at [650, 523] on input "Age" at bounding box center [861, 511] width 560 height 29
click at [649, 512] on input "Age" at bounding box center [861, 511] width 560 height 29
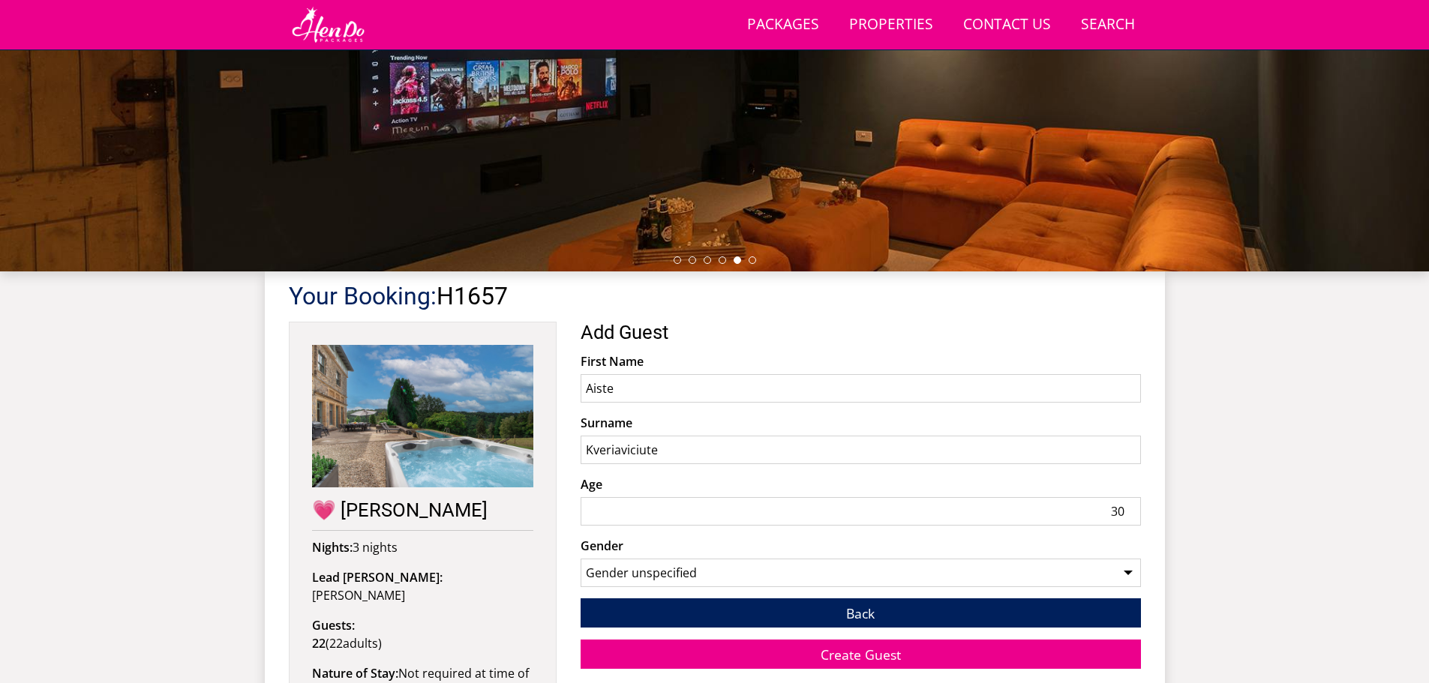
type input "30"
click at [671, 560] on select "Gender unspecified Gender [DEMOGRAPHIC_DATA] Gender [DEMOGRAPHIC_DATA]" at bounding box center [861, 573] width 560 height 29
select select "gender_[DEMOGRAPHIC_DATA]"
click at [581, 559] on select "Gender unspecified Gender [DEMOGRAPHIC_DATA] Gender [DEMOGRAPHIC_DATA]" at bounding box center [861, 573] width 560 height 29
click at [888, 656] on span "Create Guest" at bounding box center [861, 655] width 80 height 18
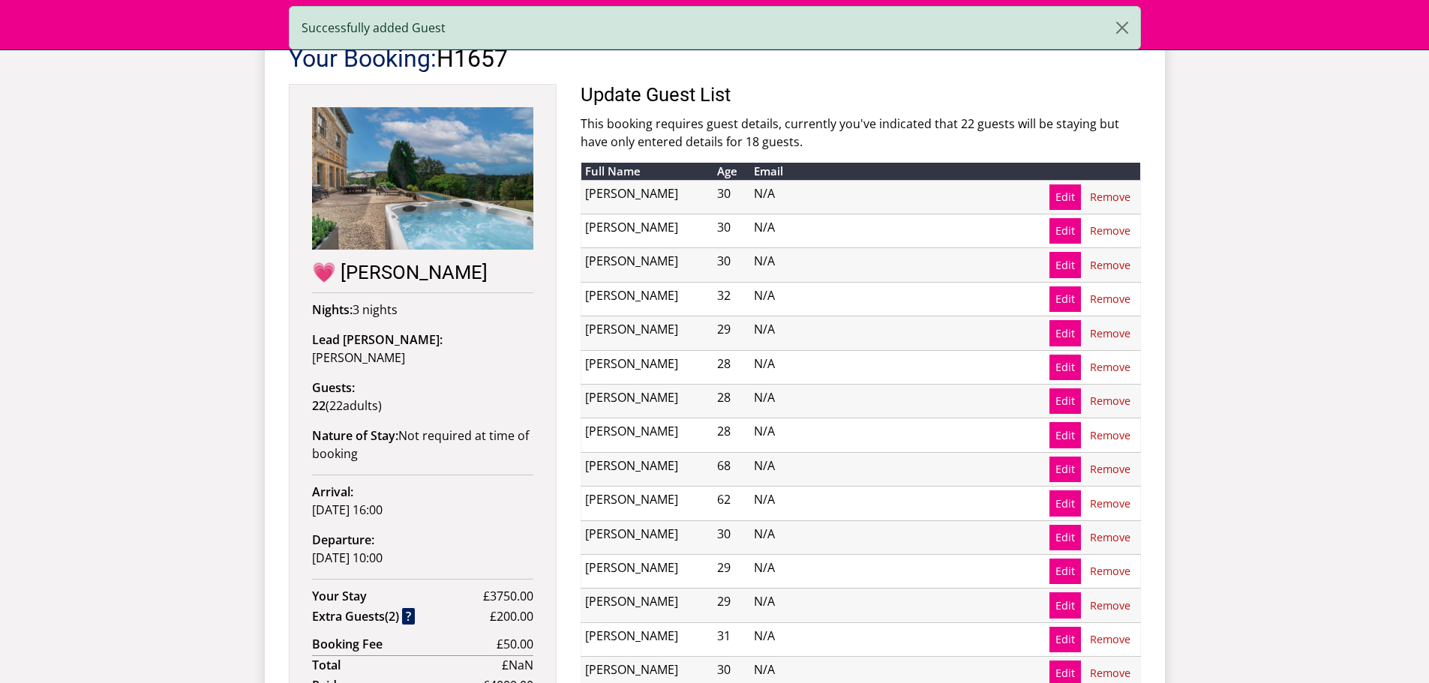
scroll to position [712, 0]
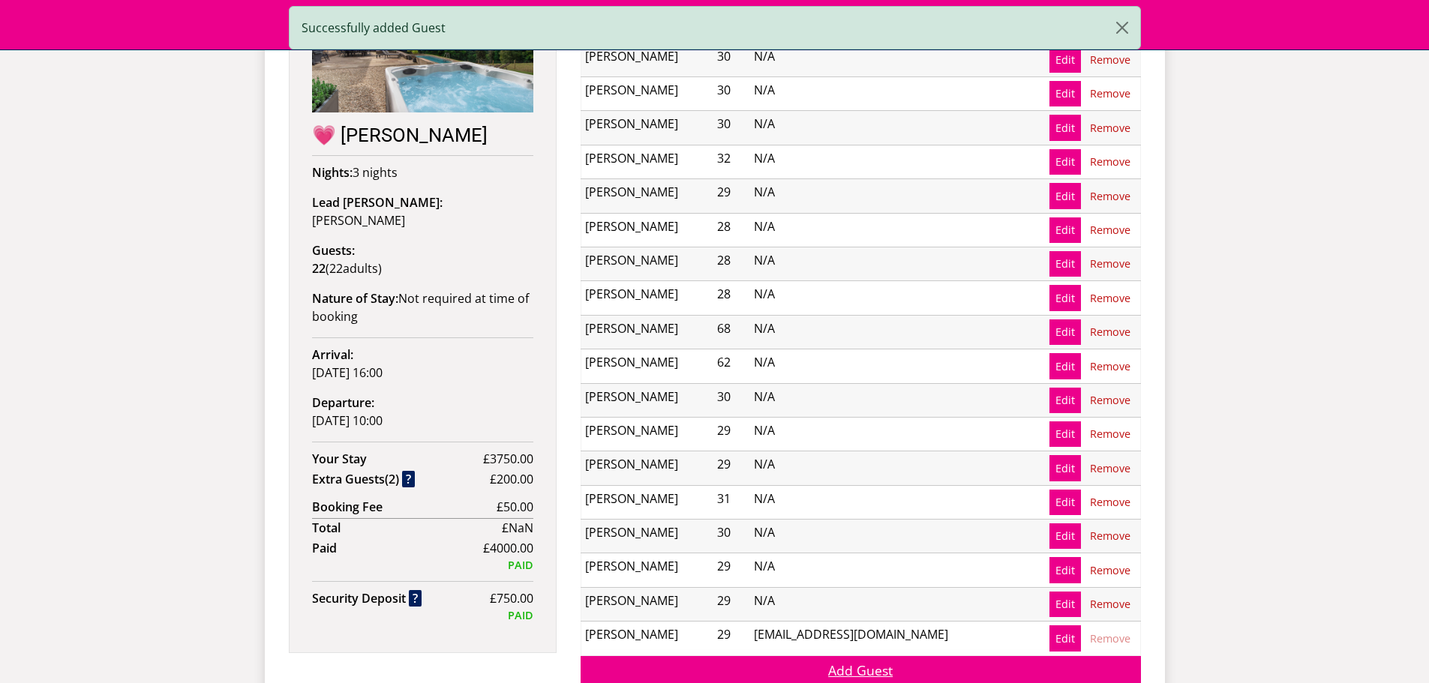
click at [843, 676] on link "Add Guest" at bounding box center [861, 670] width 560 height 29
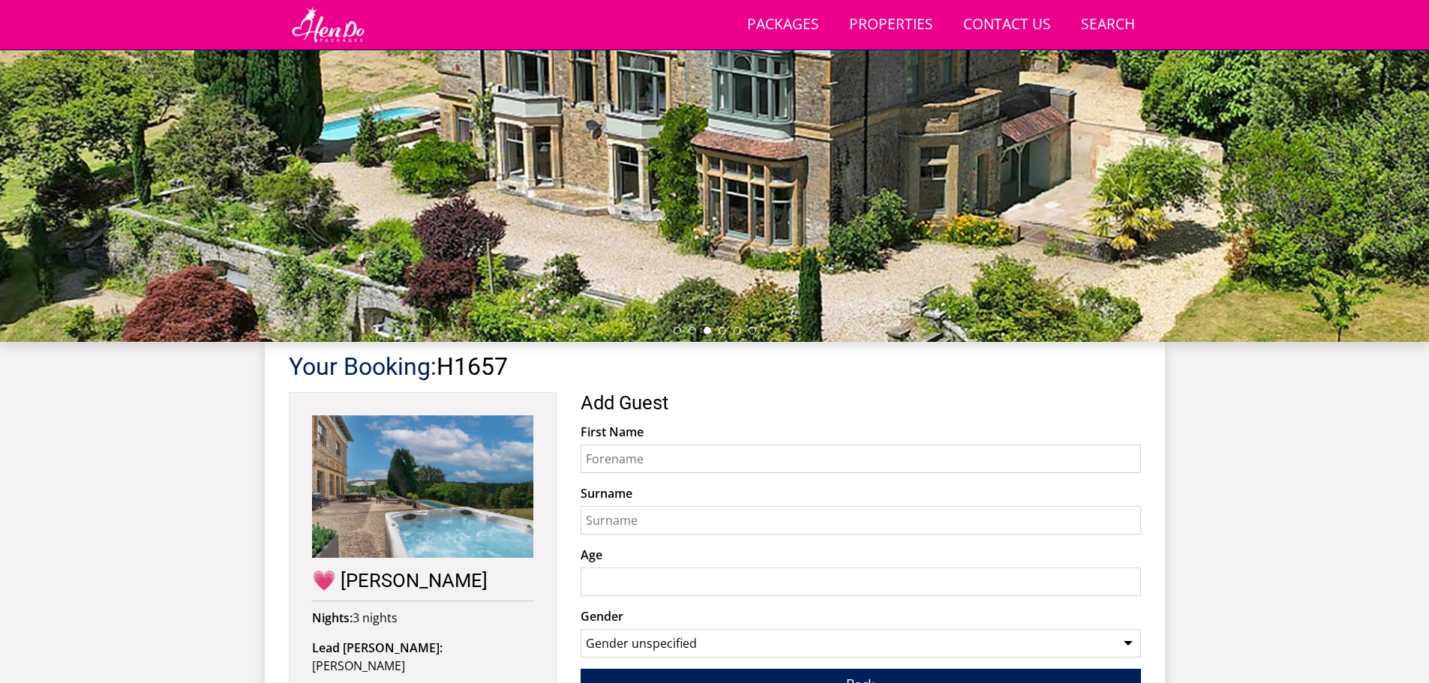
scroll to position [336, 0]
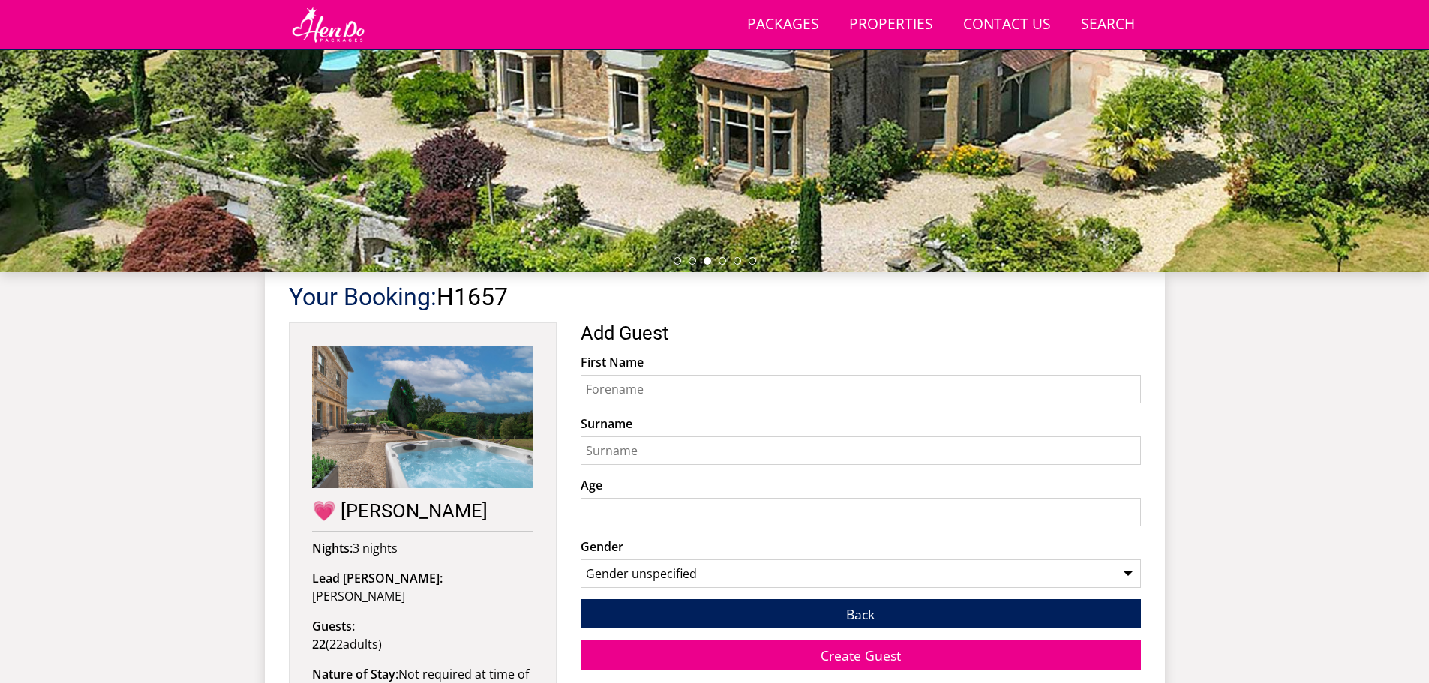
click at [660, 392] on input "First Name" at bounding box center [861, 389] width 560 height 29
type input "[PERSON_NAME]"
click at [657, 454] on input "Surname" at bounding box center [861, 451] width 560 height 29
type input "[PERSON_NAME]"
click at [697, 523] on input "Age" at bounding box center [861, 512] width 560 height 29
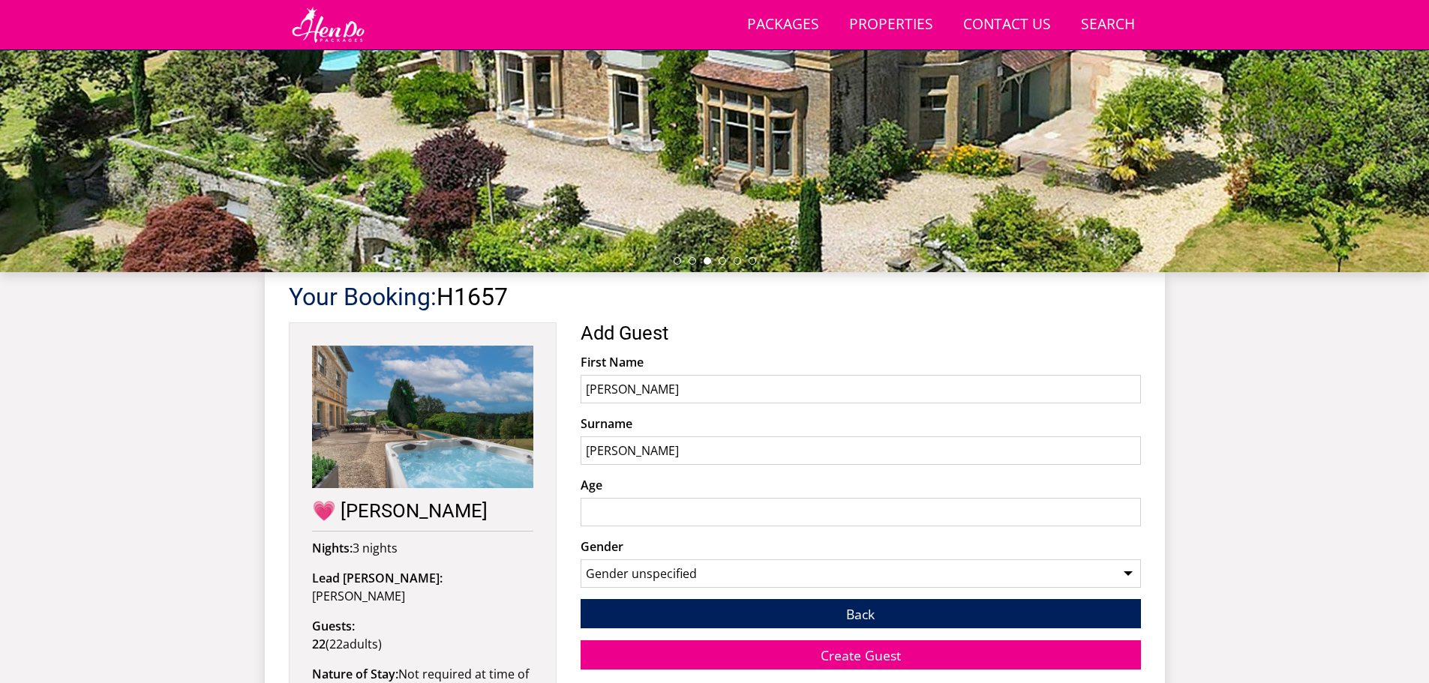
click at [694, 515] on input "Age" at bounding box center [861, 512] width 560 height 29
click at [695, 512] on input "Age" at bounding box center [861, 512] width 560 height 29
type input "32"
click at [868, 564] on select "Gender unspecified Gender [DEMOGRAPHIC_DATA] Gender [DEMOGRAPHIC_DATA]" at bounding box center [861, 574] width 560 height 29
select select "gender_[DEMOGRAPHIC_DATA]"
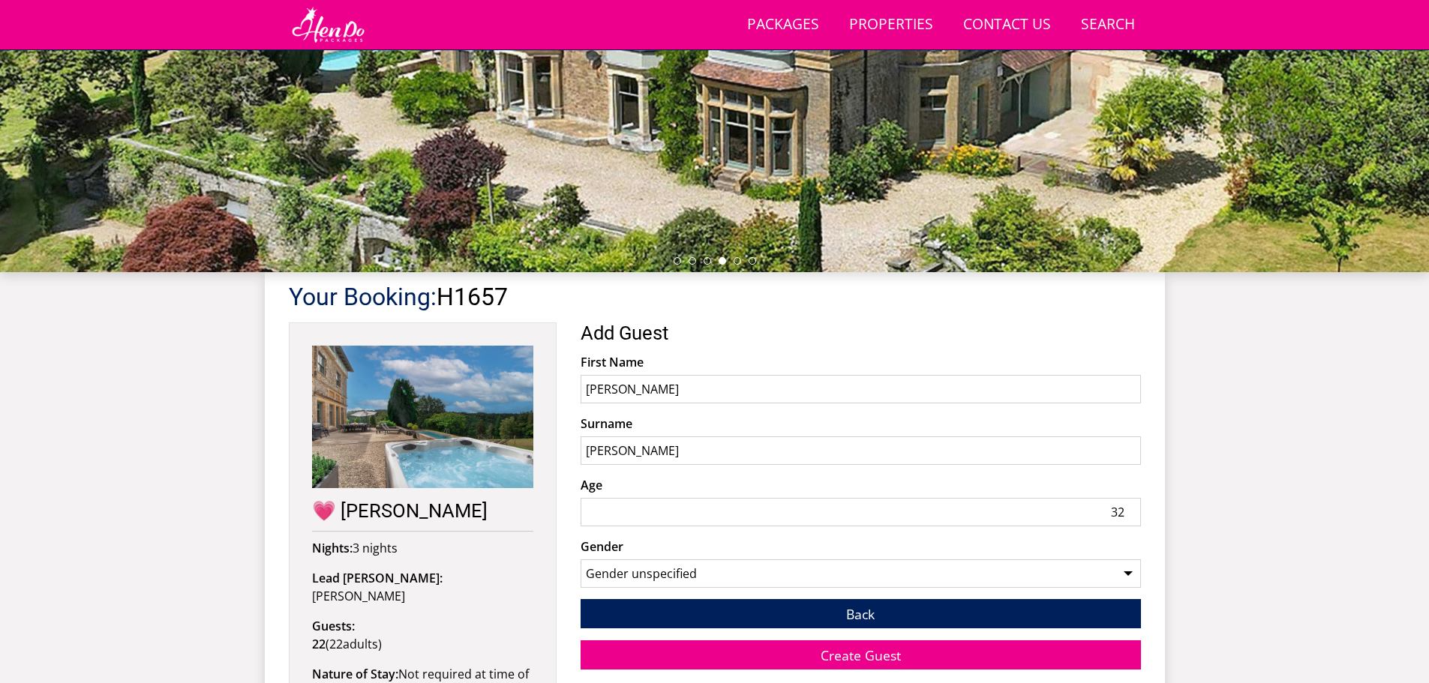
click at [581, 560] on select "Gender unspecified Gender [DEMOGRAPHIC_DATA] Gender [DEMOGRAPHIC_DATA]" at bounding box center [861, 574] width 560 height 29
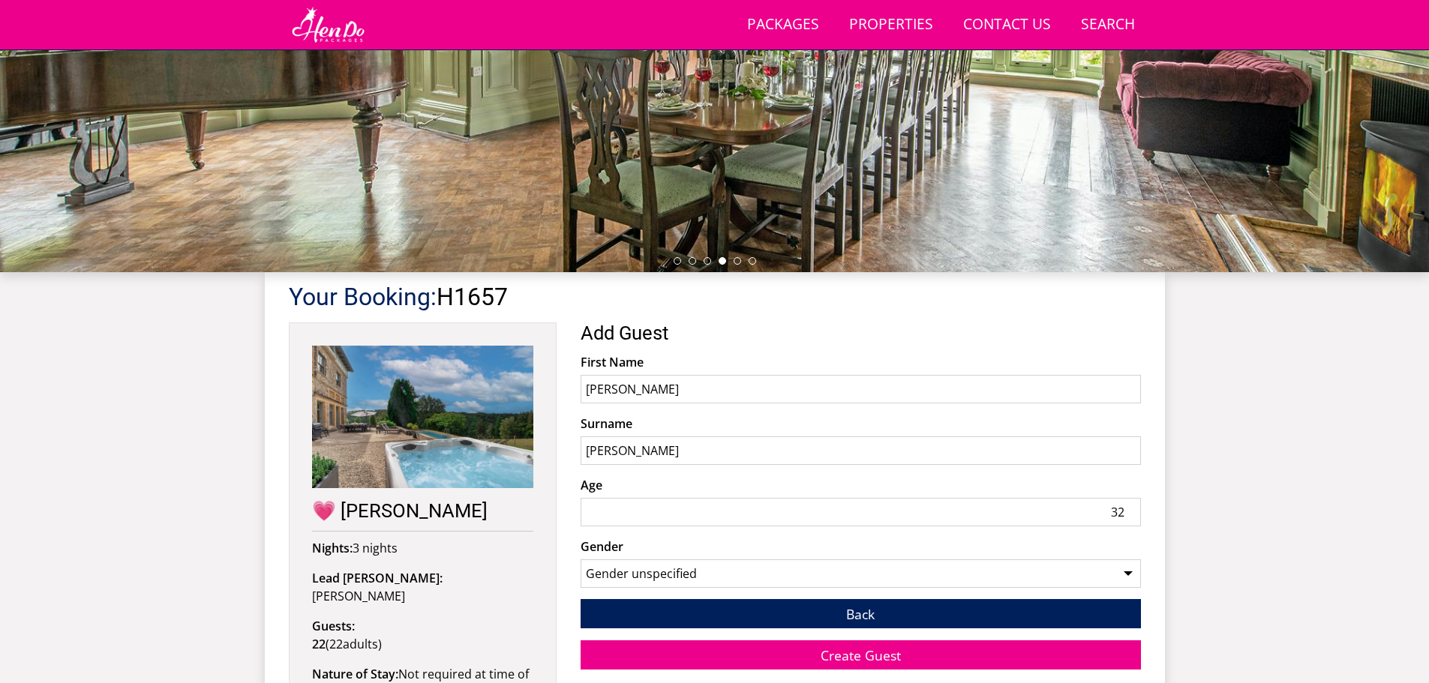
click at [1121, 512] on input "32" at bounding box center [861, 512] width 560 height 29
type input "31"
click at [862, 656] on span "Create Guest" at bounding box center [861, 656] width 80 height 18
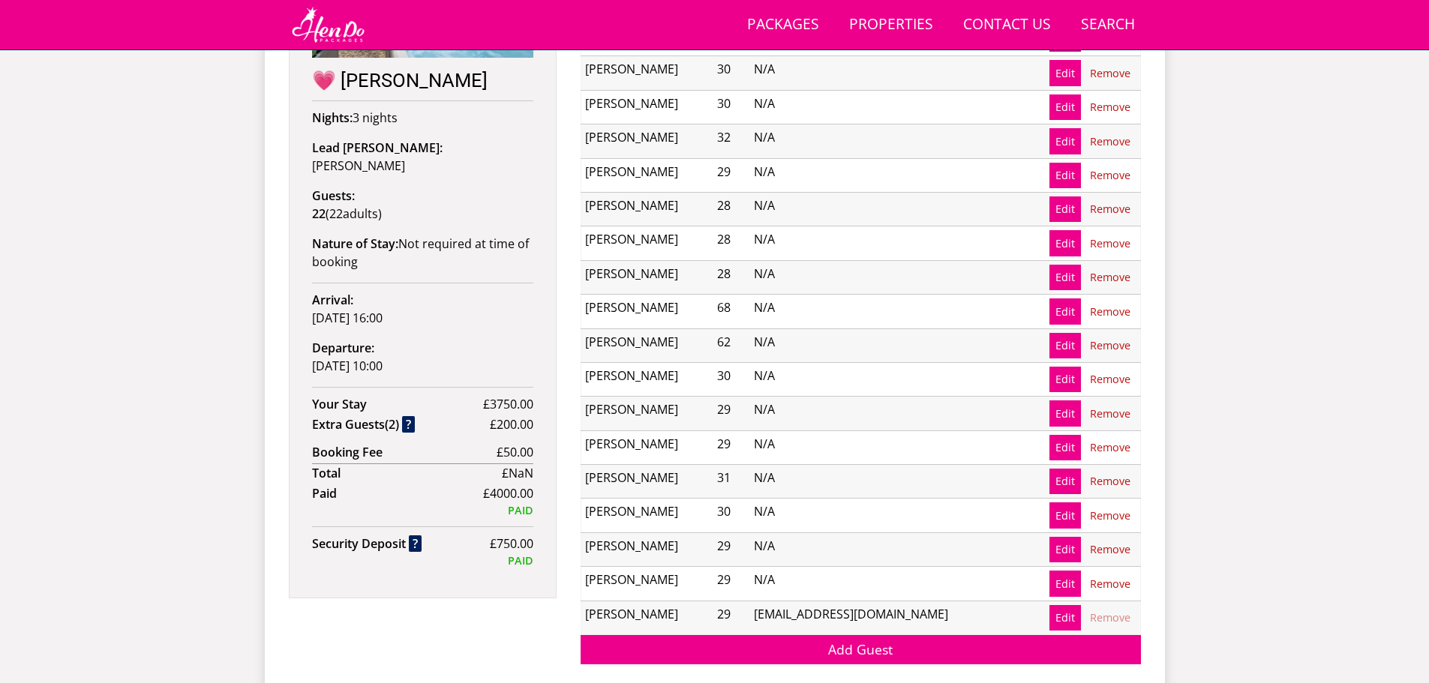
scroll to position [787, 0]
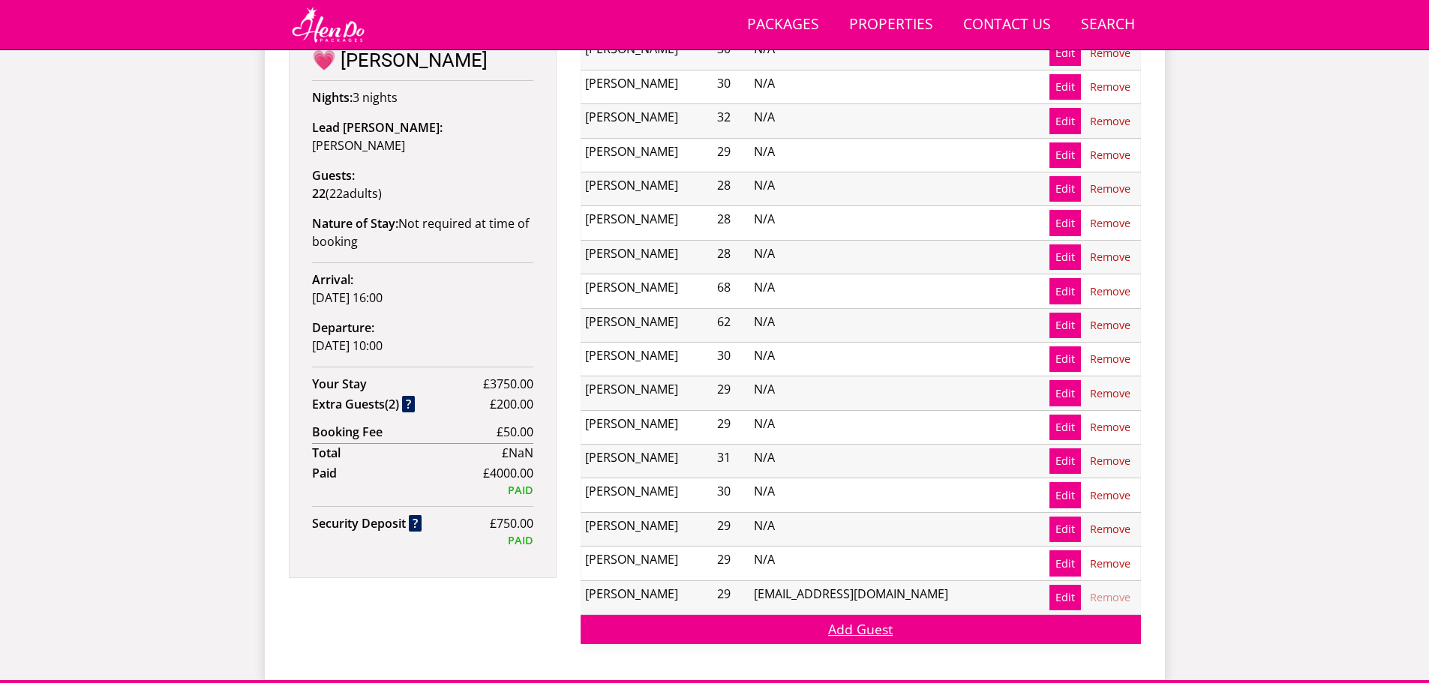
click at [855, 632] on link "Add Guest" at bounding box center [861, 629] width 560 height 29
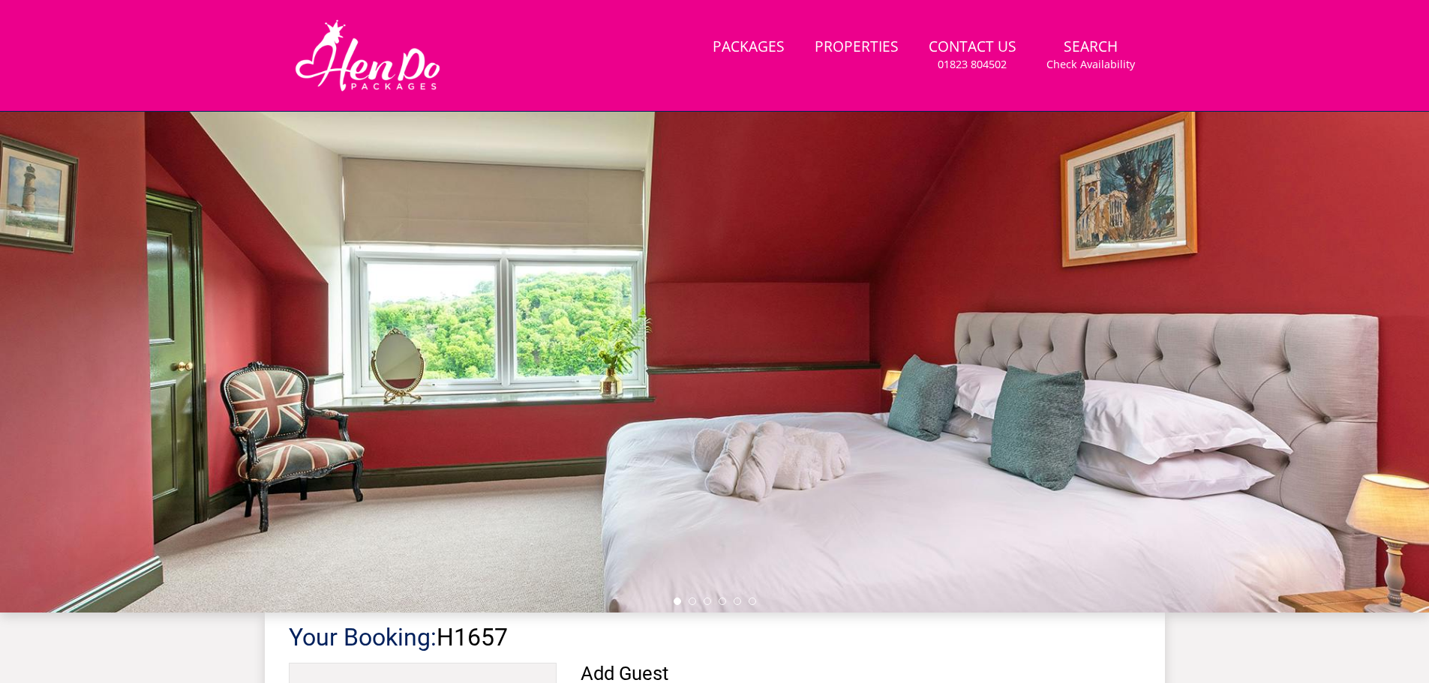
scroll to position [410, 0]
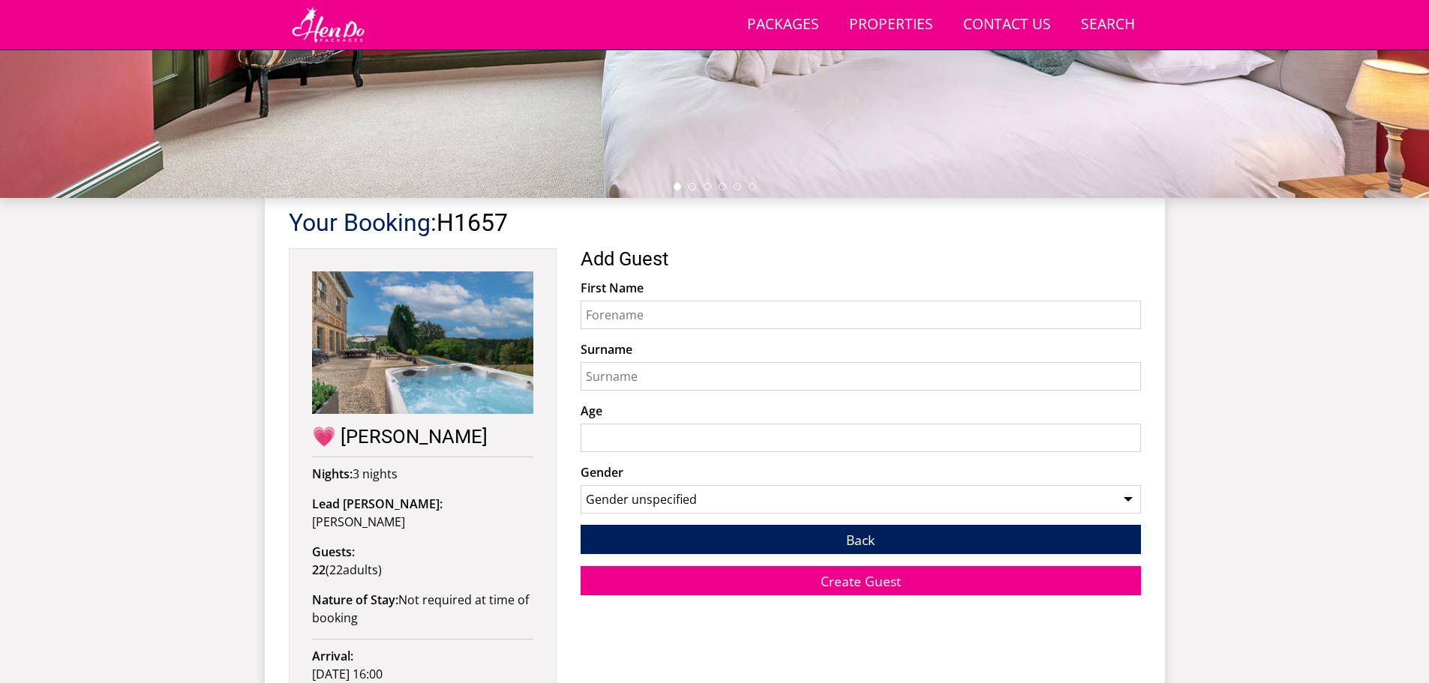
click at [674, 326] on input "First Name" at bounding box center [861, 315] width 560 height 29
type input "[PERSON_NAME]"
click at [685, 383] on input "Surname" at bounding box center [861, 376] width 560 height 29
type input "[PERSON_NAME]"
click at [702, 440] on input "Age" at bounding box center [861, 438] width 560 height 29
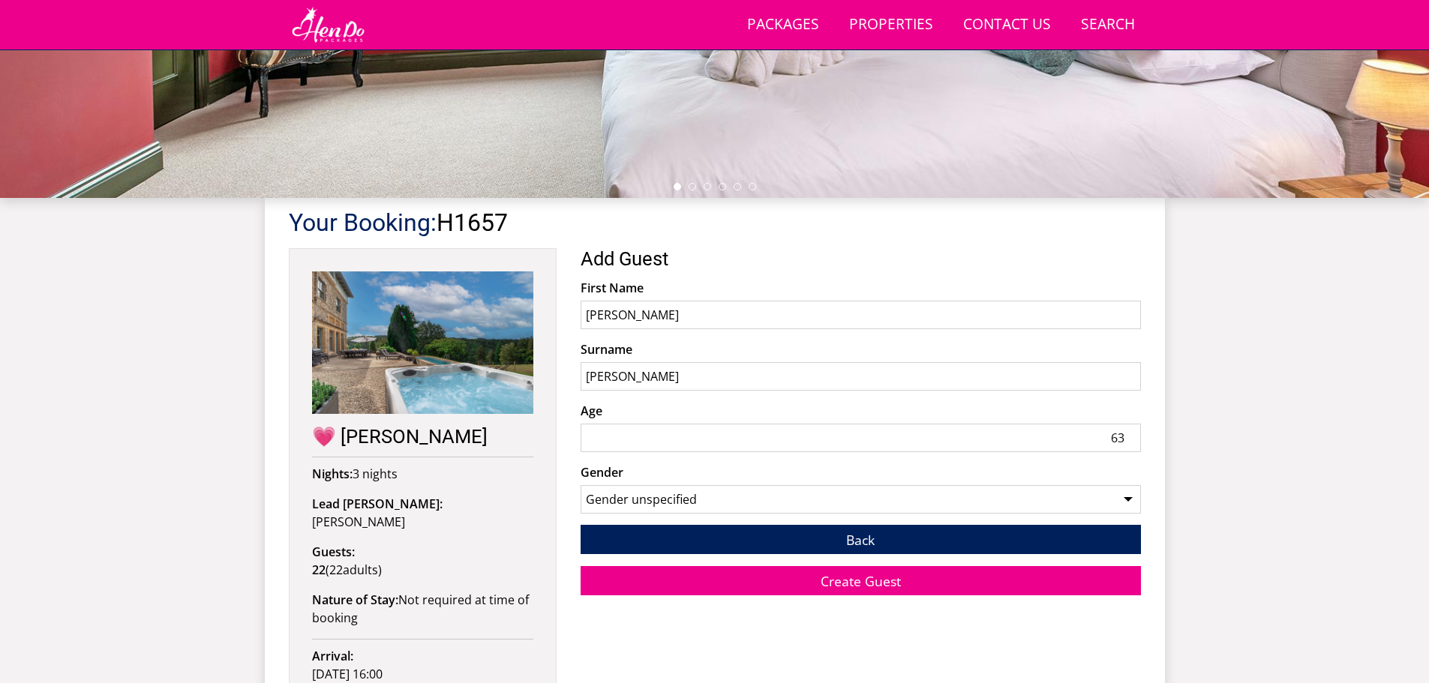
type input "63"
click at [782, 509] on select "Gender unspecified Gender [DEMOGRAPHIC_DATA] Gender [DEMOGRAPHIC_DATA]" at bounding box center [861, 499] width 560 height 29
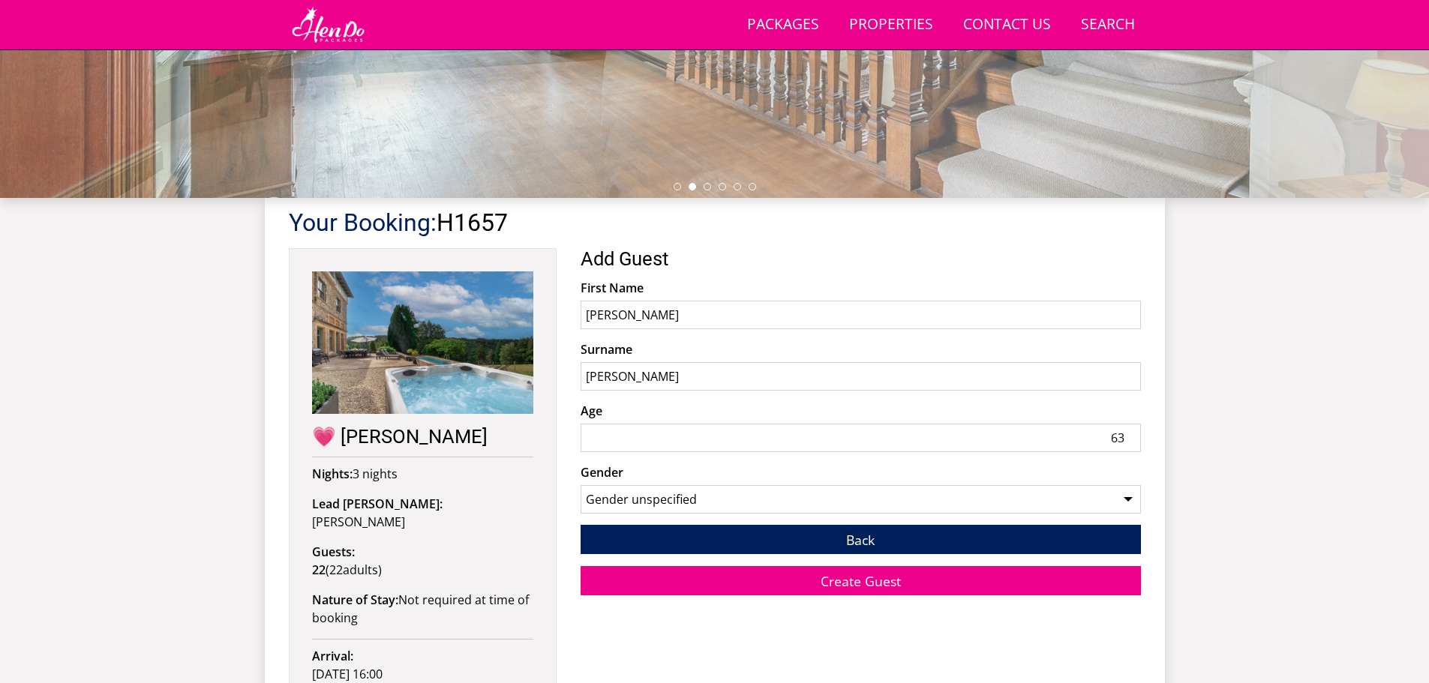
select select "gender_[DEMOGRAPHIC_DATA]"
click at [581, 485] on select "Gender unspecified Gender [DEMOGRAPHIC_DATA] Gender [DEMOGRAPHIC_DATA]" at bounding box center [861, 499] width 560 height 29
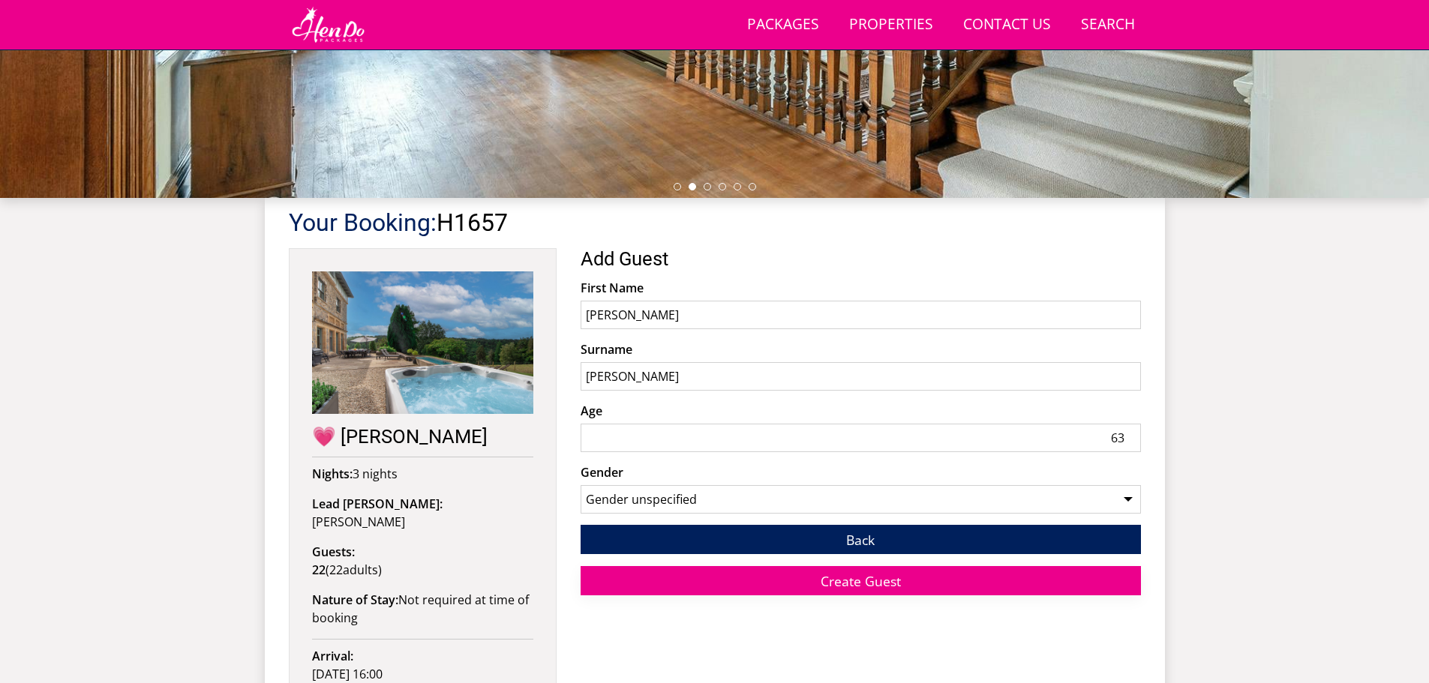
click at [868, 586] on span "Create Guest" at bounding box center [861, 581] width 80 height 18
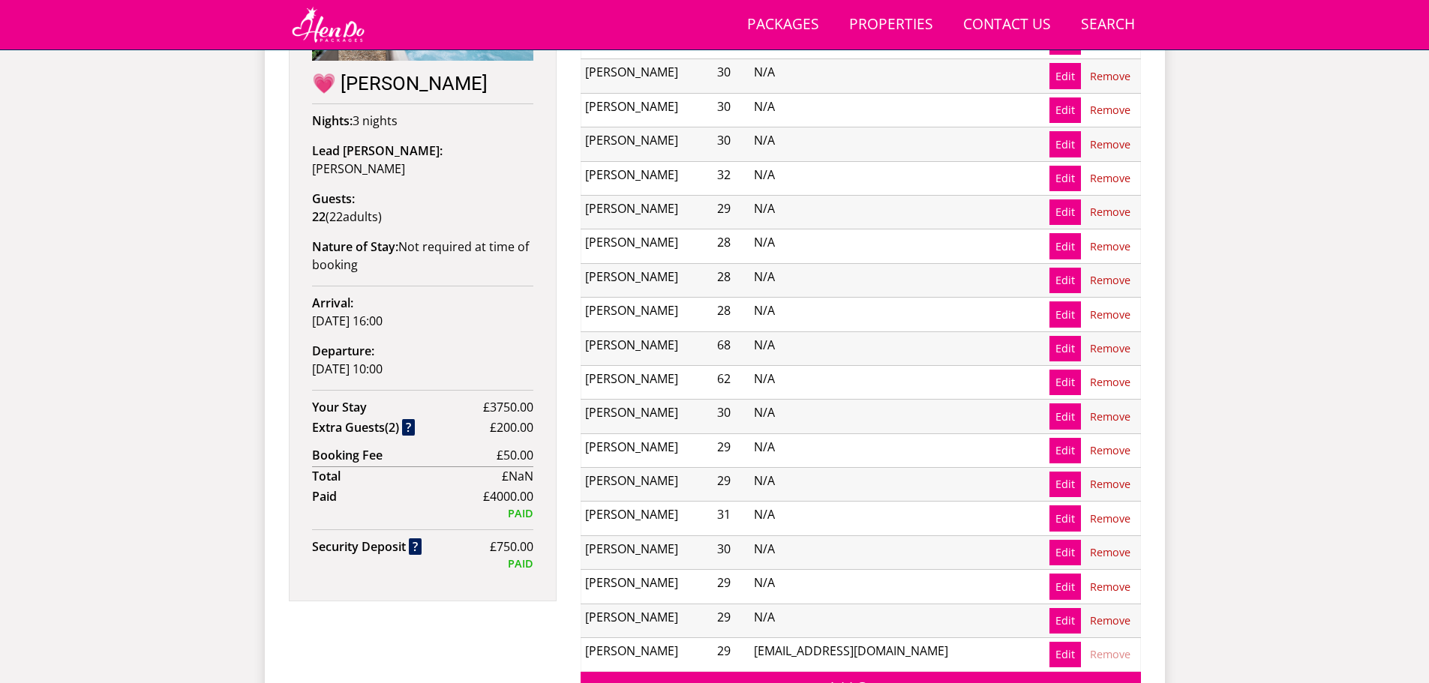
scroll to position [788, 0]
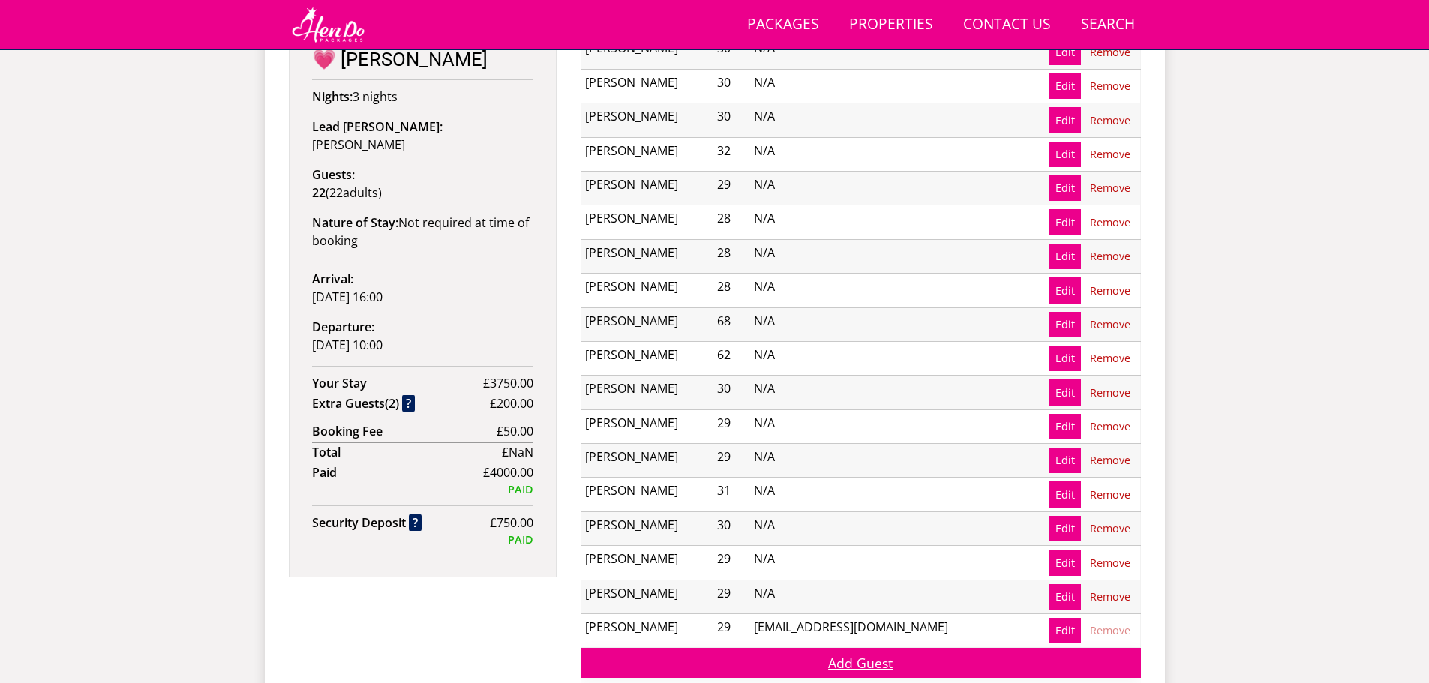
click at [887, 657] on link "Add Guest" at bounding box center [861, 662] width 560 height 29
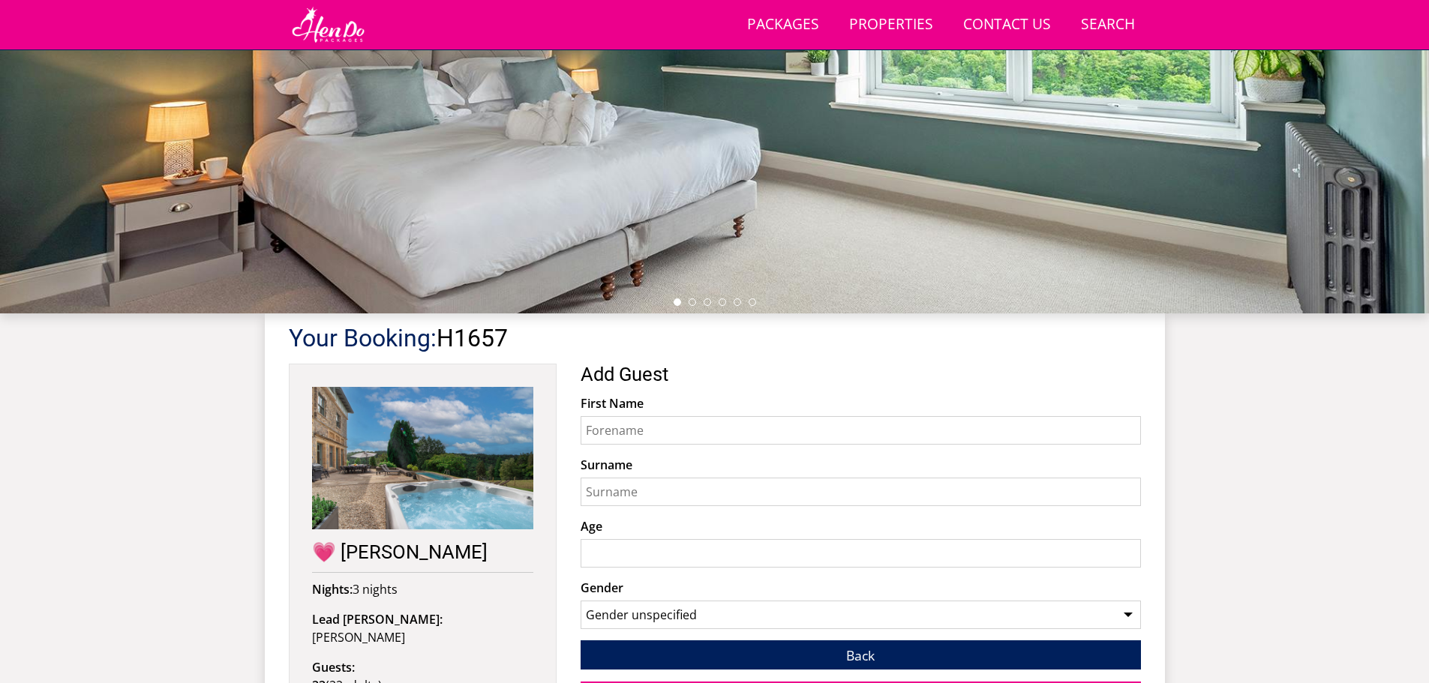
scroll to position [410, 0]
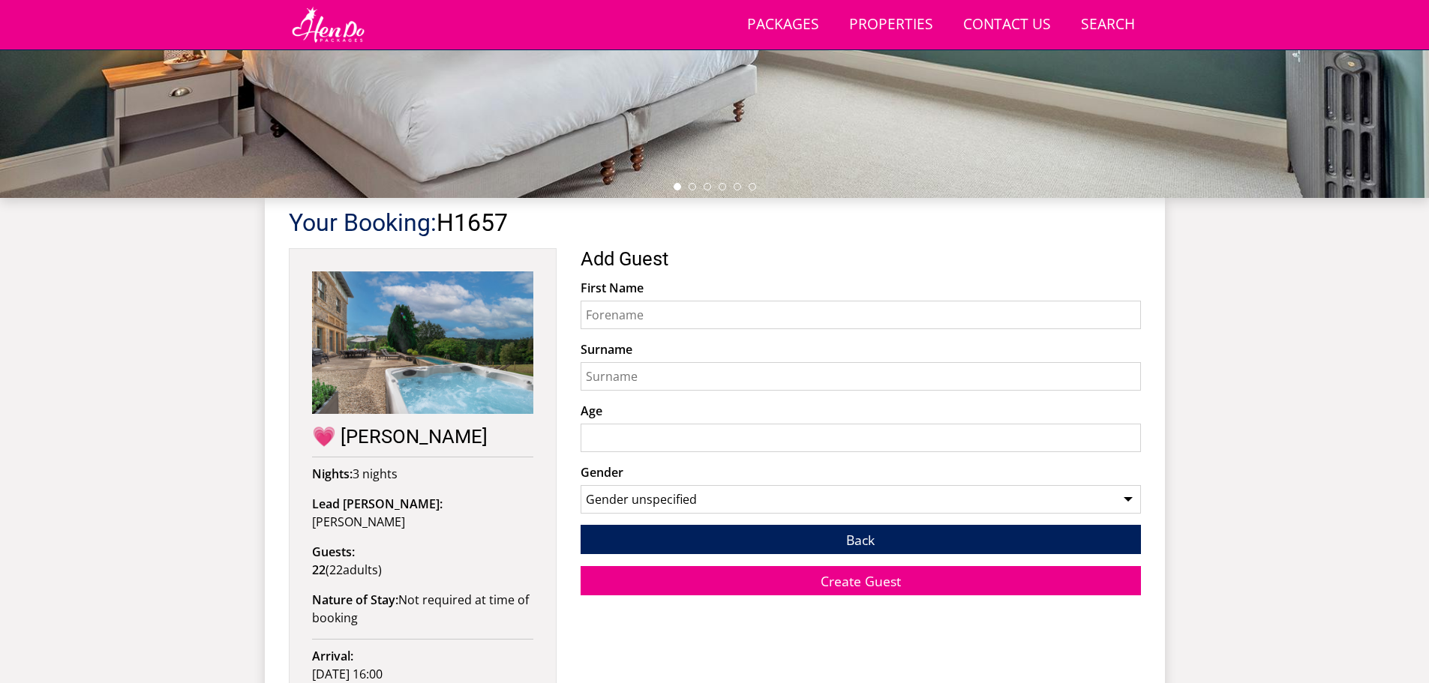
click at [682, 318] on input "First Name" at bounding box center [861, 315] width 560 height 29
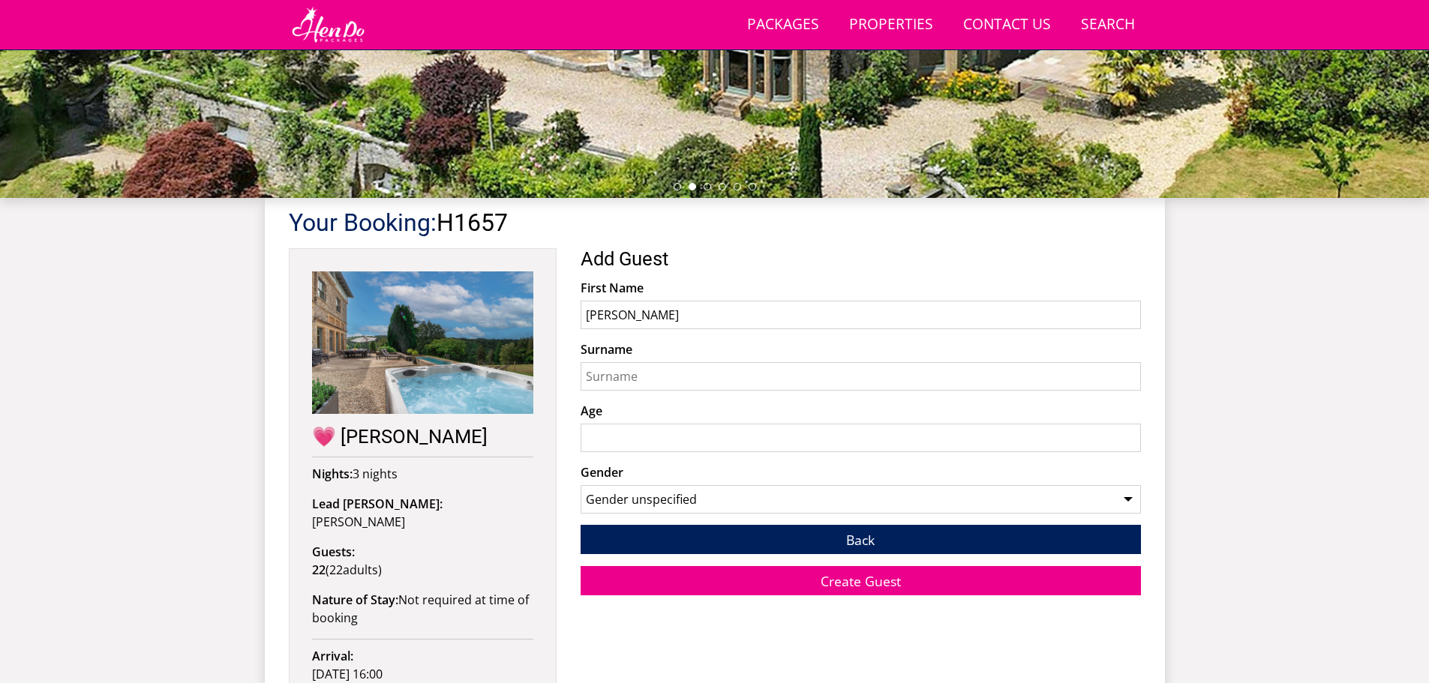
type input "[PERSON_NAME]"
click at [691, 380] on input "Surname" at bounding box center [861, 376] width 560 height 29
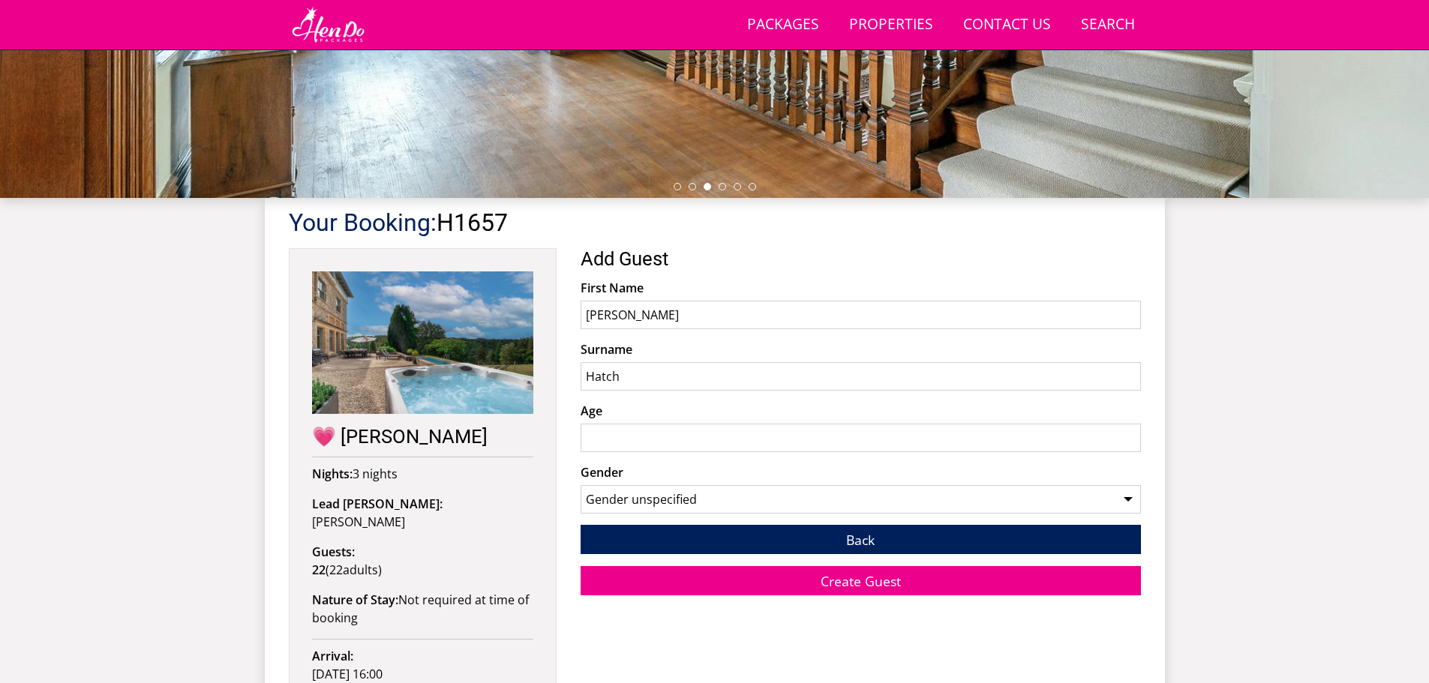
type input "Hatch"
click at [685, 447] on input "Age" at bounding box center [861, 438] width 560 height 29
click at [686, 442] on input "Age" at bounding box center [861, 438] width 560 height 29
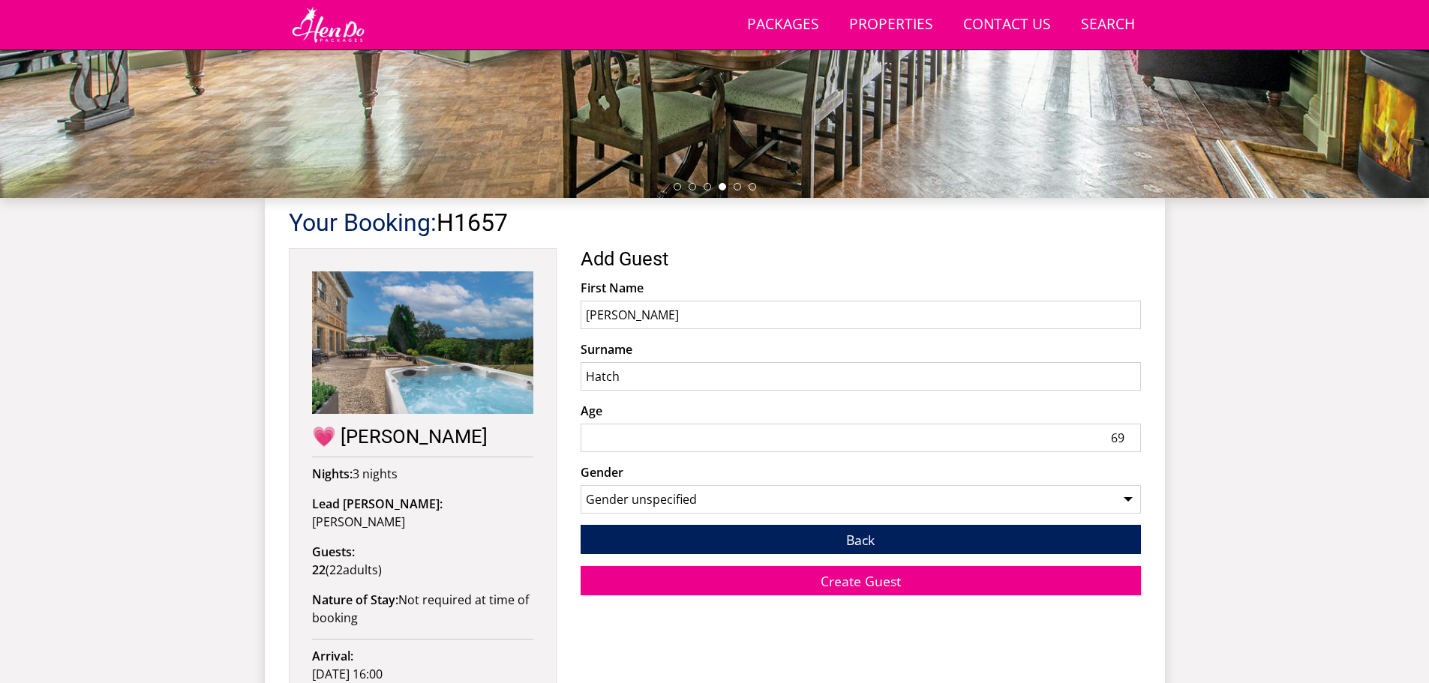
type input "69"
click at [752, 494] on select "Gender unspecified Gender [DEMOGRAPHIC_DATA] Gender [DEMOGRAPHIC_DATA]" at bounding box center [861, 499] width 560 height 29
select select "gender_[DEMOGRAPHIC_DATA]"
click at [581, 485] on select "Gender unspecified Gender [DEMOGRAPHIC_DATA] Gender [DEMOGRAPHIC_DATA]" at bounding box center [861, 499] width 560 height 29
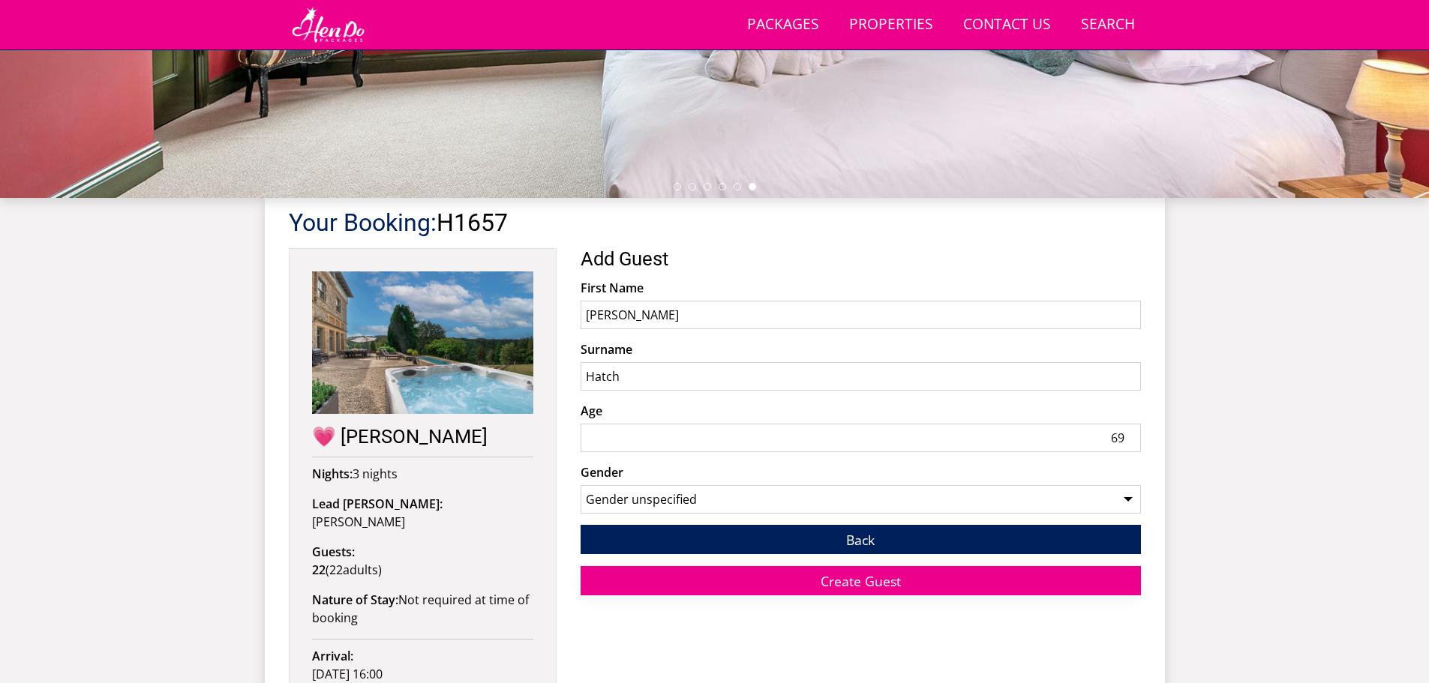
click at [889, 578] on span "Create Guest" at bounding box center [861, 581] width 80 height 18
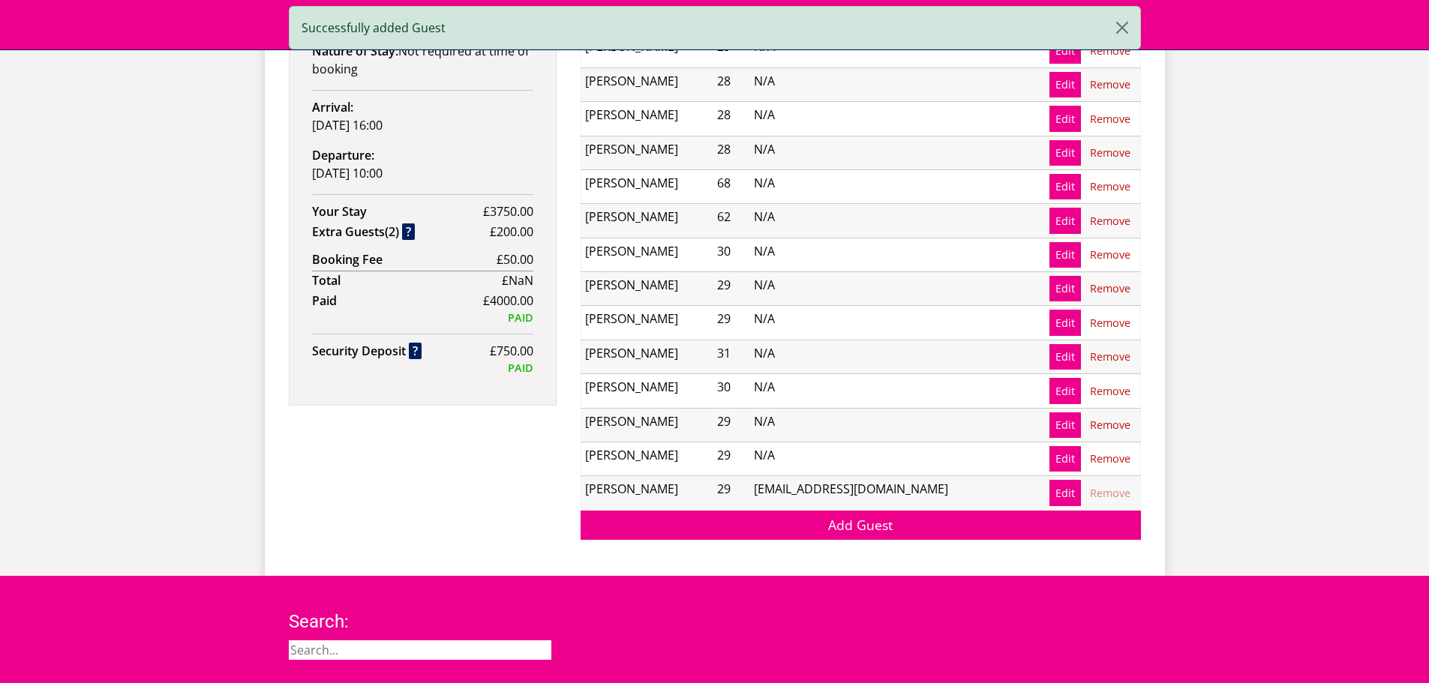
scroll to position [1160, 0]
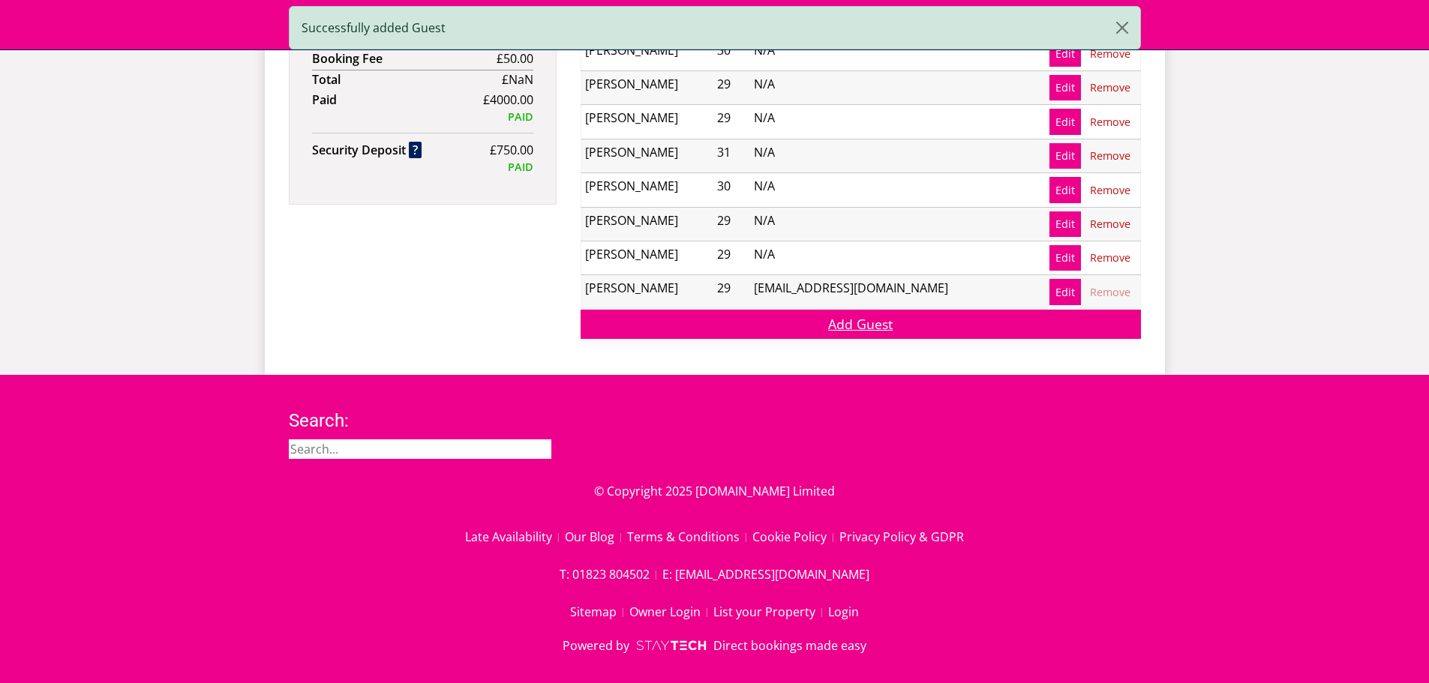
click at [876, 324] on link "Add Guest" at bounding box center [861, 324] width 560 height 29
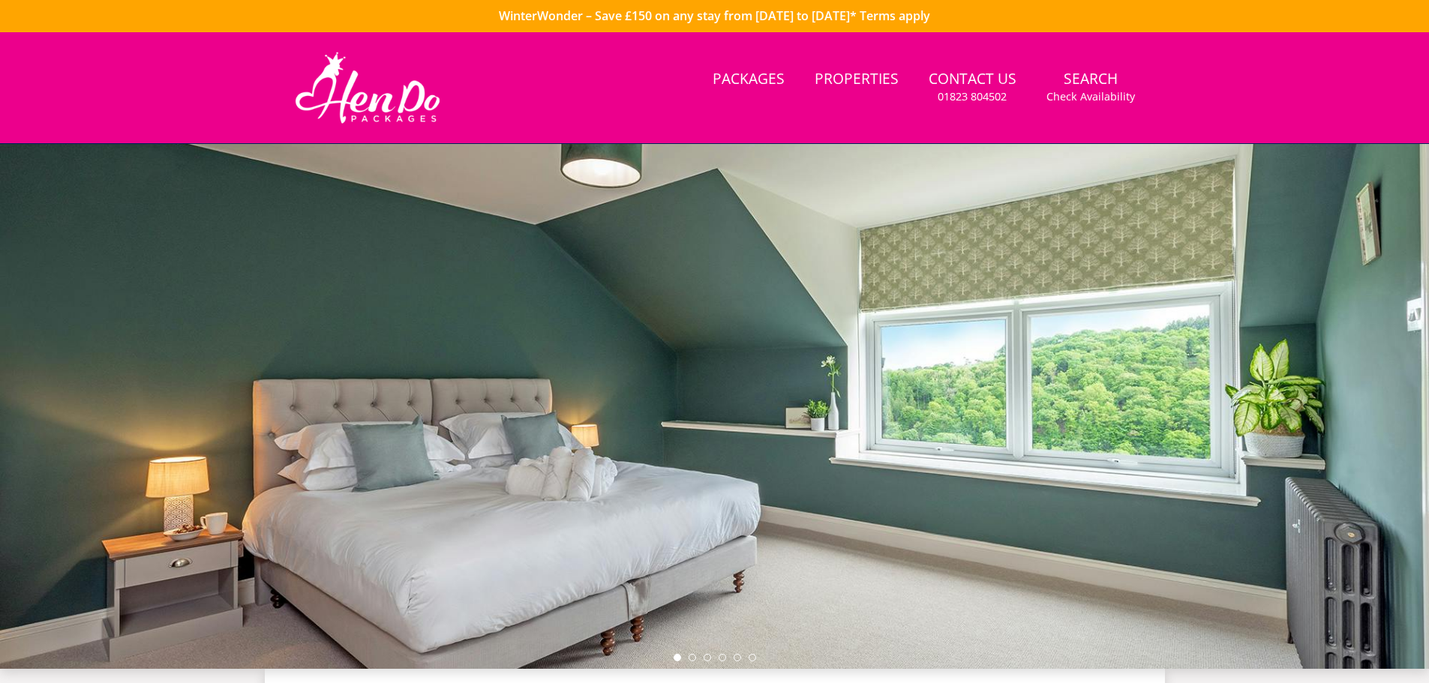
scroll to position [336, 0]
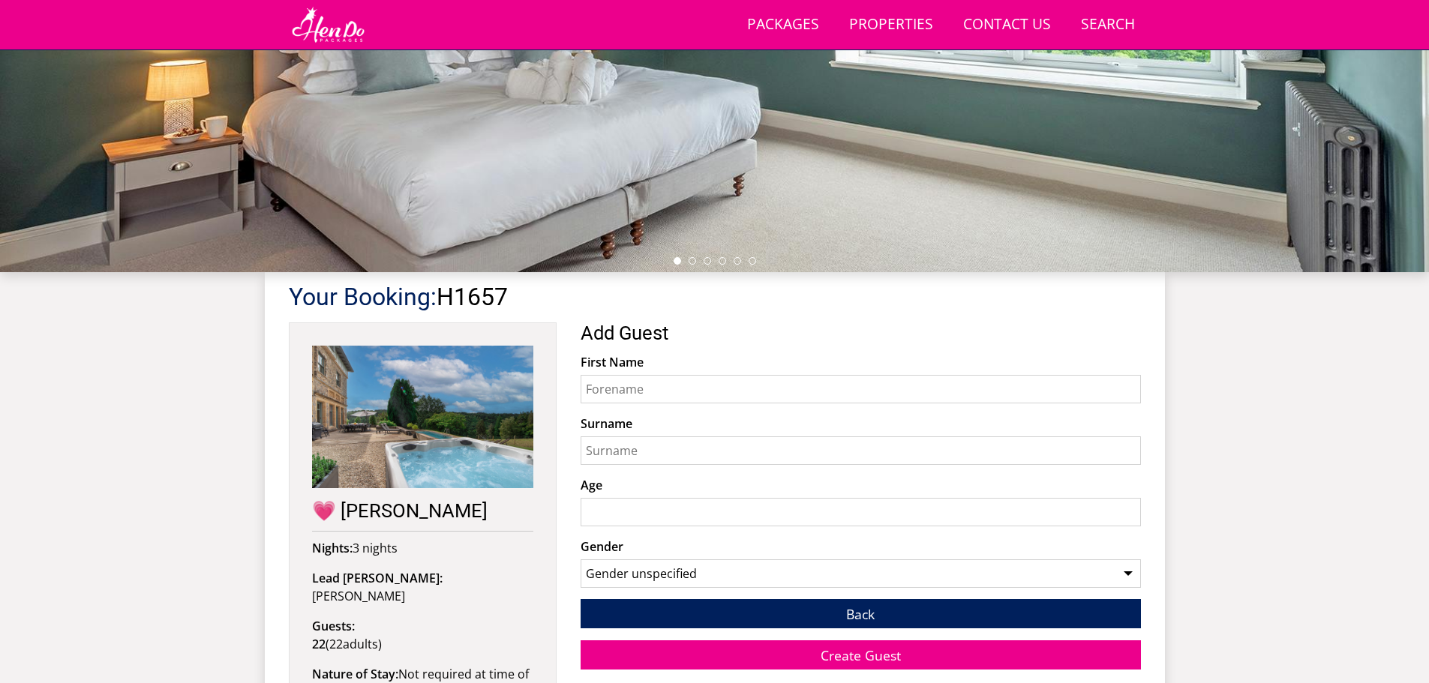
click at [708, 392] on input "First Name" at bounding box center [861, 389] width 560 height 29
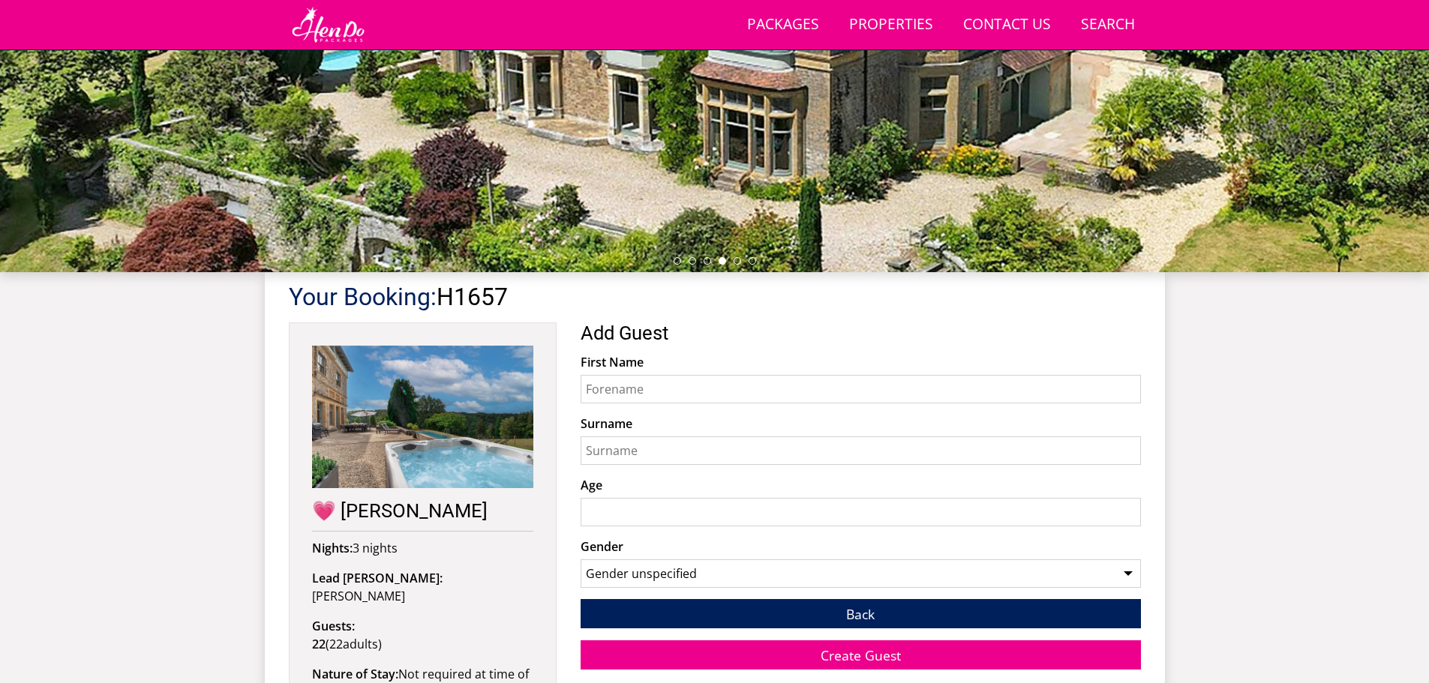
click at [650, 401] on input "First Name" at bounding box center [861, 389] width 560 height 29
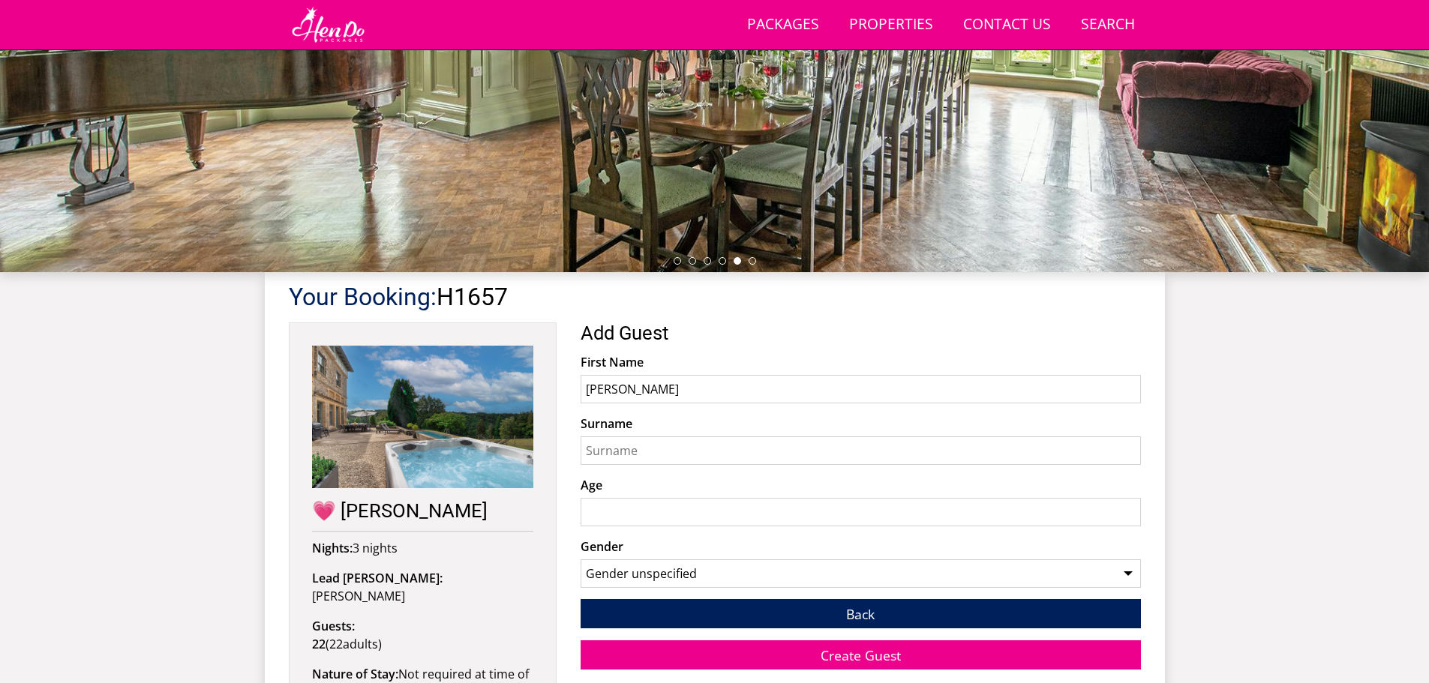
type input "[PERSON_NAME]"
click at [677, 460] on input "Surname" at bounding box center [861, 451] width 560 height 29
type input "Batty"
click at [686, 521] on input "Age" at bounding box center [861, 512] width 560 height 29
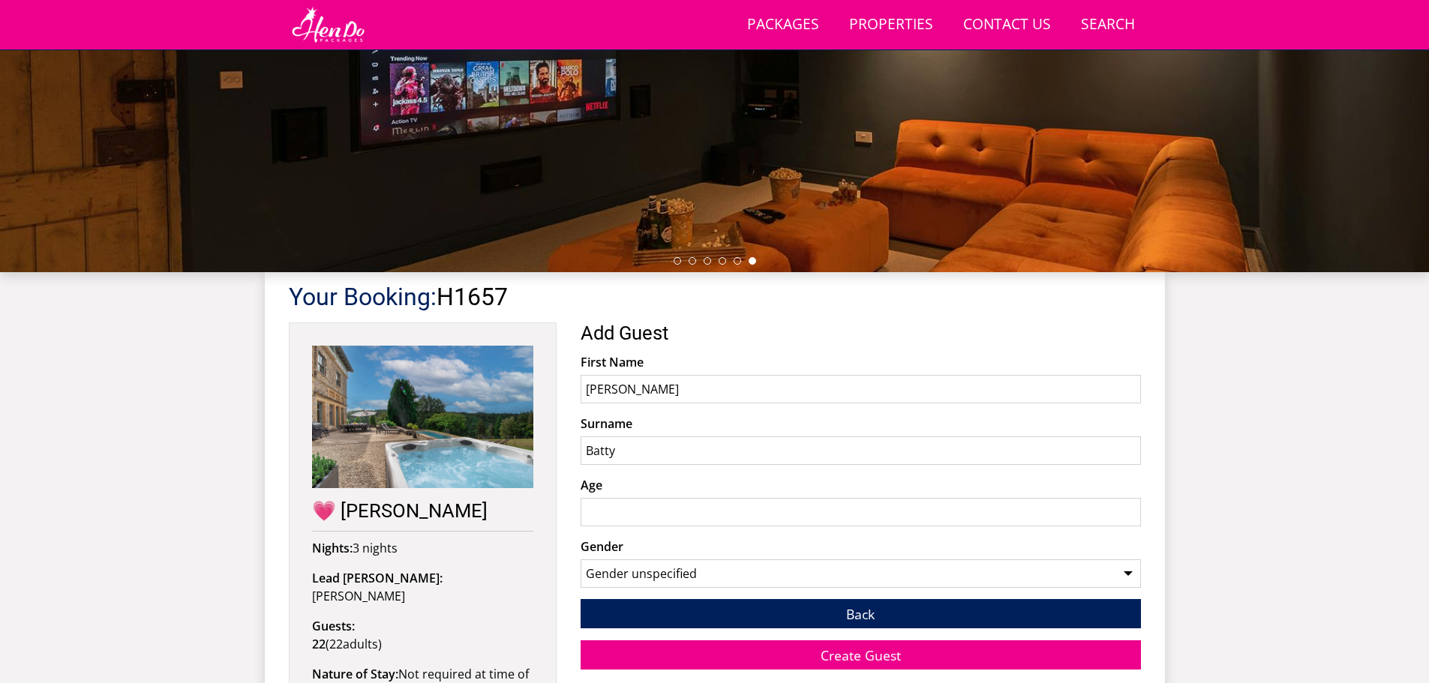
click at [636, 511] on input "Age" at bounding box center [861, 512] width 560 height 29
type input "64"
click at [845, 568] on select "Gender unspecified Gender [DEMOGRAPHIC_DATA] Gender [DEMOGRAPHIC_DATA]" at bounding box center [861, 574] width 560 height 29
select select "gender_[DEMOGRAPHIC_DATA]"
click at [581, 560] on select "Gender unspecified Gender [DEMOGRAPHIC_DATA] Gender [DEMOGRAPHIC_DATA]" at bounding box center [861, 574] width 560 height 29
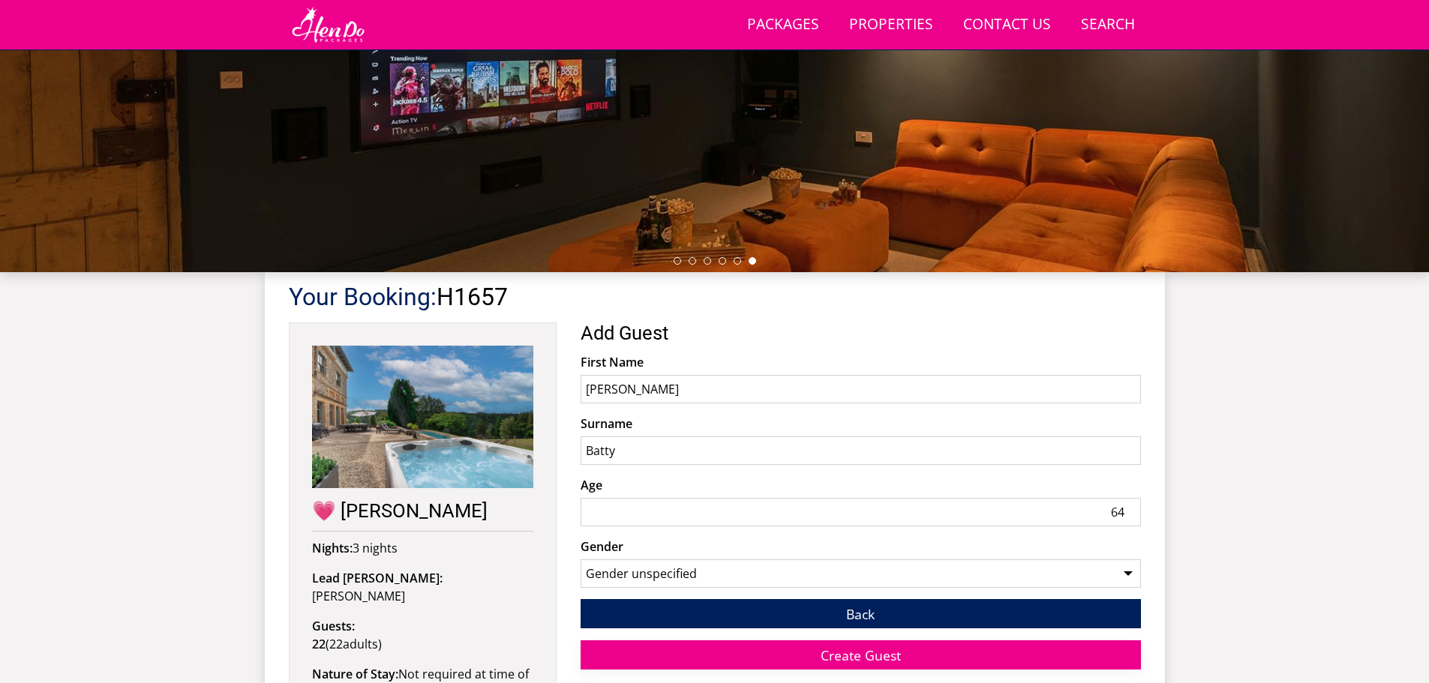
click at [850, 658] on span "Create Guest" at bounding box center [861, 656] width 80 height 18
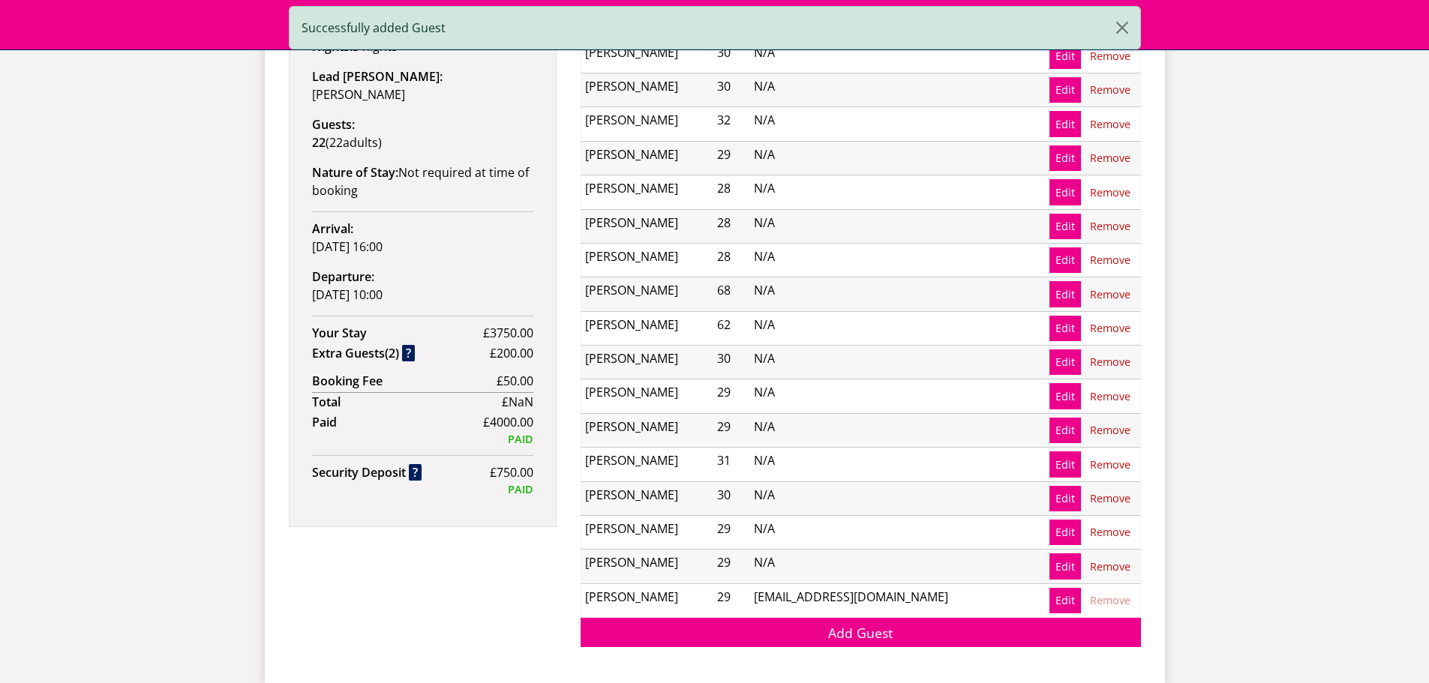
scroll to position [937, 0]
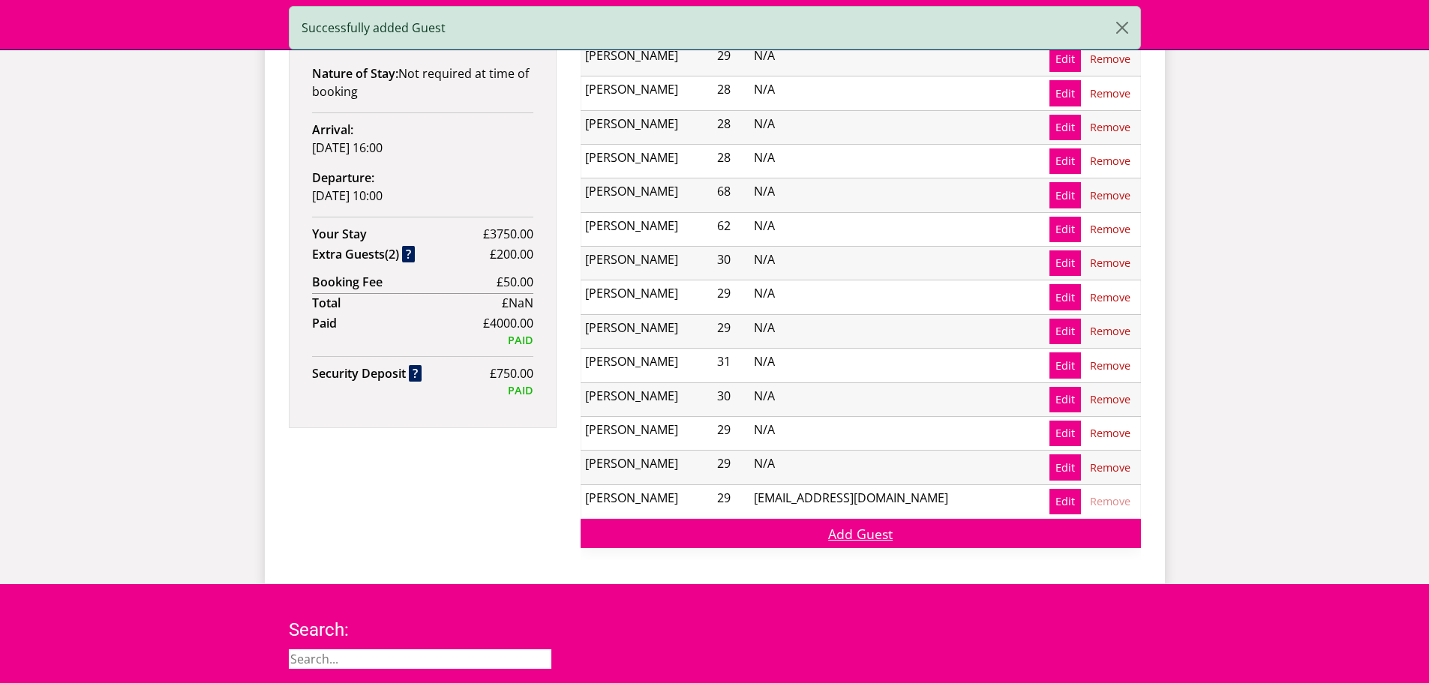
click at [860, 534] on link "Add Guest" at bounding box center [861, 533] width 560 height 29
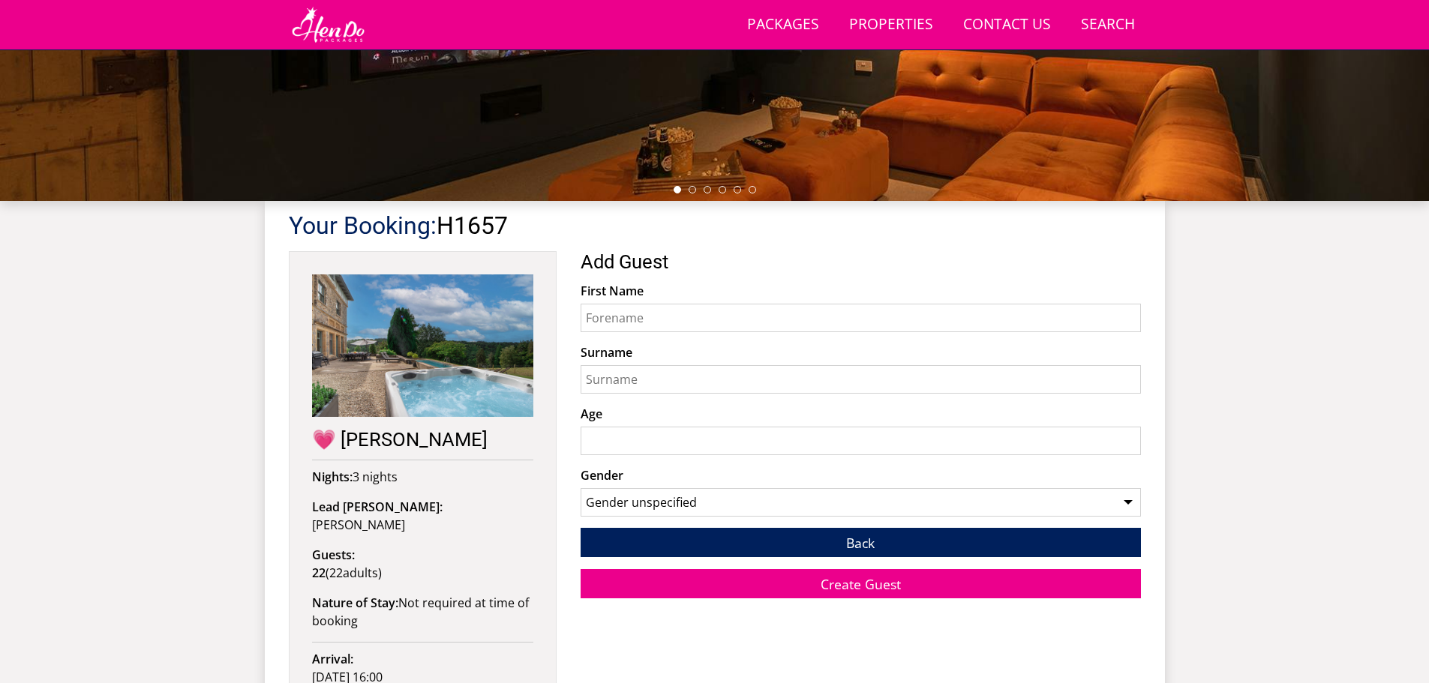
scroll to position [412, 0]
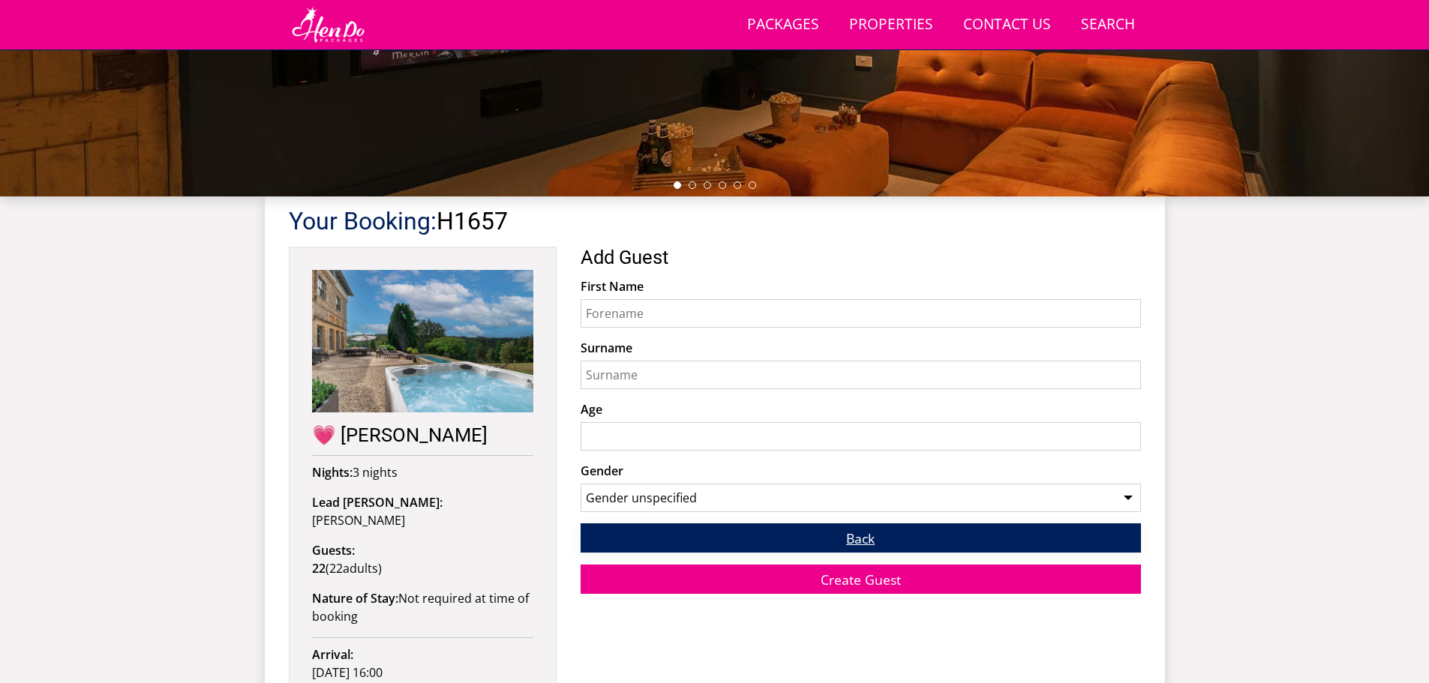
click at [899, 538] on link "Back" at bounding box center [861, 538] width 560 height 29
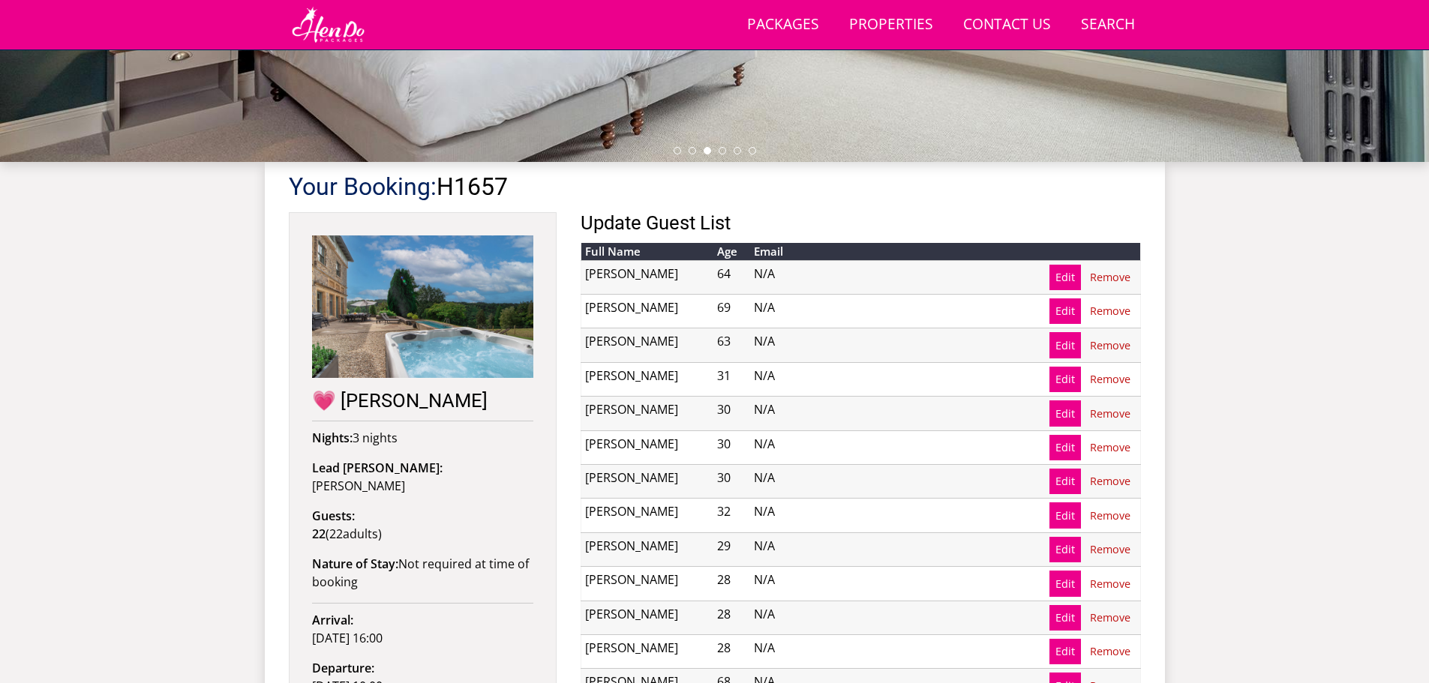
scroll to position [233, 0]
